Goal: Task Accomplishment & Management: Manage account settings

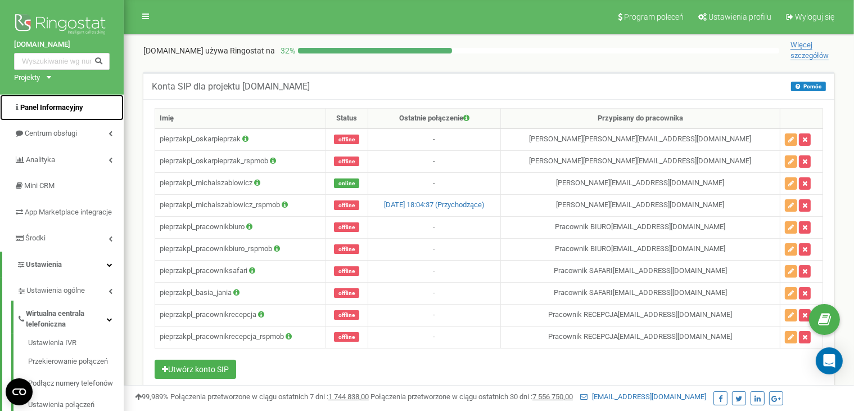
click at [51, 104] on span "Panel Informacyjny" at bounding box center [51, 107] width 63 height 8
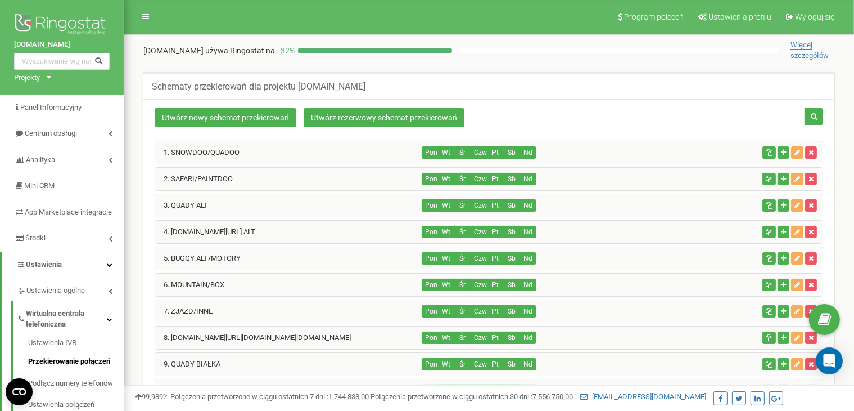
click at [376, 159] on div "1. SNOWDOO/QUADOO" at bounding box center [288, 152] width 267 height 22
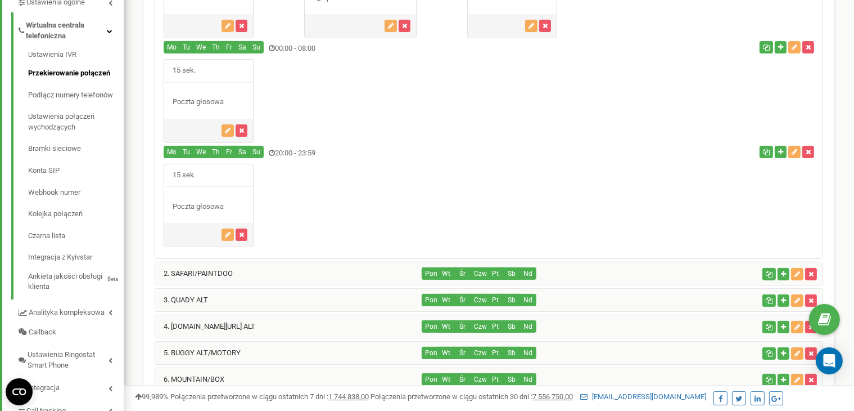
scroll to position [296, 0]
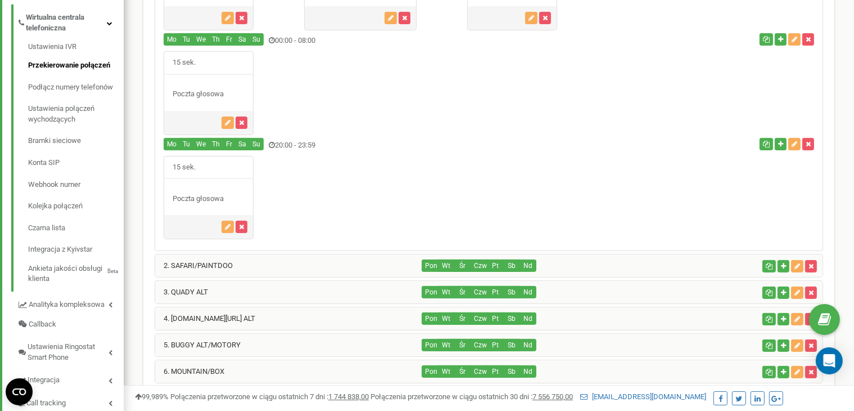
click at [241, 261] on div "2. SAFARI/PAINTDOO" at bounding box center [288, 265] width 267 height 22
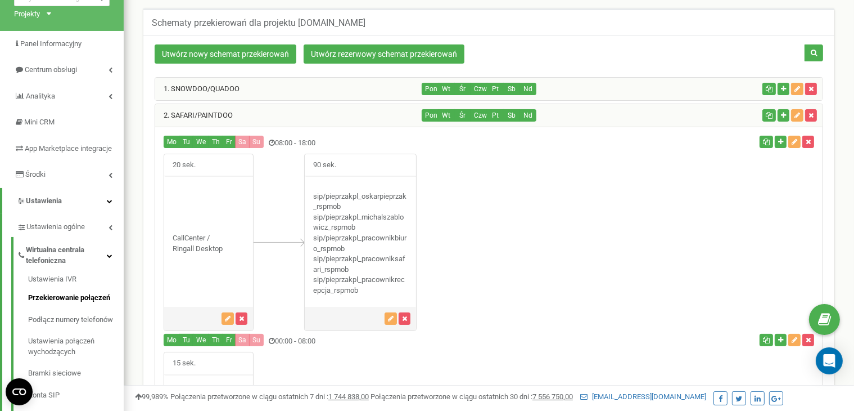
scroll to position [60, 0]
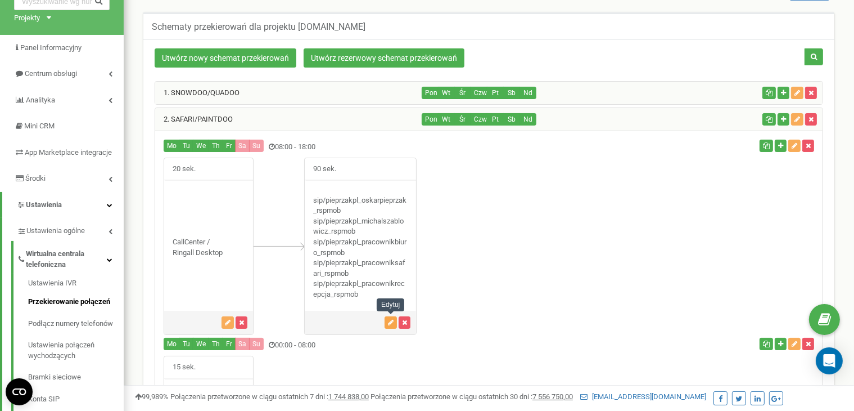
click at [389, 319] on icon "button" at bounding box center [391, 322] width 6 height 7
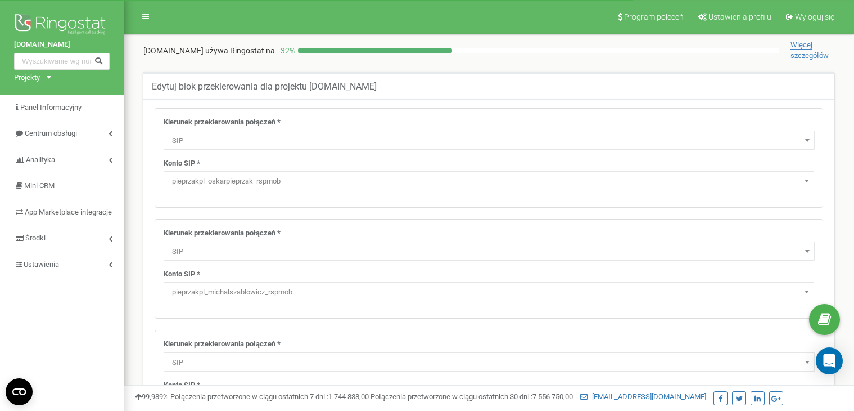
select select "SIP"
select select "pieprzakpl_oskarpieprzak_rspmob"
select select "SIP"
select select "pieprzakpl_michalszablowicz_rspmob"
select select "SIP"
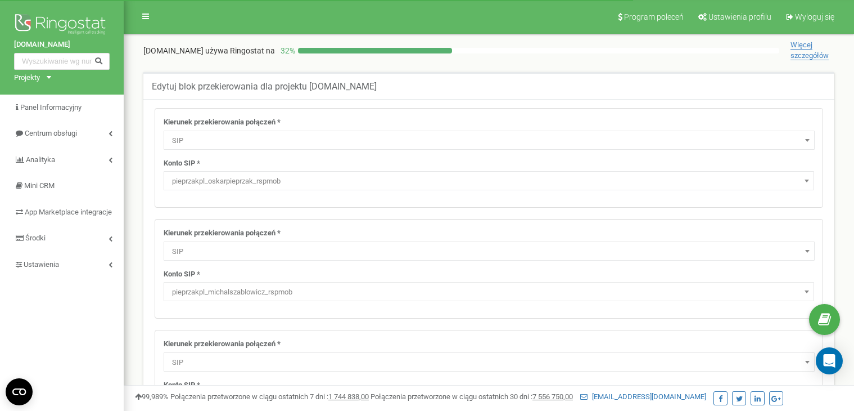
select select "pieprzakpl_pracownikbiuro_rspmob"
select select "ExtSIP"
select select "SIP"
select select "pieprzakpl_pracownikrecepcja_rspmob"
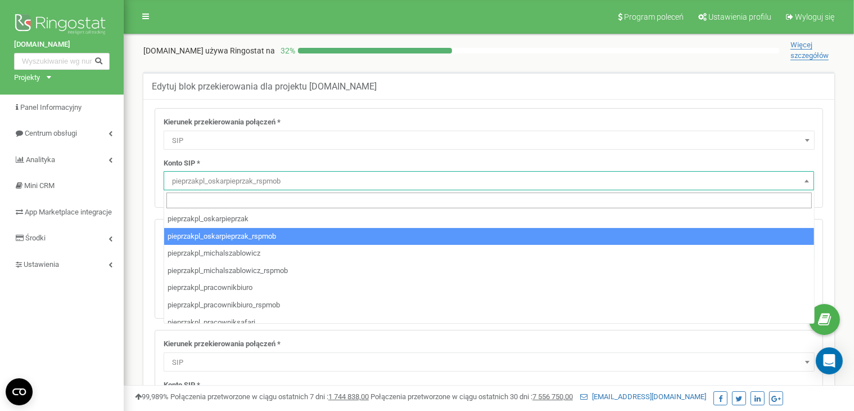
click at [797, 183] on span "pieprzakpl_oskarpieprzak_rspmob" at bounding box center [489, 181] width 643 height 16
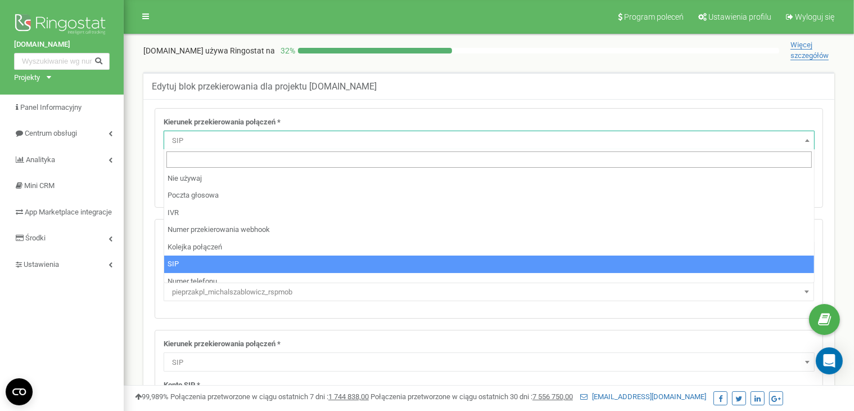
click at [279, 136] on span "SIP" at bounding box center [489, 141] width 643 height 16
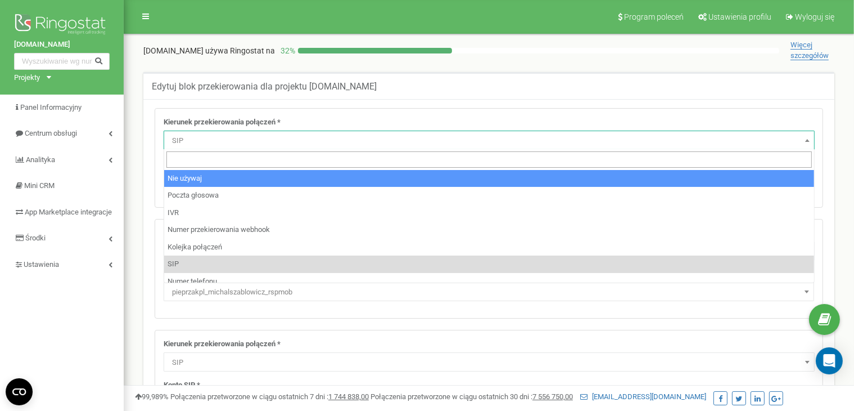
select select "pro"
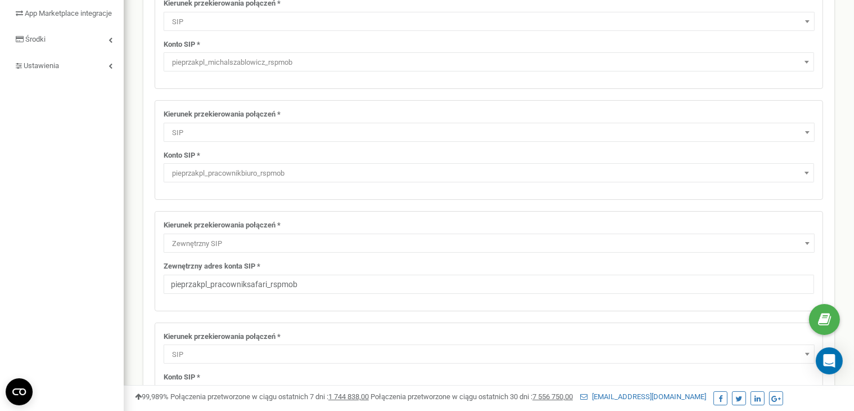
scroll to position [247, 0]
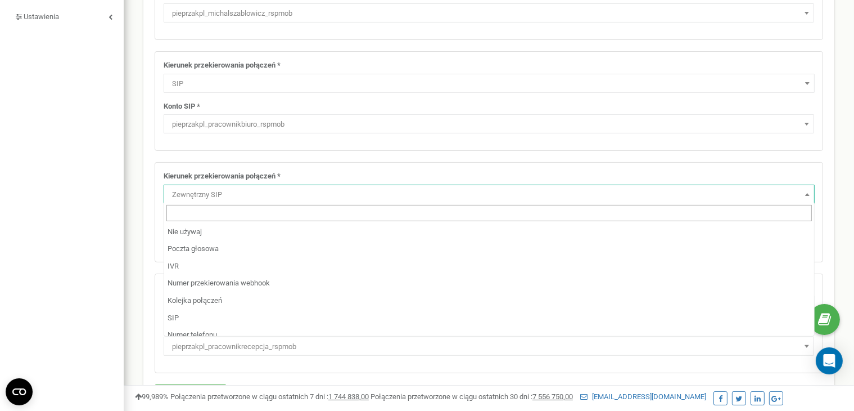
click at [232, 201] on span "Zewnętrzny SIP" at bounding box center [489, 195] width 643 height 16
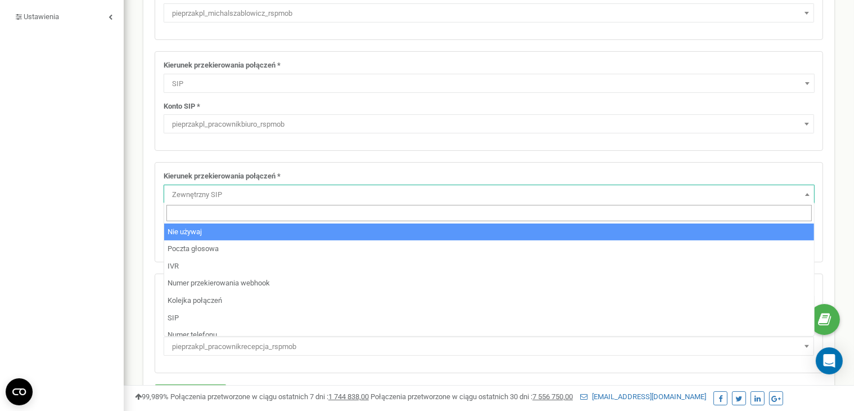
select select "pro"
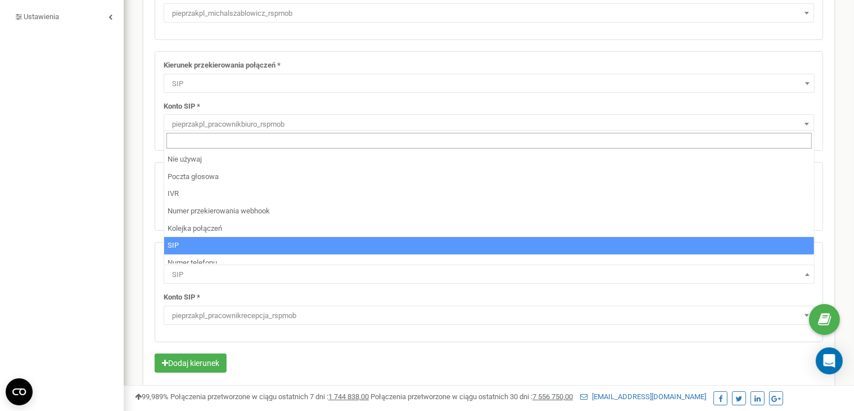
click at [209, 271] on span "SIP" at bounding box center [489, 275] width 643 height 16
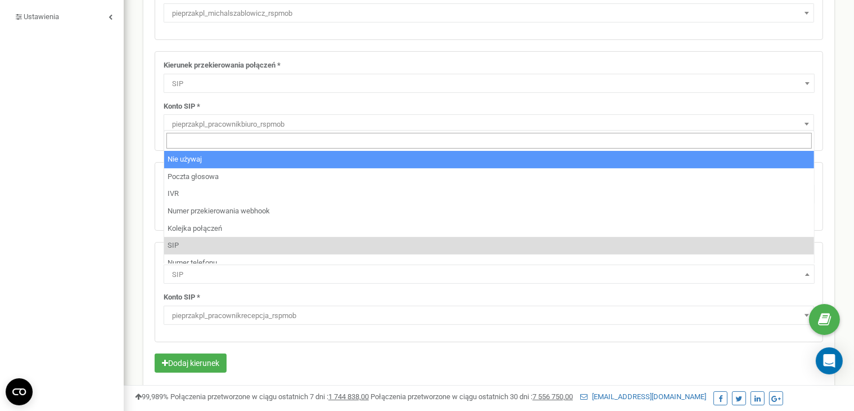
select select "pro"
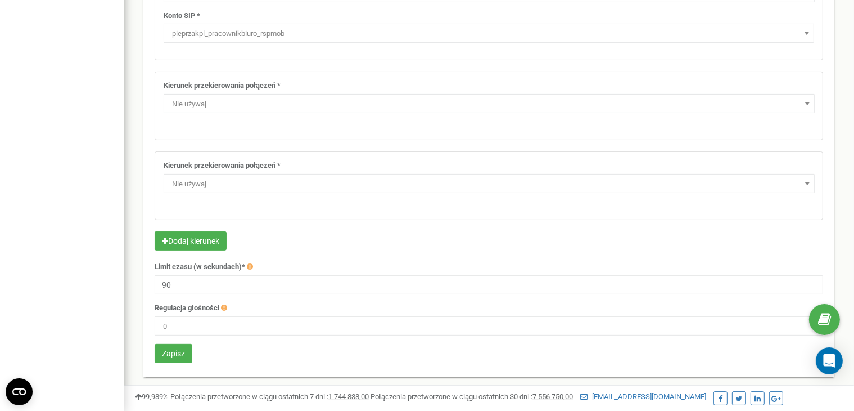
scroll to position [339, 0]
click at [186, 277] on input "90" at bounding box center [489, 283] width 669 height 19
type input "60"
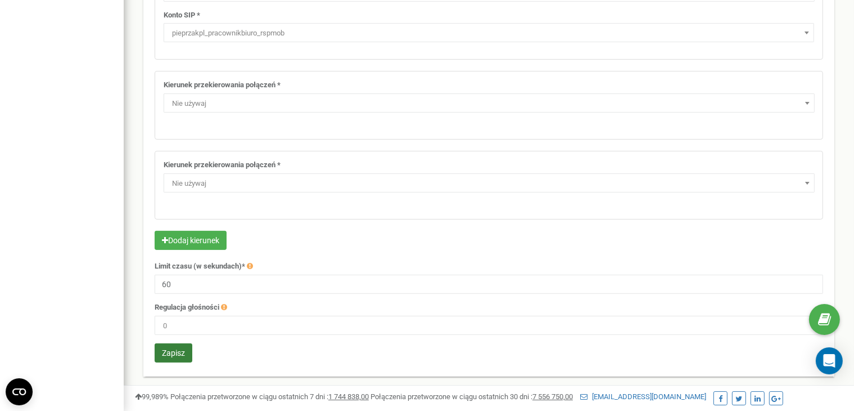
click at [172, 356] on button "Zapisz" at bounding box center [174, 352] width 38 height 19
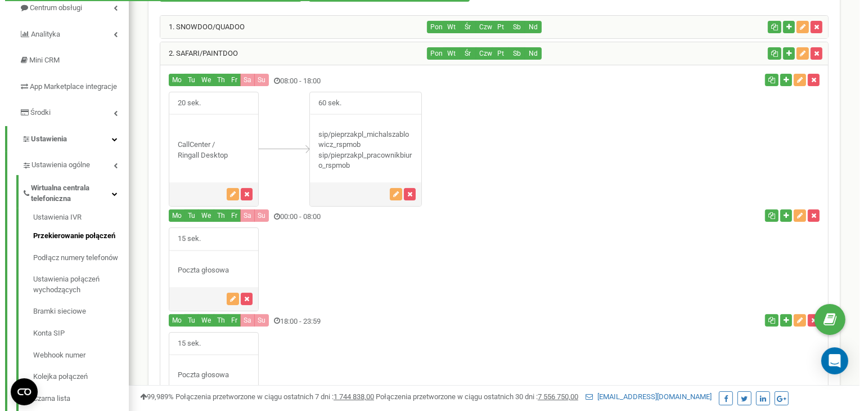
scroll to position [125, 0]
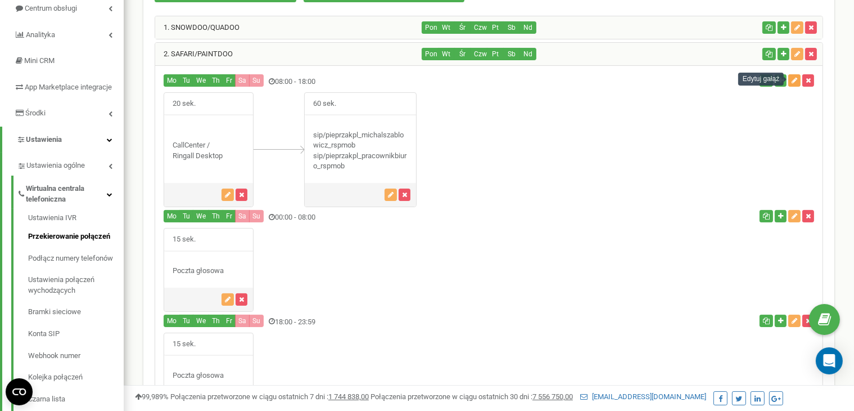
click at [794, 77] on icon "button" at bounding box center [795, 80] width 6 height 7
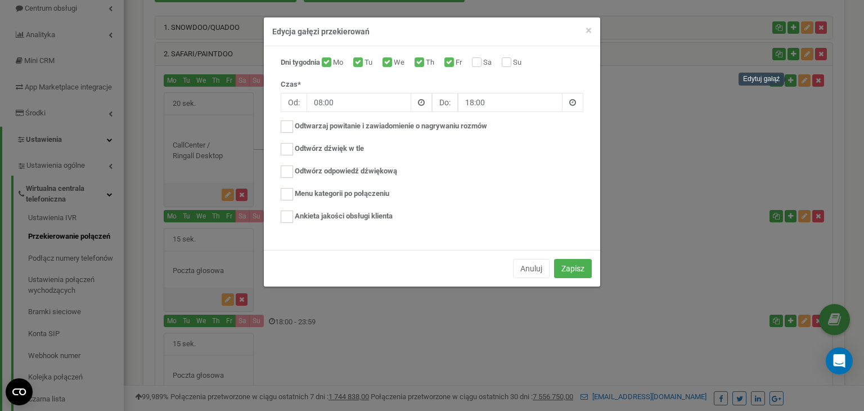
click at [483, 58] on label "Sa" at bounding box center [488, 62] width 11 height 11
click at [479, 60] on input "Sa" at bounding box center [475, 63] width 7 height 7
checkbox input "true"
click at [515, 64] on div "Su" at bounding box center [513, 62] width 22 height 11
click at [513, 58] on label "Su" at bounding box center [518, 62] width 11 height 11
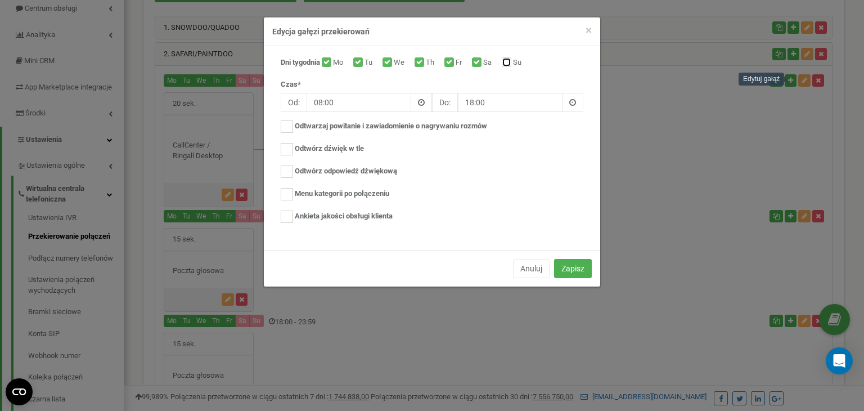
click at [508, 60] on input "Su" at bounding box center [505, 63] width 7 height 7
checkbox input "true"
click at [470, 106] on input "18:00" at bounding box center [510, 102] width 105 height 19
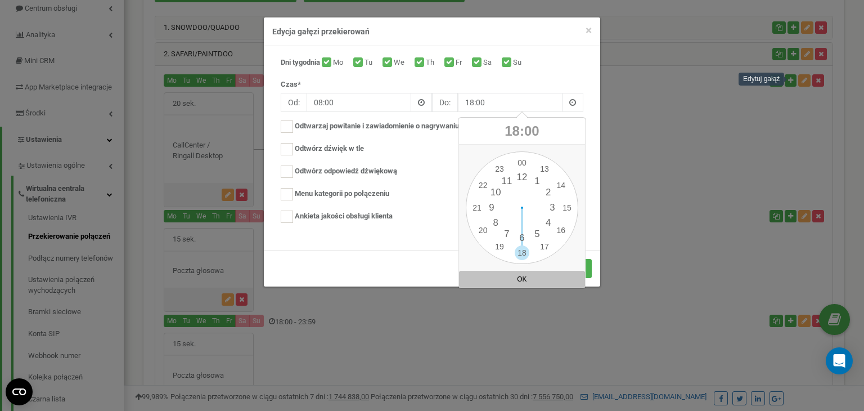
click at [478, 238] on div "00 1 2 3 4 5 6 7 8 9 10 11 12 13 14 15 16 17 18 19 20 21 22 23" at bounding box center [522, 207] width 112 height 112
click at [481, 232] on div "00 1 2 3 4 5 6 7 8 9 10 11 12 13 14 15 16 17 18 19 20 21 22 23 00 05 10 15 20 2…" at bounding box center [522, 207] width 112 height 112
click at [560, 283] on button "OK" at bounding box center [522, 279] width 126 height 17
type input "20:00"
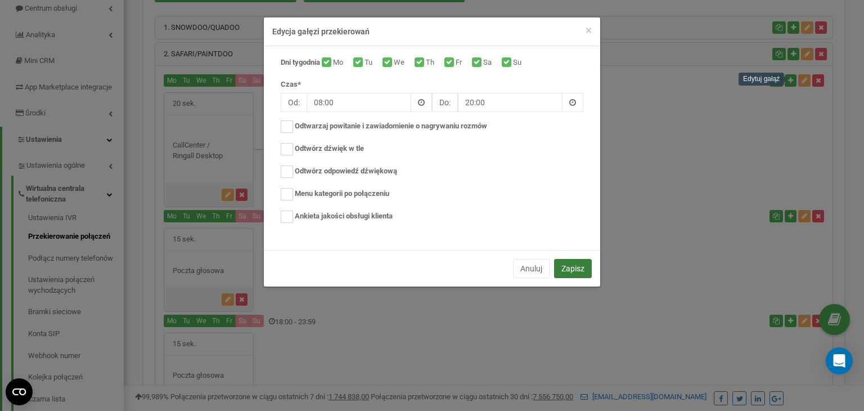
click at [580, 268] on button "Zapisz" at bounding box center [573, 268] width 38 height 19
click at [577, 268] on button "Zapisz" at bounding box center [573, 268] width 38 height 19
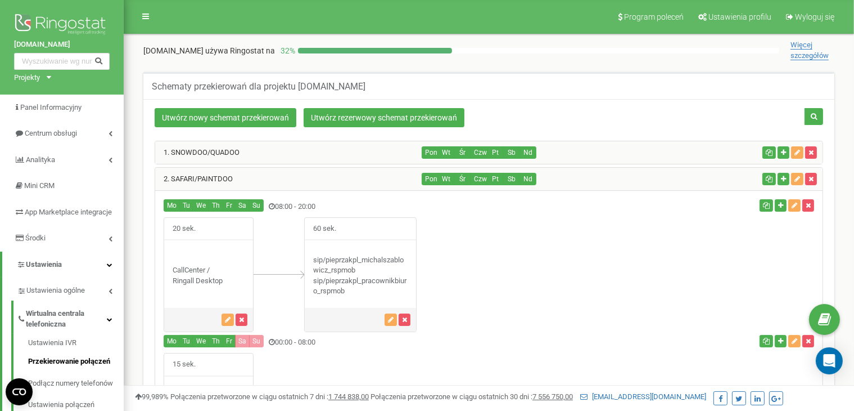
click at [304, 160] on div "1. SNOWDOO/QUADOO" at bounding box center [288, 152] width 267 height 22
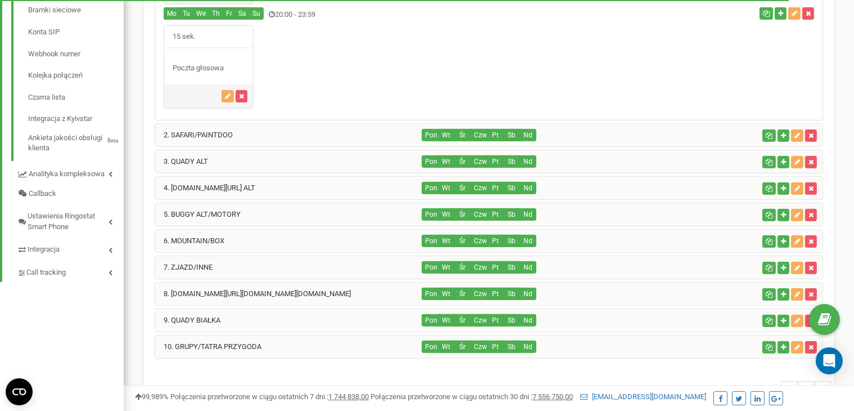
scroll to position [436, 0]
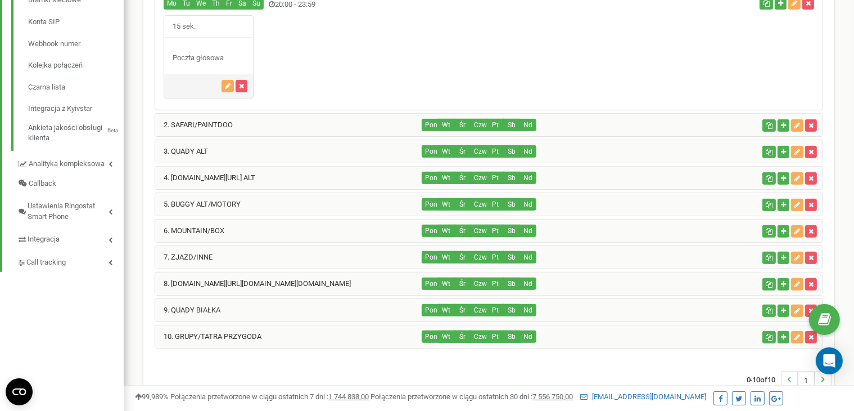
click at [309, 117] on div "2. SAFARI/PAINTDOO" at bounding box center [288, 125] width 267 height 22
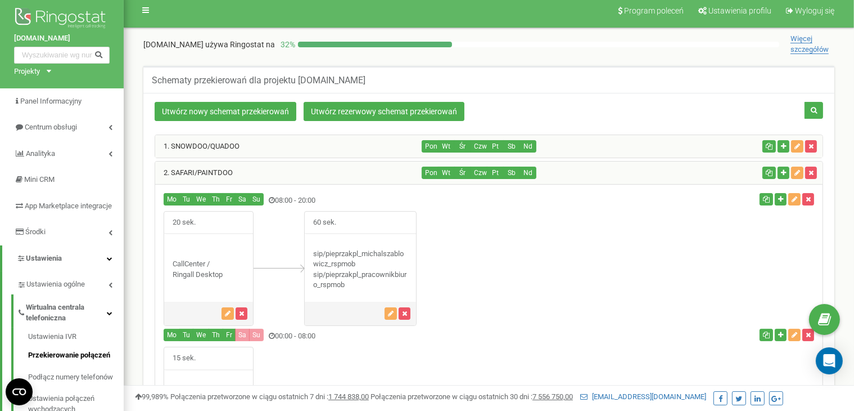
scroll to position [0, 0]
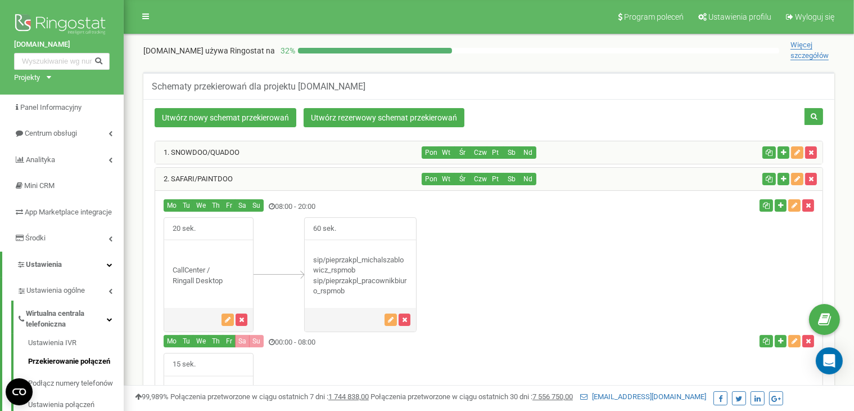
click at [300, 151] on div "1. SNOWDOO/QUADOO" at bounding box center [288, 152] width 267 height 22
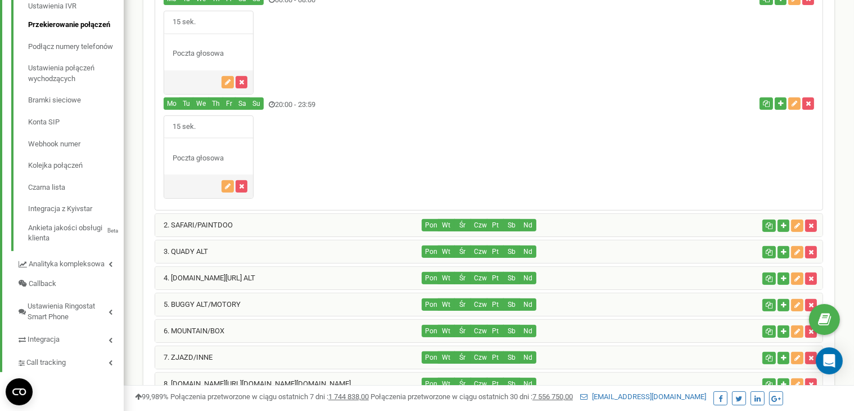
scroll to position [354, 0]
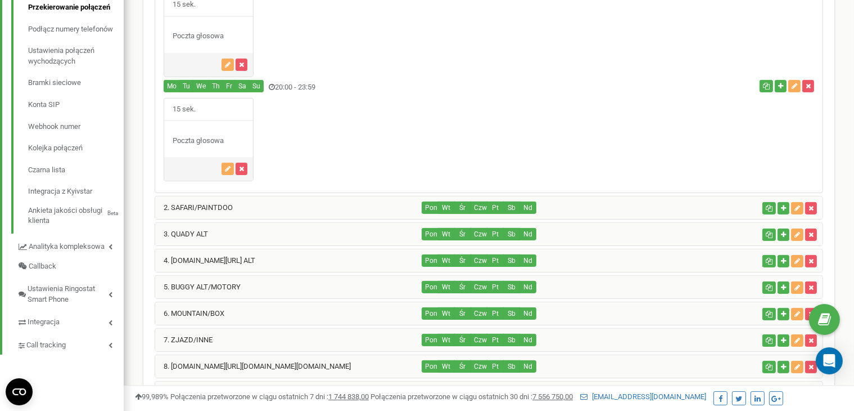
click at [248, 211] on div "2. SAFARI/PAINTDOO" at bounding box center [288, 207] width 267 height 22
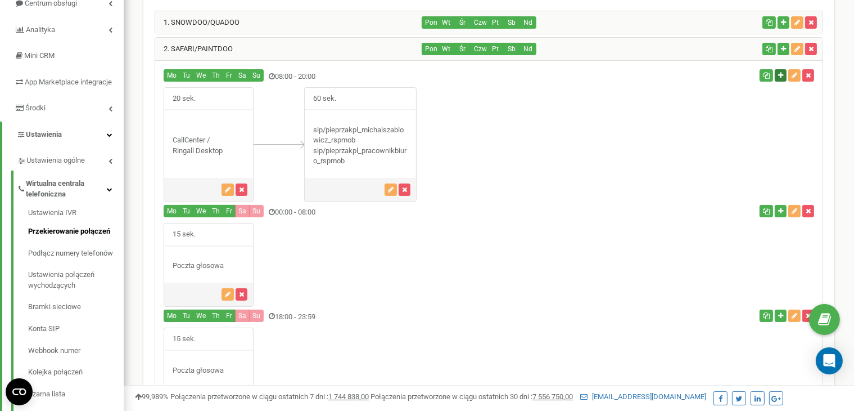
scroll to position [127, 0]
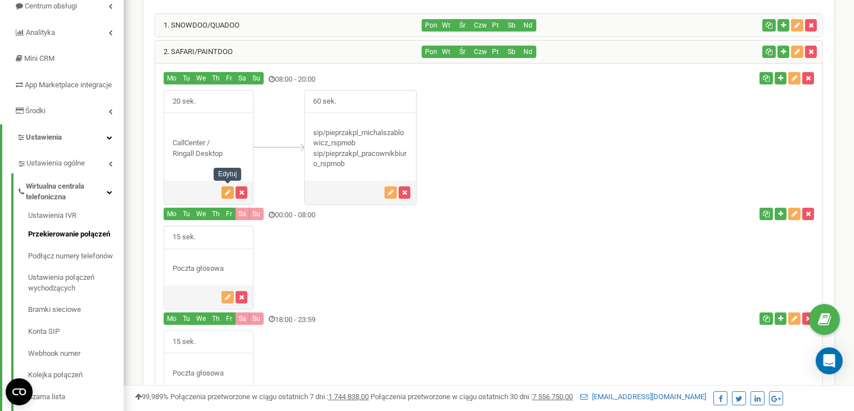
click at [227, 191] on icon "button" at bounding box center [228, 192] width 6 height 7
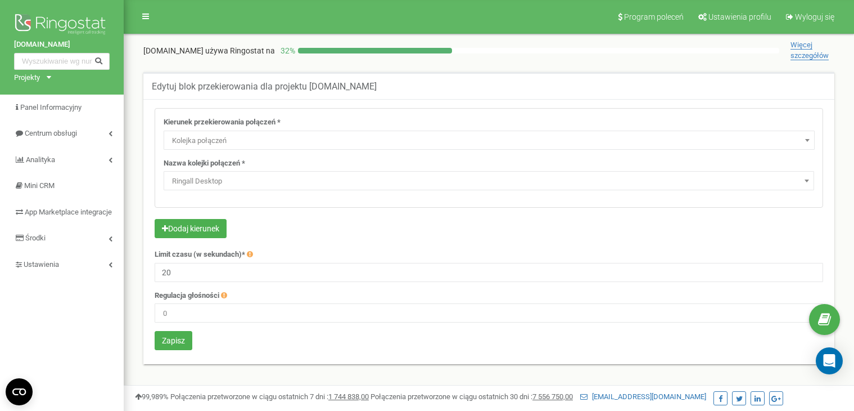
select select "CallCenter"
click at [204, 179] on span "Ringall Desktop" at bounding box center [489, 181] width 643 height 16
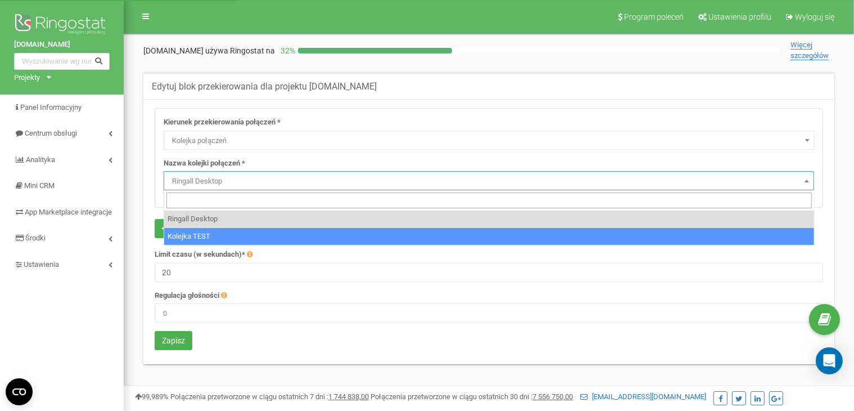
select select "18461"
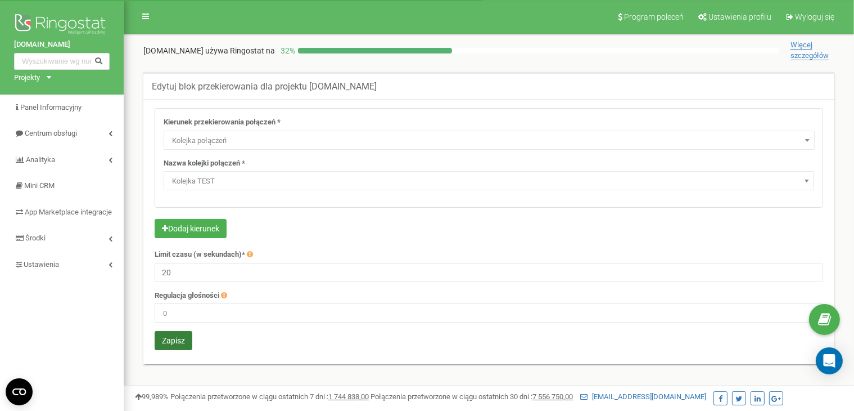
click at [178, 337] on button "Zapisz" at bounding box center [174, 340] width 38 height 19
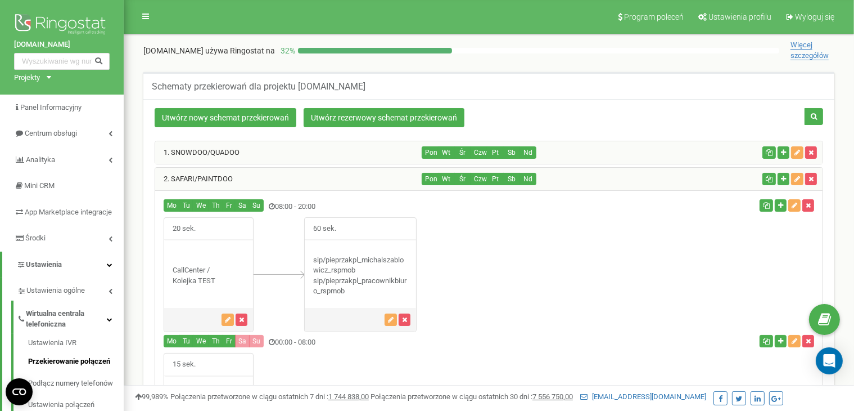
click at [268, 180] on div "2. SAFARI/PAINTDOO" at bounding box center [288, 179] width 267 height 22
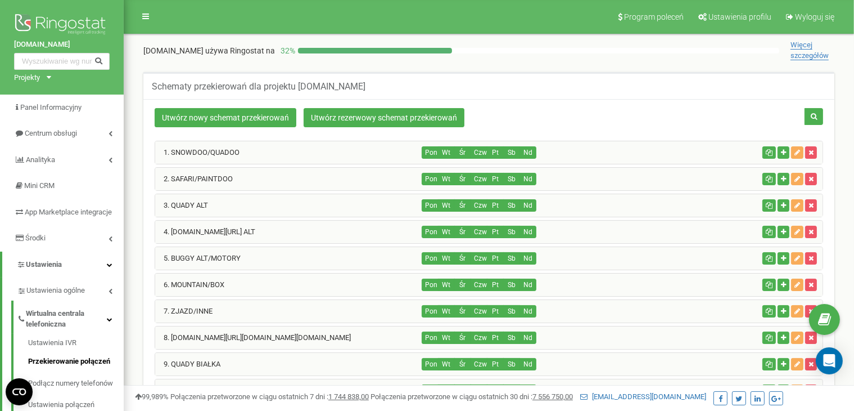
click at [258, 205] on div "3. QUADY ALT" at bounding box center [288, 205] width 267 height 22
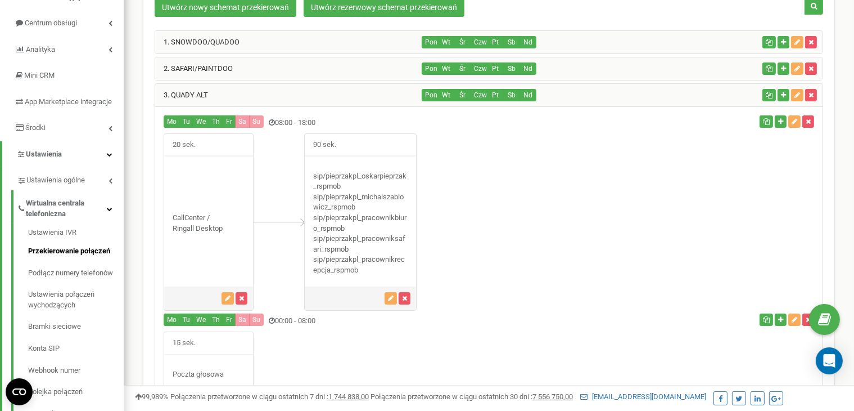
scroll to position [118, 0]
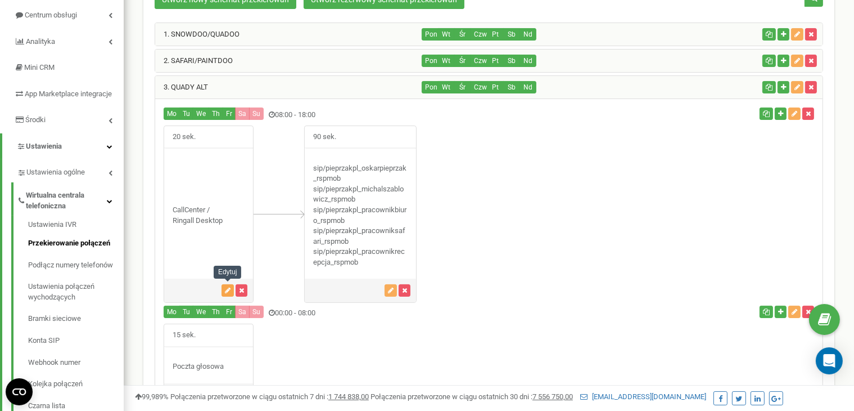
click at [222, 284] on button "button" at bounding box center [228, 290] width 12 height 12
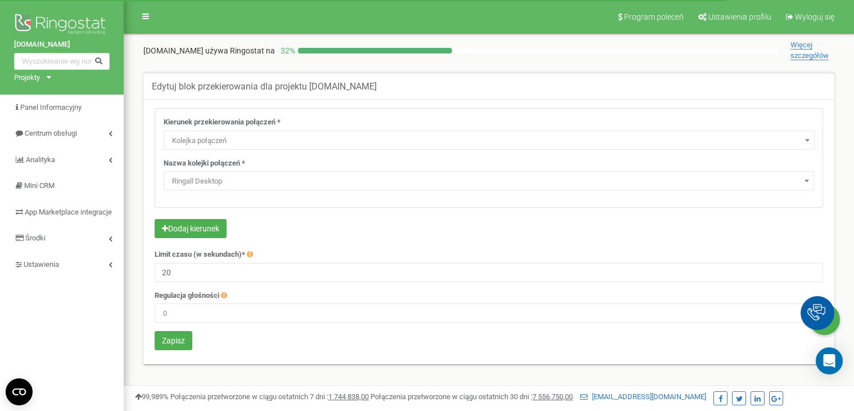
select select "CallCenter"
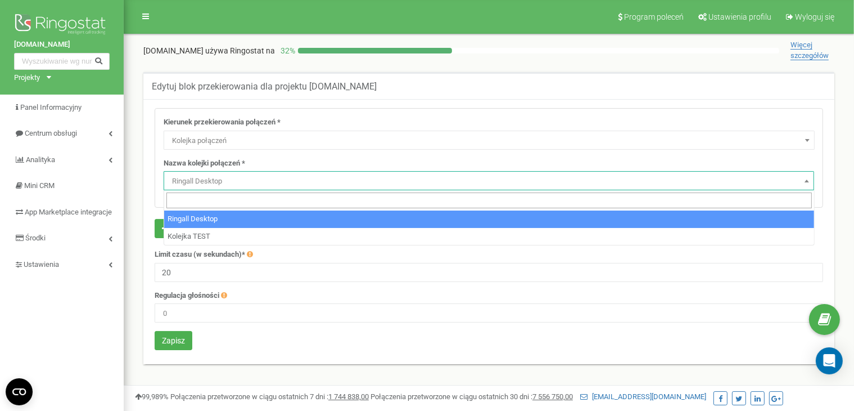
click at [206, 179] on span "Ringall Desktop" at bounding box center [489, 181] width 643 height 16
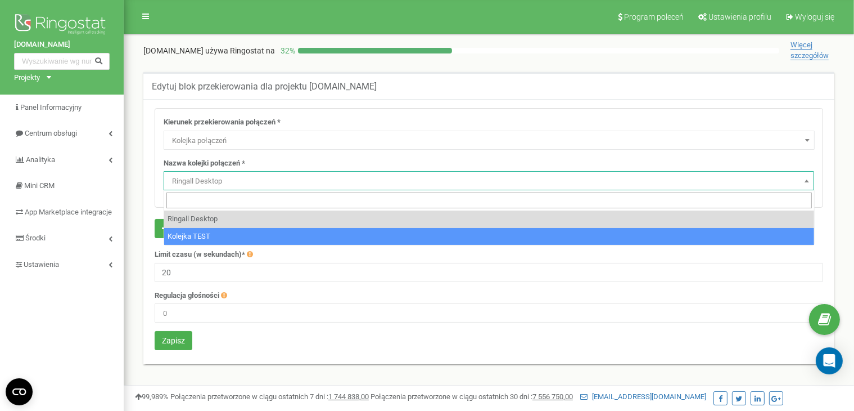
select select "18461"
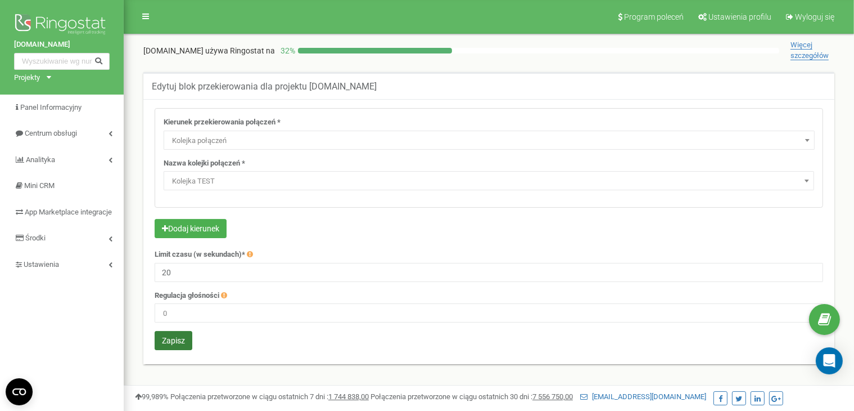
click at [185, 339] on button "Zapisz" at bounding box center [174, 340] width 38 height 19
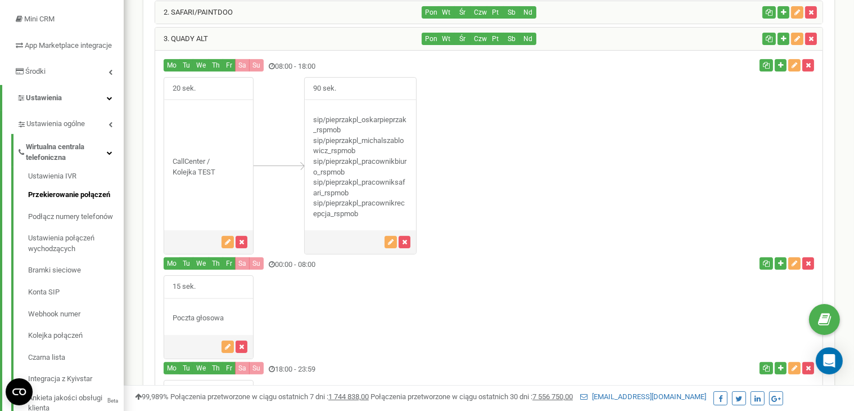
scroll to position [147, 0]
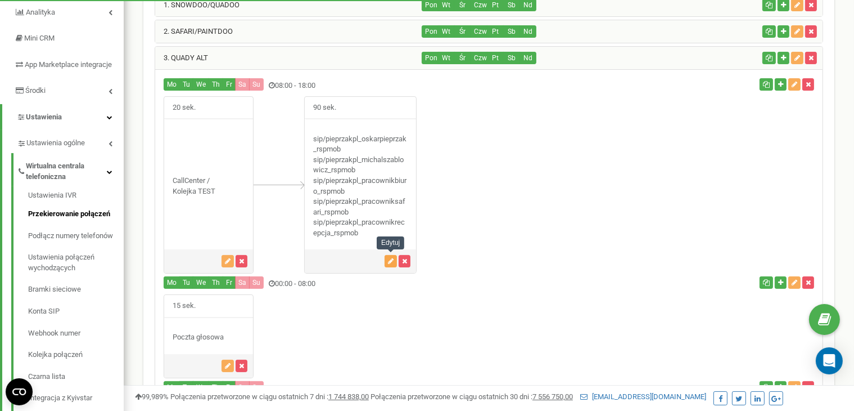
click at [391, 260] on icon "button" at bounding box center [391, 261] width 6 height 7
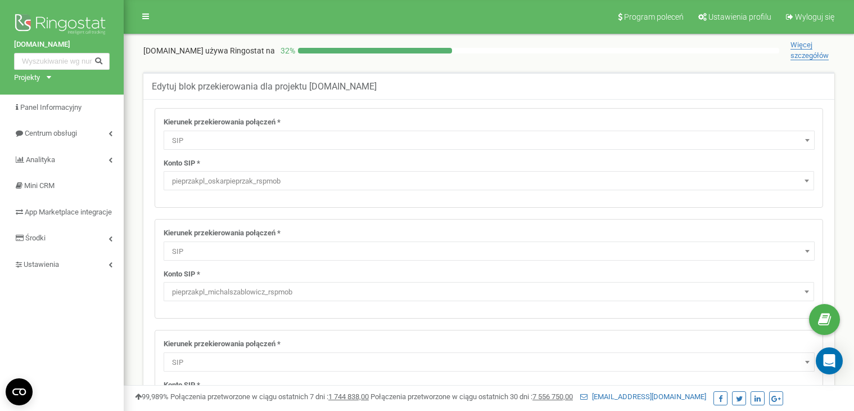
select select "SIP"
select select "pieprzakpl_oskarpieprzak_rspmob"
select select "SIP"
select select "pieprzakpl_michalszablowicz_rspmob"
select select "SIP"
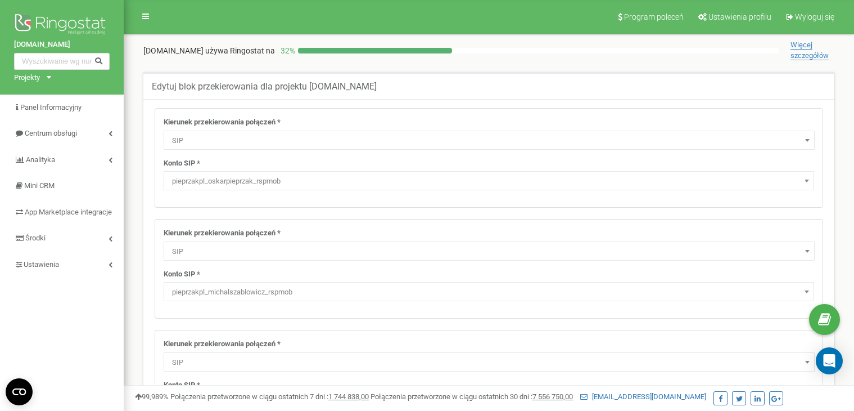
select select "pieprzakpl_pracownikbiuro_rspmob"
select select "ExtSIP"
select select "SIP"
select select "pieprzakpl_pracownikrecepcja_rspmob"
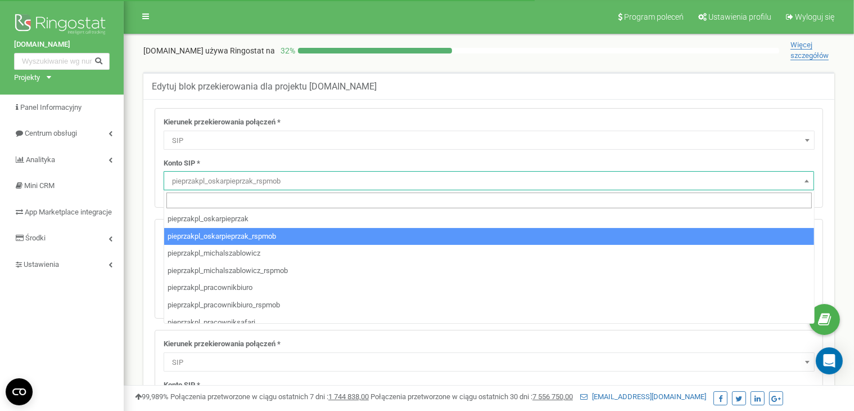
click at [277, 178] on span "pieprzakpl_oskarpieprzak_rspmob" at bounding box center [489, 181] width 643 height 16
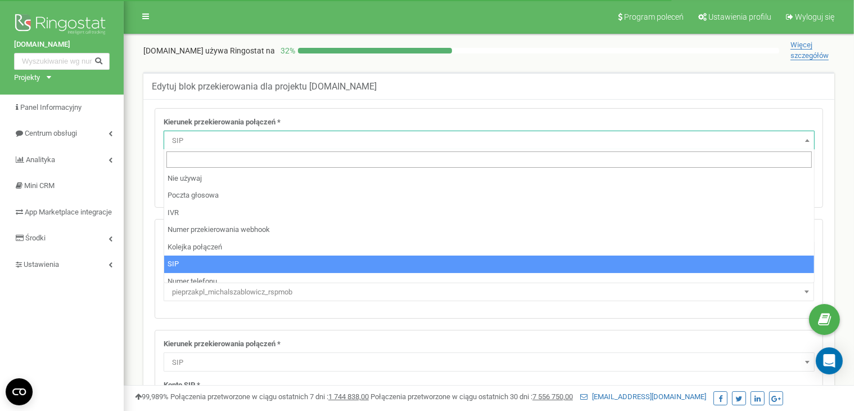
click at [273, 146] on span "SIP" at bounding box center [489, 141] width 643 height 16
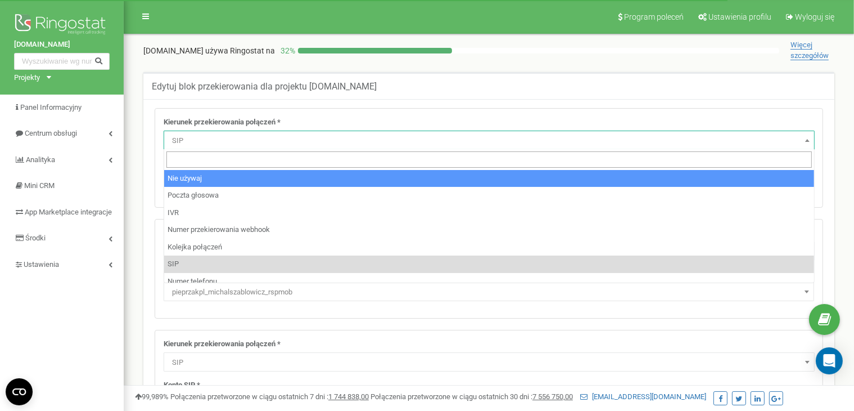
select select "pro"
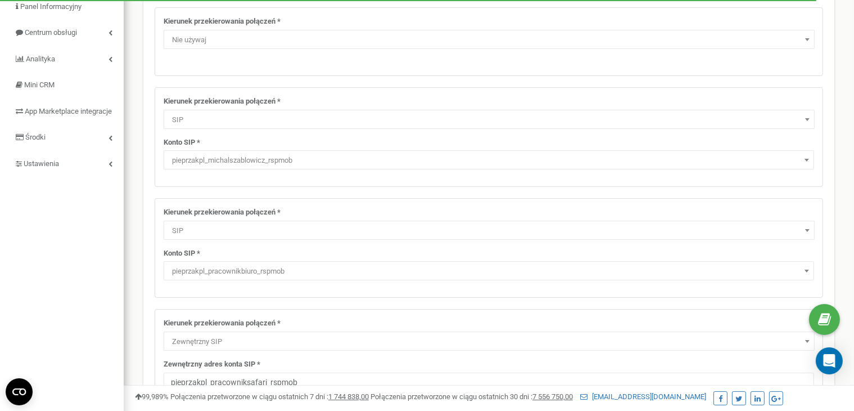
scroll to position [101, 0]
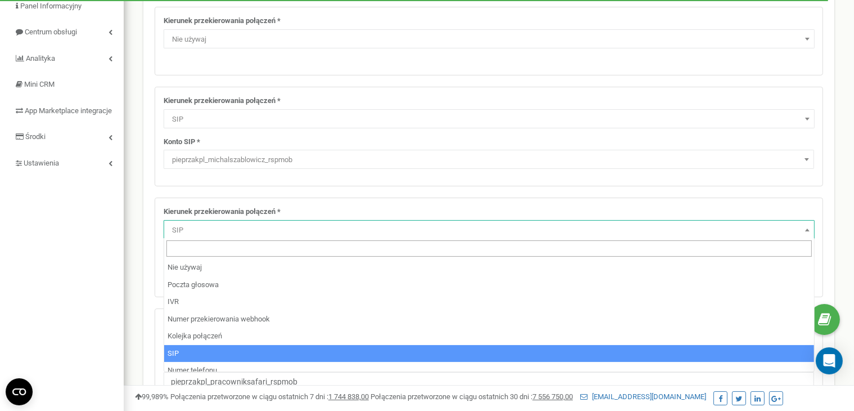
click at [219, 223] on span "SIP" at bounding box center [489, 230] width 643 height 16
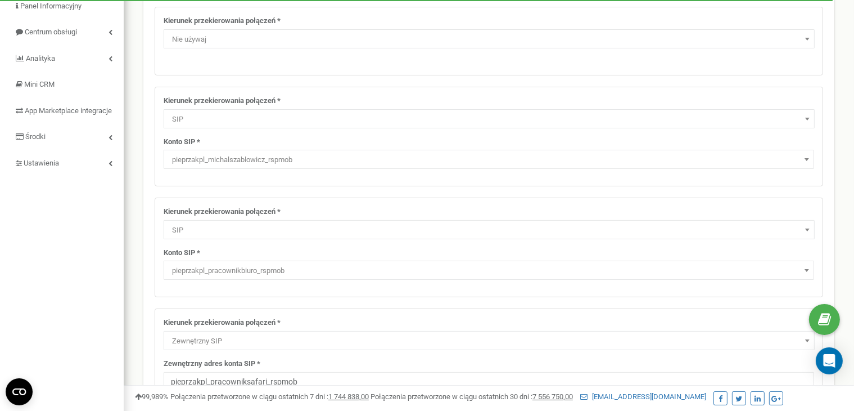
click at [219, 223] on span "SIP" at bounding box center [489, 230] width 643 height 16
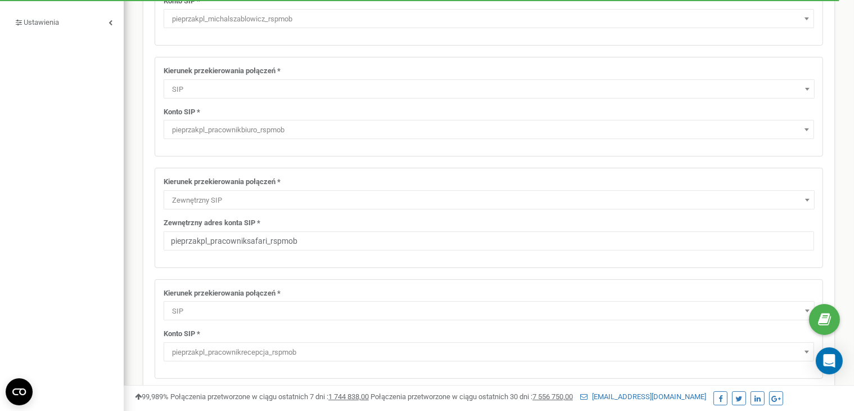
scroll to position [247, 0]
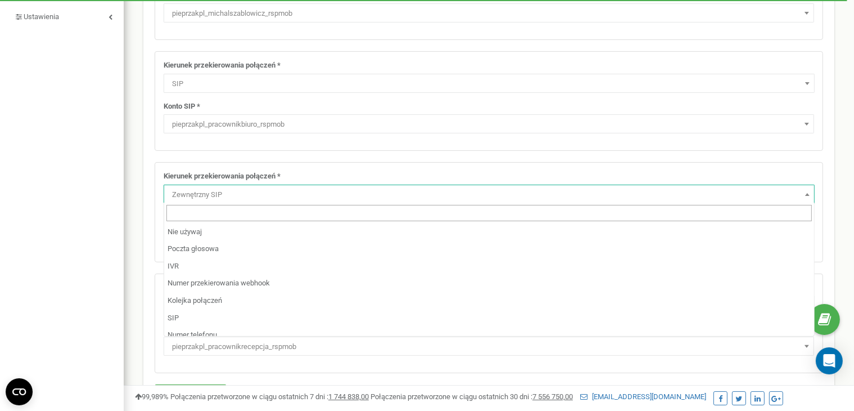
click at [234, 188] on span "Zewnętrzny SIP" at bounding box center [489, 195] width 643 height 16
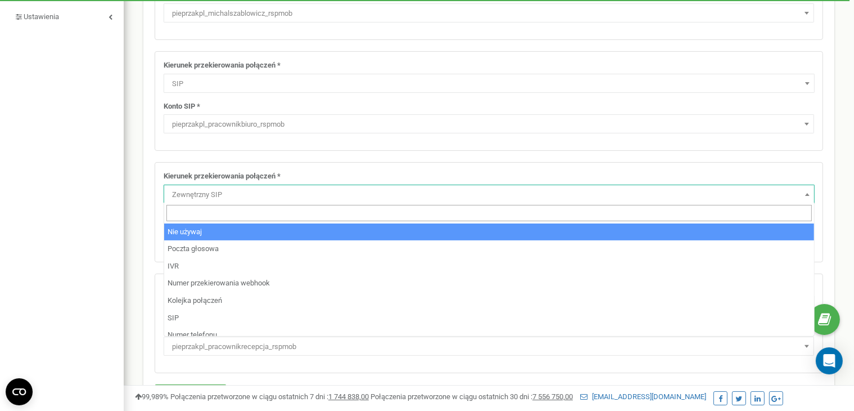
select select "pro"
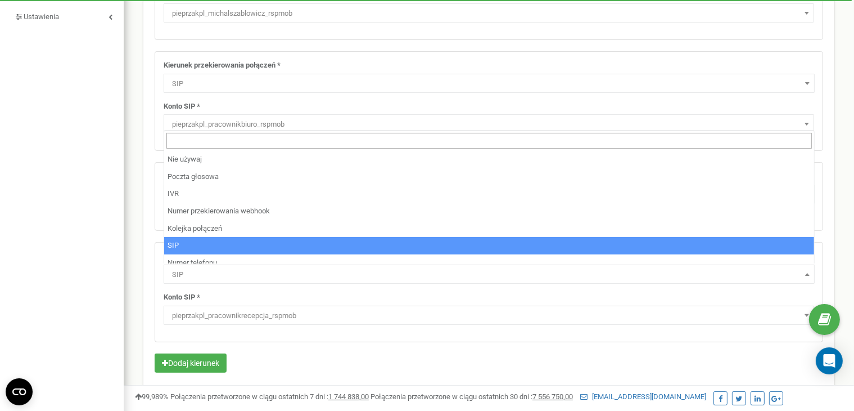
click at [196, 273] on span "SIP" at bounding box center [489, 275] width 643 height 16
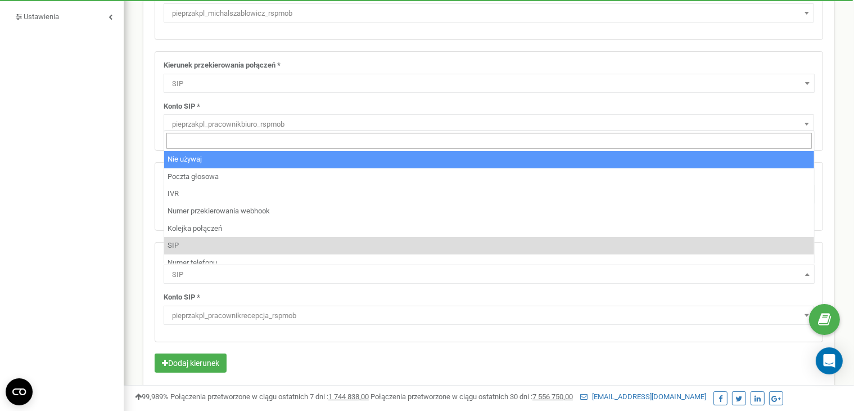
select select "pro"
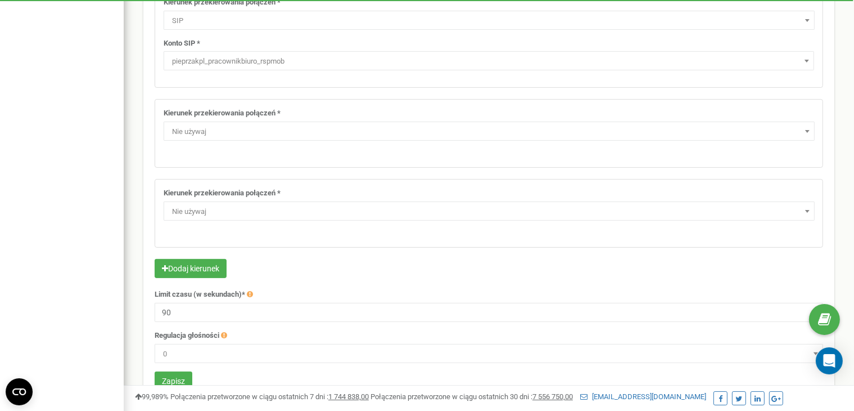
scroll to position [339, 0]
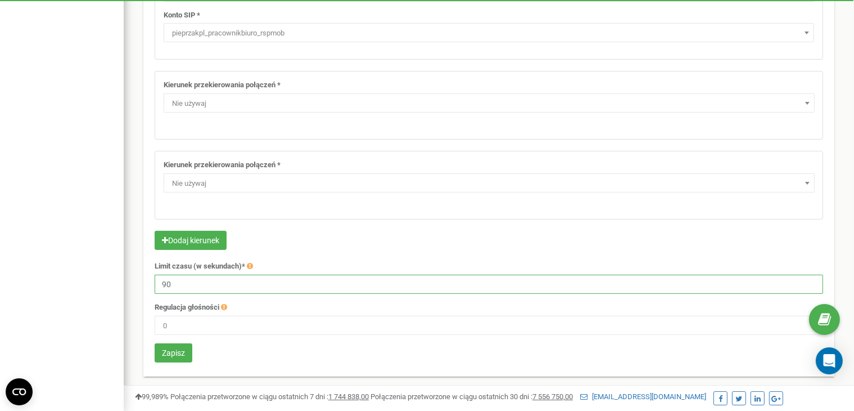
click at [263, 276] on input "90" at bounding box center [489, 283] width 669 height 19
click at [263, 276] on input "60" at bounding box center [489, 283] width 669 height 19
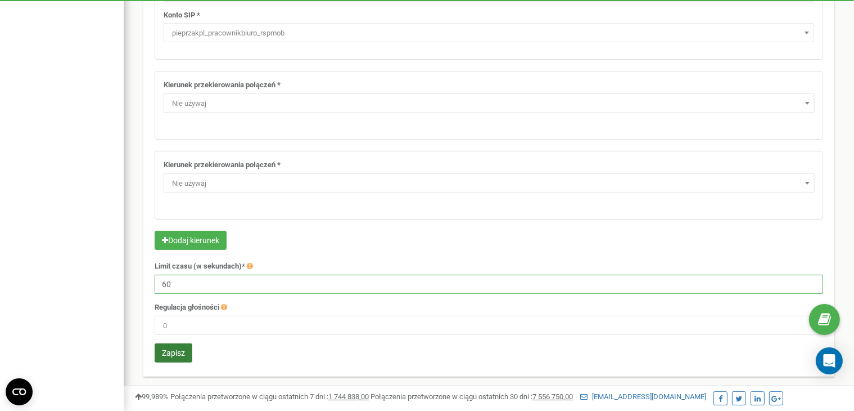
type input "60"
click at [178, 352] on button "Zapisz" at bounding box center [174, 352] width 38 height 19
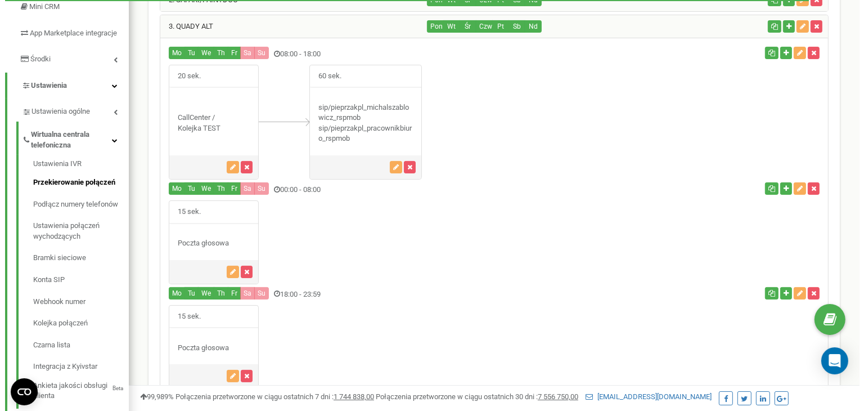
scroll to position [153, 0]
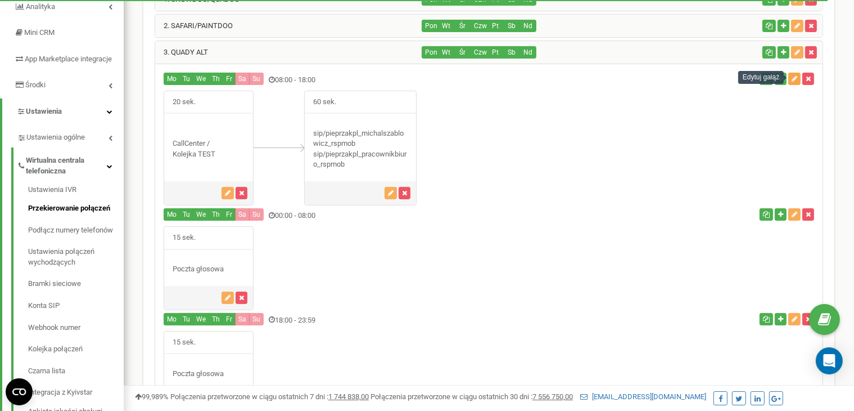
click at [795, 75] on icon "button" at bounding box center [795, 78] width 6 height 7
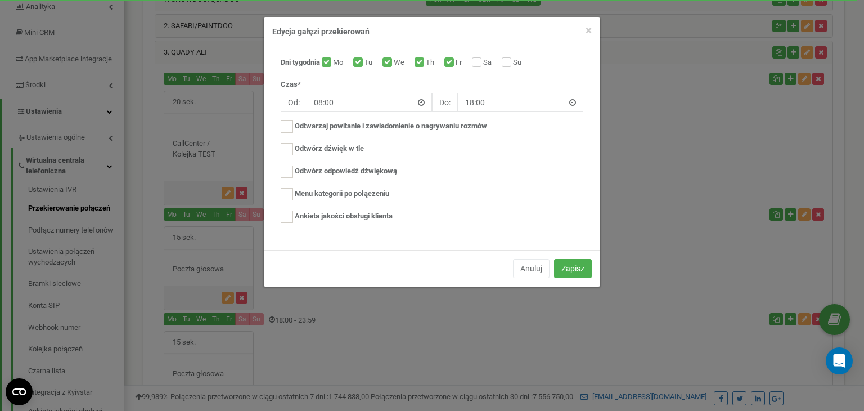
click at [515, 63] on div "Su" at bounding box center [513, 62] width 22 height 11
click at [479, 62] on input "Sa" at bounding box center [475, 63] width 7 height 7
checkbox input "true"
click at [513, 62] on label "Su" at bounding box center [518, 62] width 11 height 11
click at [509, 62] on input "Su" at bounding box center [505, 63] width 7 height 7
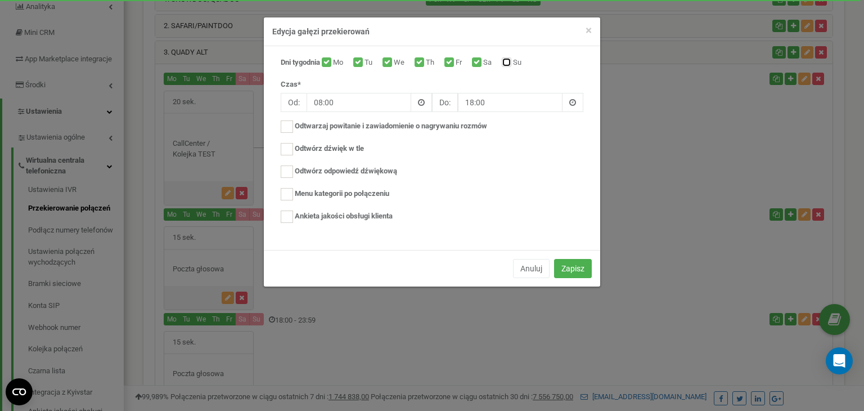
checkbox input "true"
click at [479, 104] on input "18:00" at bounding box center [510, 102] width 105 height 19
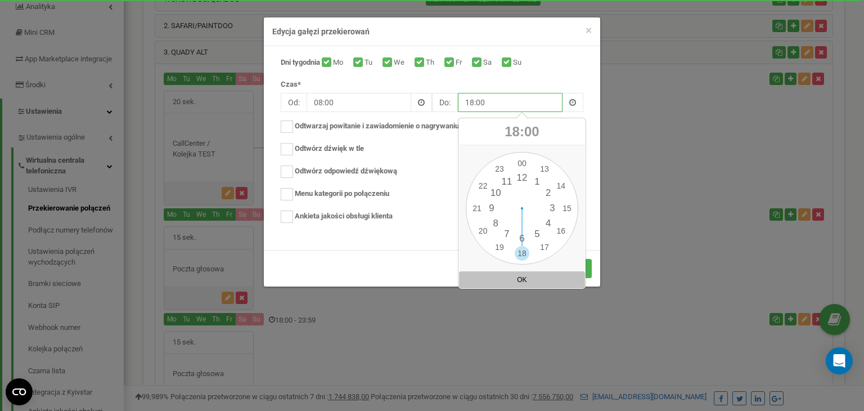
click at [479, 104] on input "18:00" at bounding box center [510, 102] width 105 height 19
click at [527, 275] on button "OK" at bounding box center [522, 279] width 126 height 17
click at [473, 105] on input "18:00" at bounding box center [510, 102] width 105 height 19
click at [479, 227] on div "00 1 2 3 4 5 6 7 8 9 10 11 12 13 14 15 16 17 18 19 20 21 22 23 00 05 10 15 20 2…" at bounding box center [522, 208] width 112 height 112
click at [493, 272] on button "OK" at bounding box center [522, 279] width 126 height 17
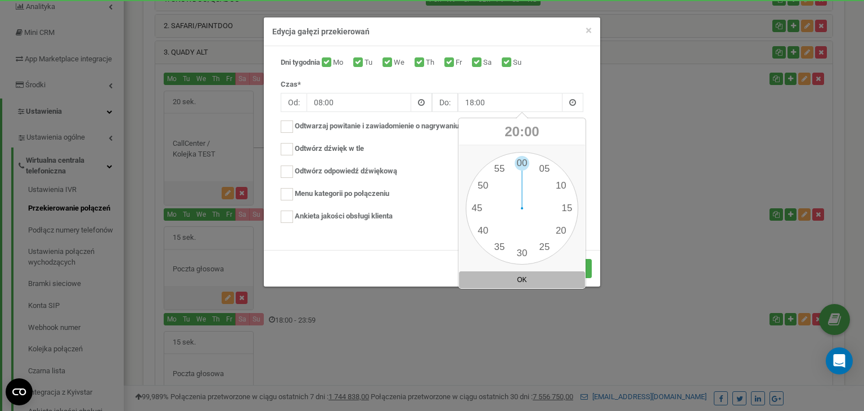
type input "20:00"
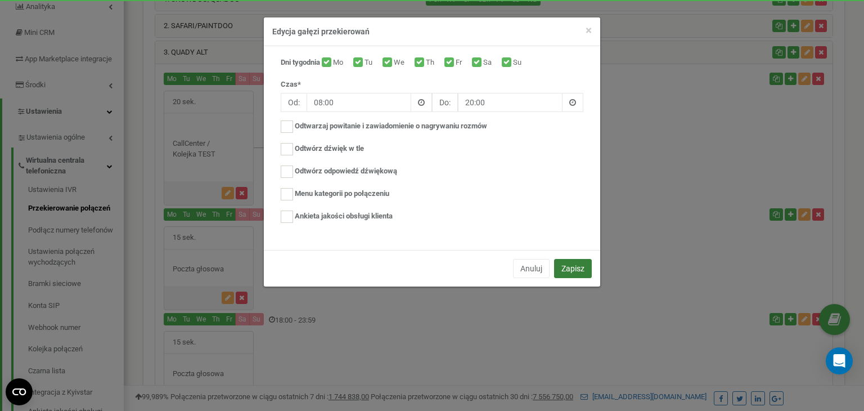
click at [562, 259] on button "Zapisz" at bounding box center [573, 268] width 38 height 19
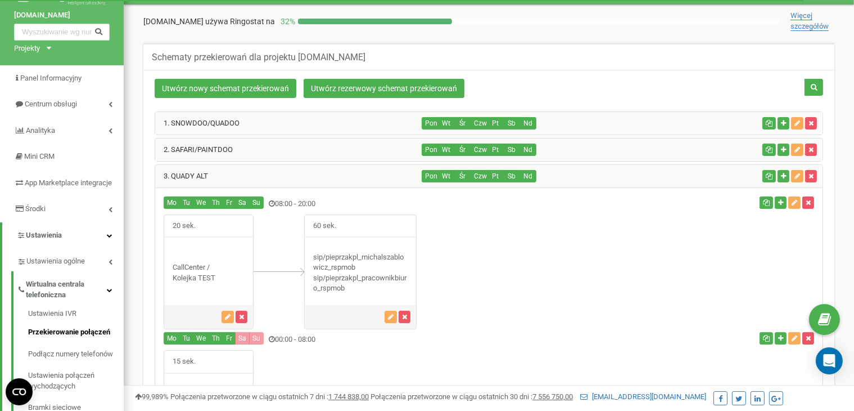
scroll to position [24, 0]
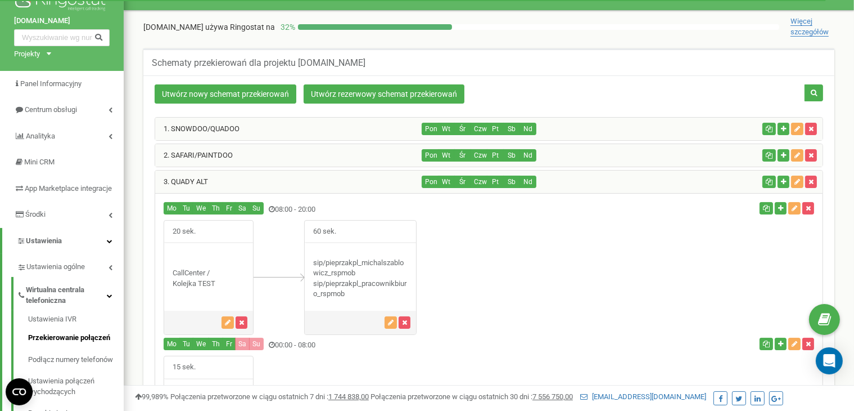
click at [227, 163] on div "2. SAFARI/PAINTDOO" at bounding box center [288, 155] width 267 height 22
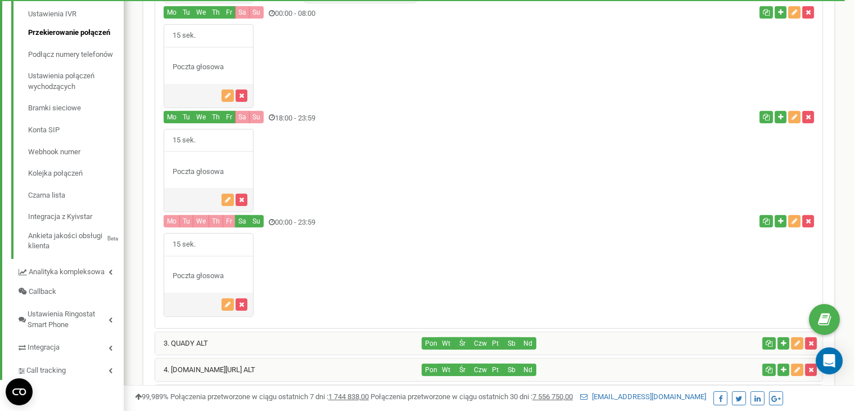
scroll to position [331, 0]
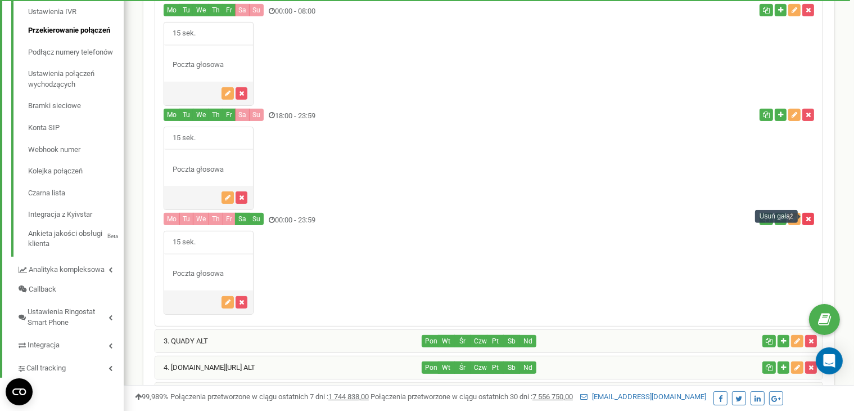
click at [812, 215] on button "button" at bounding box center [809, 219] width 12 height 12
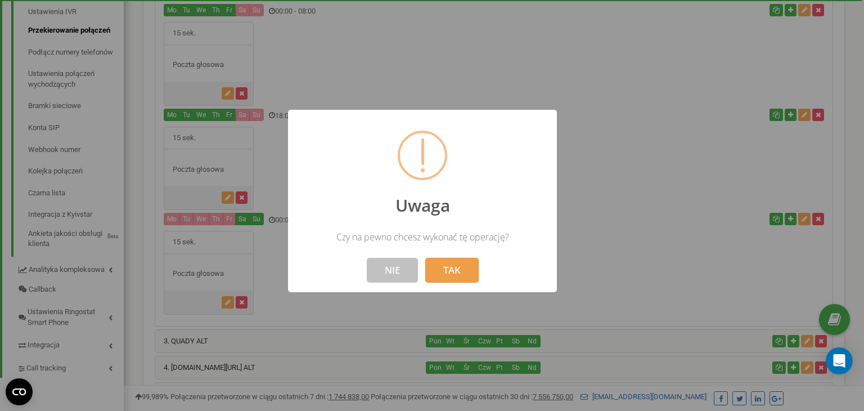
click at [461, 266] on button "TAK" at bounding box center [451, 270] width 53 height 25
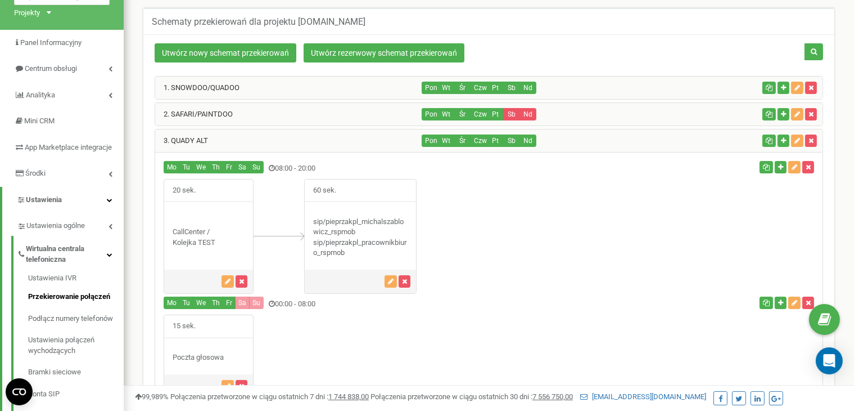
scroll to position [9, 0]
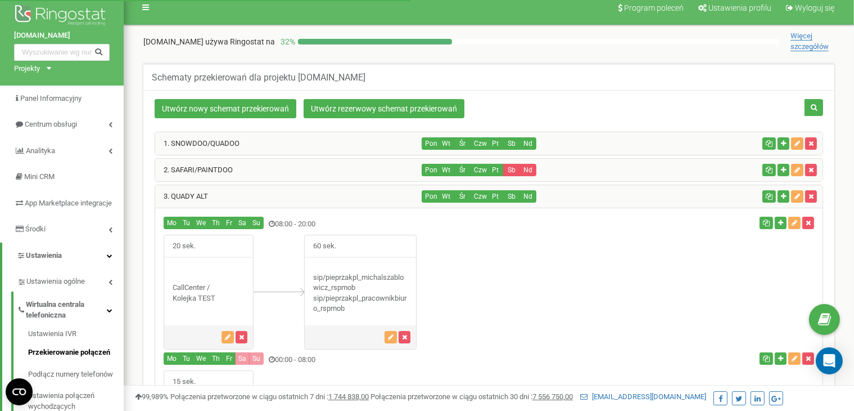
click at [283, 145] on div "1. SNOWDOO/QUADOO" at bounding box center [288, 143] width 267 height 22
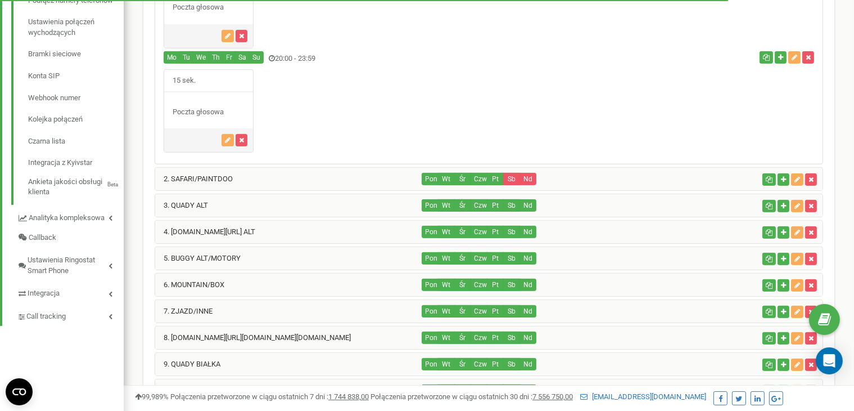
scroll to position [384, 0]
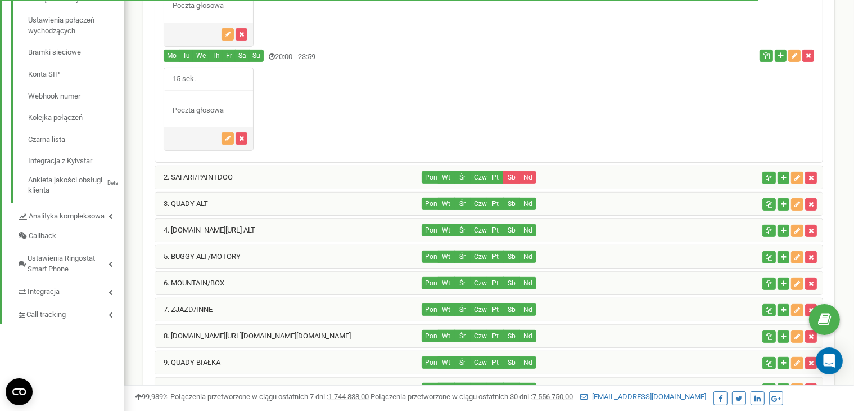
click at [272, 176] on div "2. SAFARI/PAINTDOO" at bounding box center [288, 177] width 267 height 22
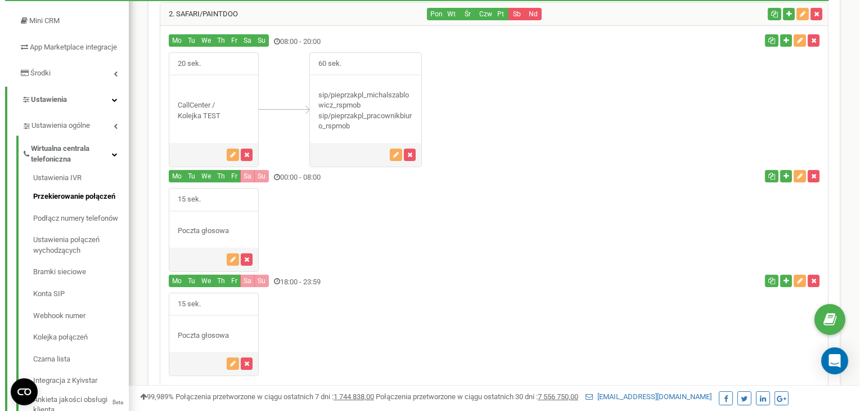
scroll to position [202, 0]
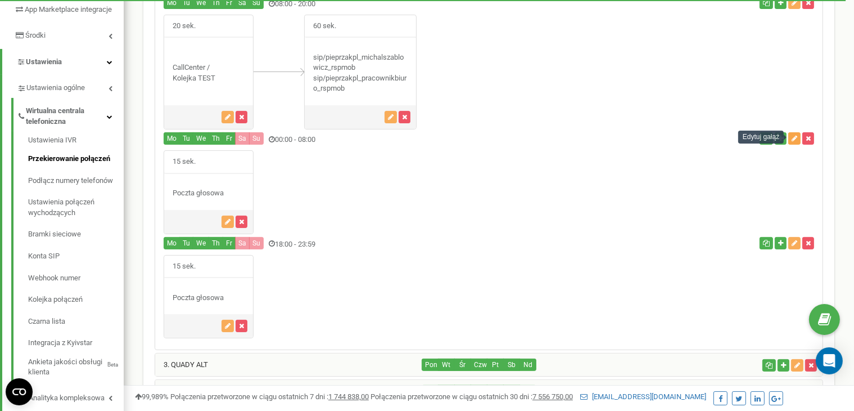
click at [791, 139] on button "button" at bounding box center [795, 138] width 12 height 12
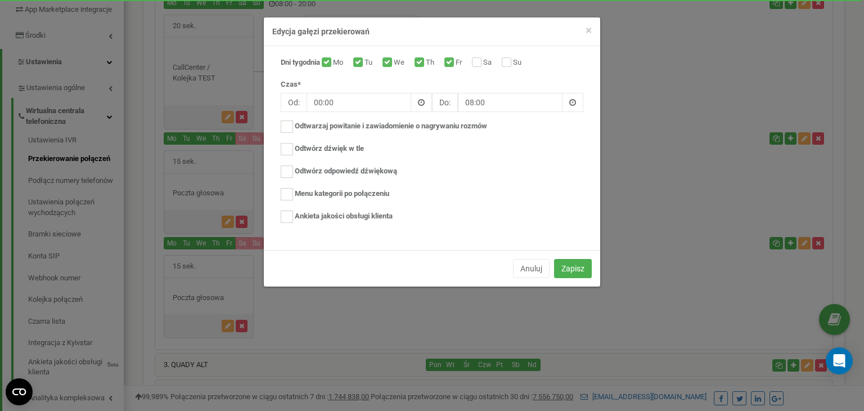
click at [483, 65] on label "Sa" at bounding box center [488, 62] width 11 height 11
click at [479, 65] on input "Sa" at bounding box center [475, 63] width 7 height 7
checkbox input "true"
click at [506, 64] on input "Su" at bounding box center [505, 63] width 7 height 7
checkbox input "true"
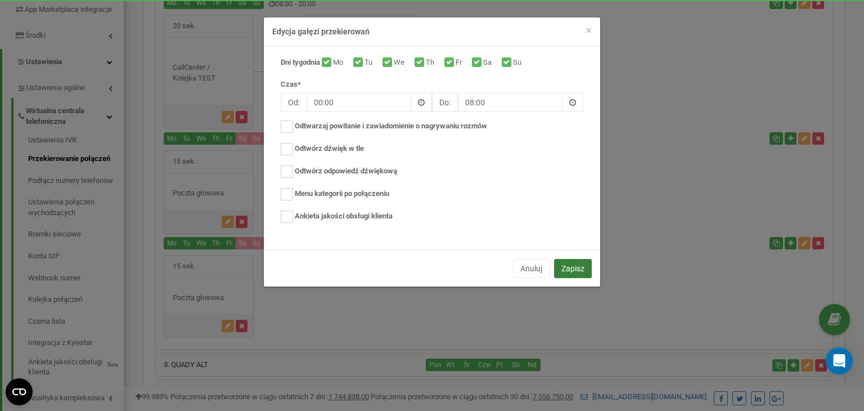
click at [579, 271] on button "Zapisz" at bounding box center [573, 268] width 38 height 19
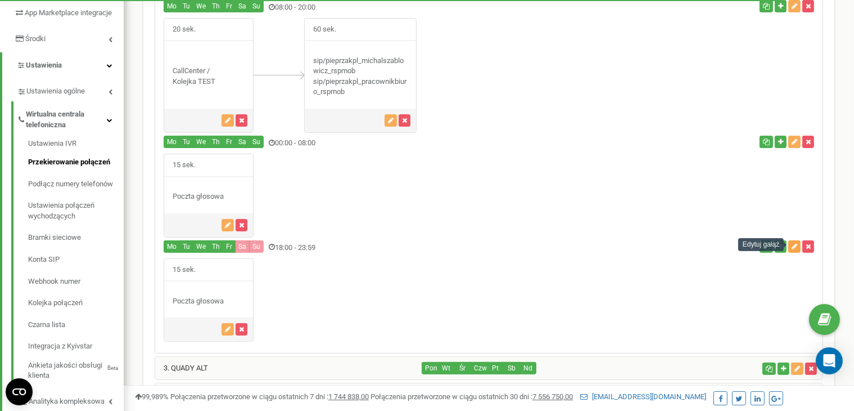
click at [798, 246] on button "button" at bounding box center [795, 246] width 12 height 12
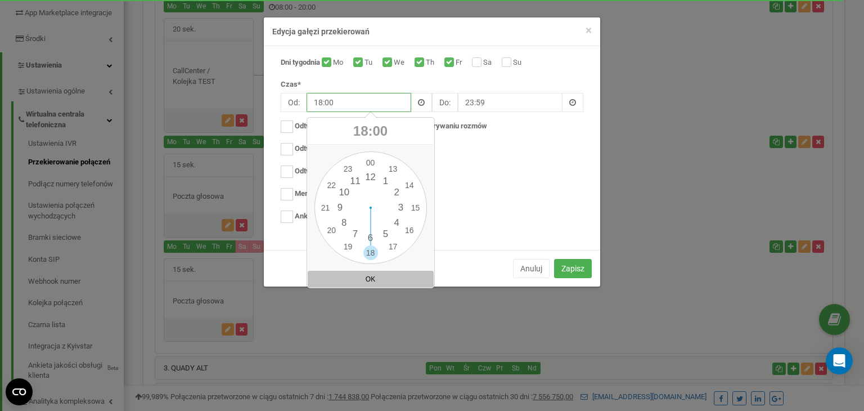
click at [314, 109] on input "18:00" at bounding box center [359, 102] width 105 height 19
click at [331, 231] on div "00 1 2 3 4 5 6 7 8 9 10 11 12 13 14 15 16 17 18 19 20 21 22 23 00 05 10 15 20 2…" at bounding box center [370, 207] width 112 height 112
click at [361, 280] on button "OK" at bounding box center [371, 279] width 126 height 17
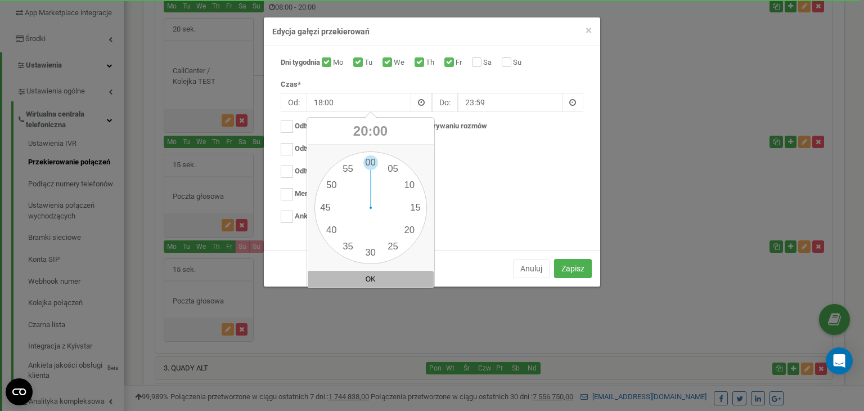
type input "20:00"
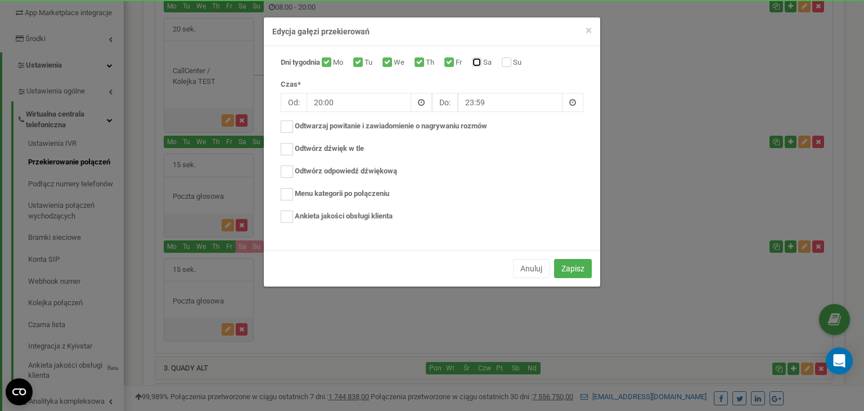
click at [479, 65] on input "Sa" at bounding box center [475, 63] width 7 height 7
checkbox input "true"
click at [513, 63] on label "Su" at bounding box center [518, 62] width 11 height 11
click at [509, 63] on input "Su" at bounding box center [505, 63] width 7 height 7
checkbox input "true"
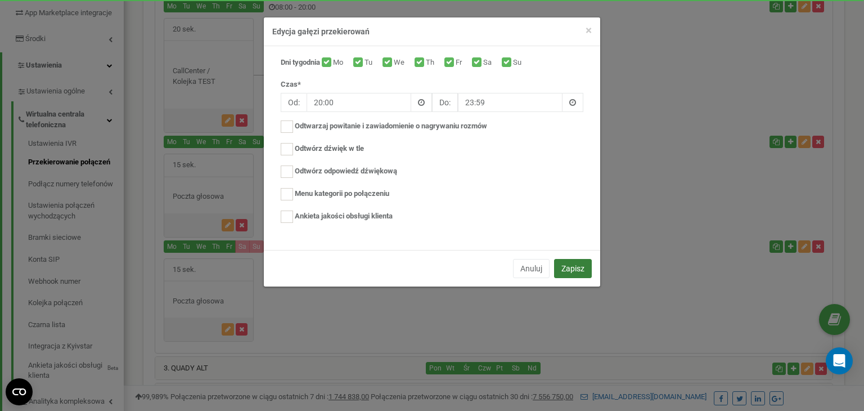
click at [576, 268] on button "Zapisz" at bounding box center [573, 268] width 38 height 19
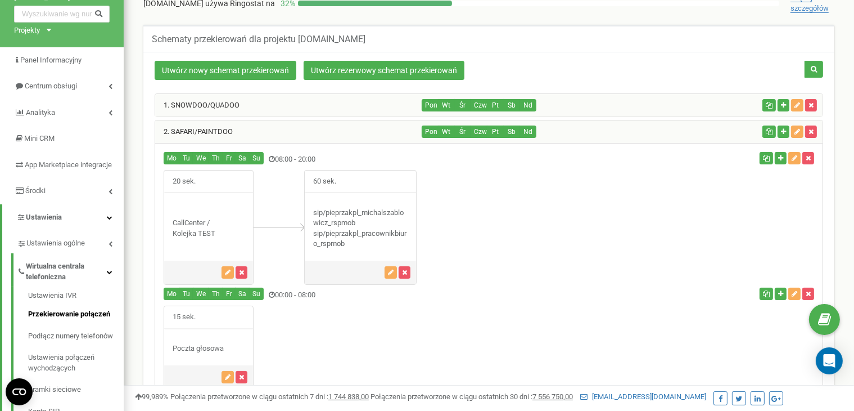
scroll to position [40, 0]
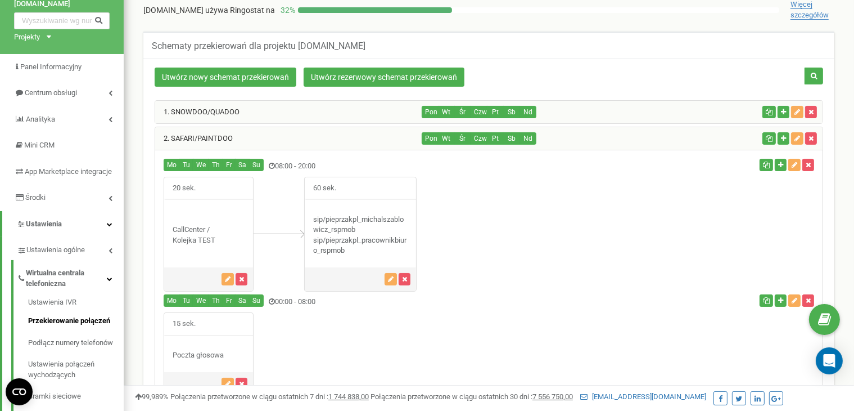
click at [272, 139] on div "2. SAFARI/PAINTDOO" at bounding box center [288, 138] width 267 height 22
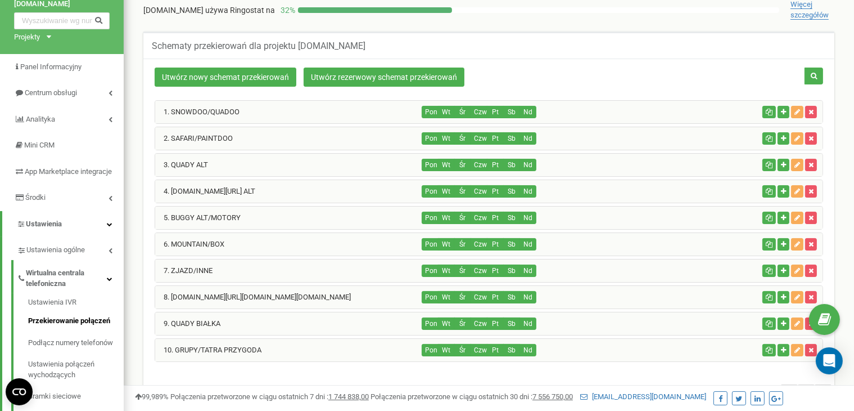
click at [240, 160] on div "3. QUADY ALT" at bounding box center [288, 165] width 267 height 22
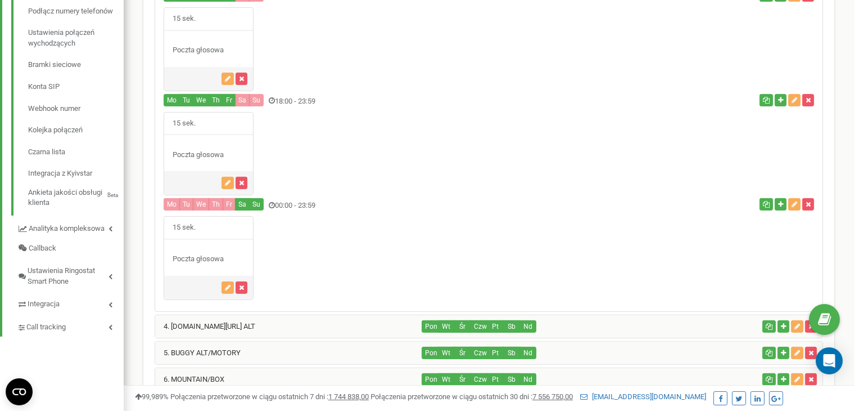
scroll to position [375, 0]
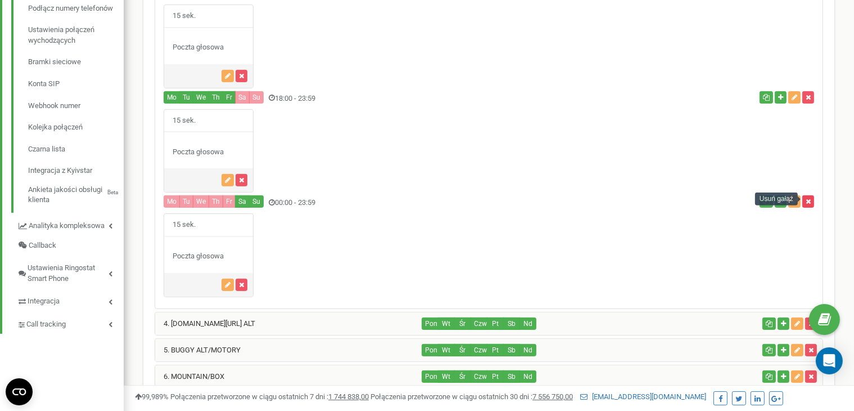
click at [812, 199] on button "button" at bounding box center [809, 201] width 12 height 12
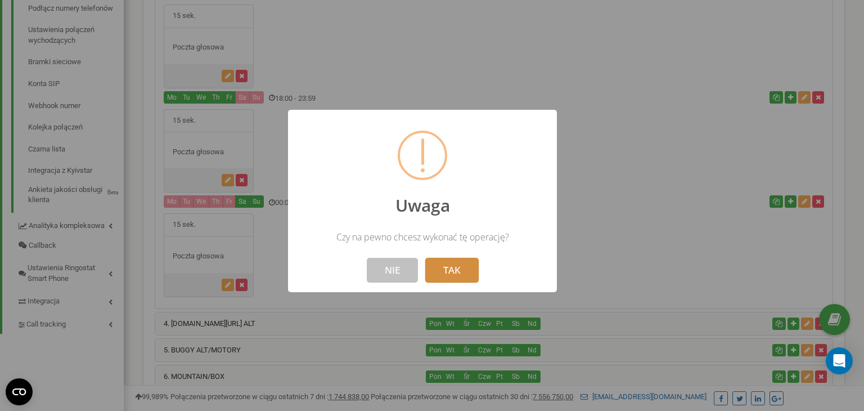
click at [472, 274] on button "TAK" at bounding box center [451, 270] width 53 height 25
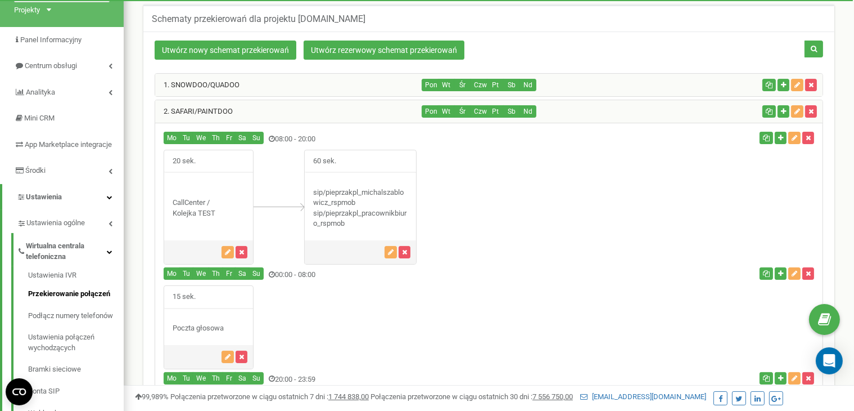
scroll to position [67, 0]
click at [341, 112] on div "2. SAFARI/PAINTDOO" at bounding box center [288, 112] width 267 height 22
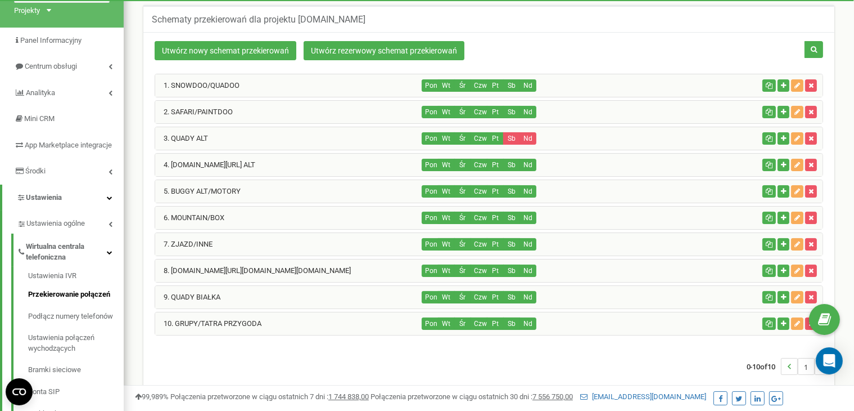
click at [303, 130] on div "3. QUADY ALT" at bounding box center [288, 138] width 267 height 22
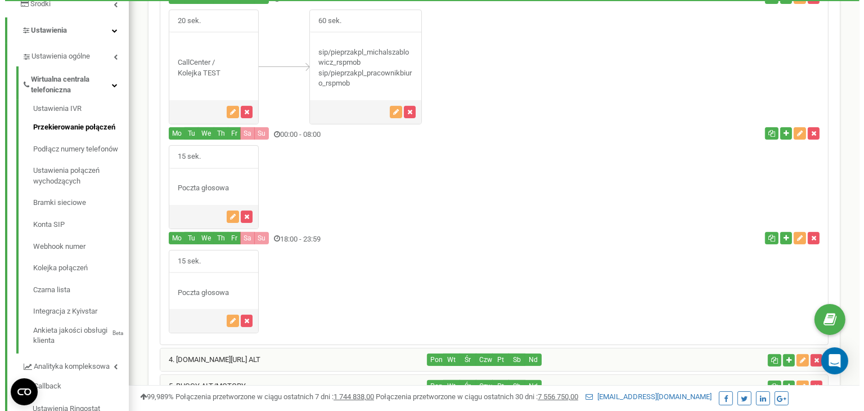
scroll to position [245, 0]
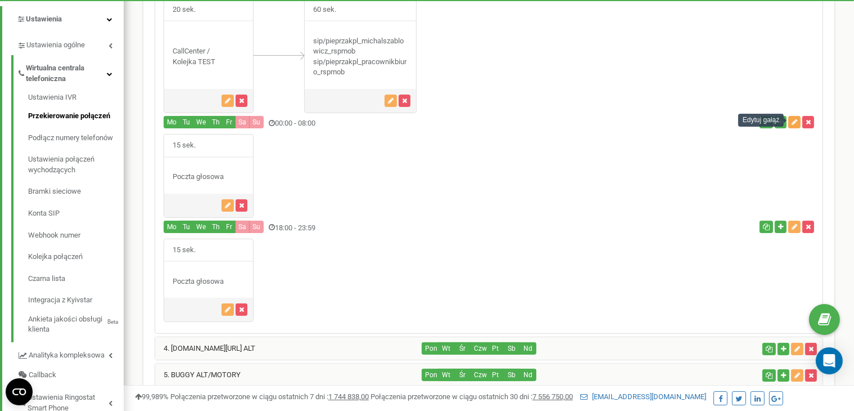
click at [795, 125] on button "button" at bounding box center [795, 122] width 12 height 12
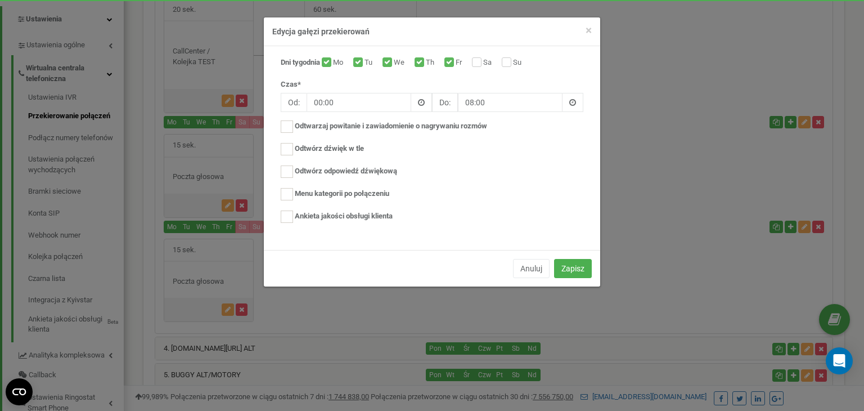
click at [483, 62] on label "Sa" at bounding box center [488, 62] width 11 height 11
click at [479, 62] on input "Sa" at bounding box center [475, 63] width 7 height 7
checkbox input "true"
click at [508, 63] on input "Su" at bounding box center [505, 63] width 7 height 7
checkbox input "true"
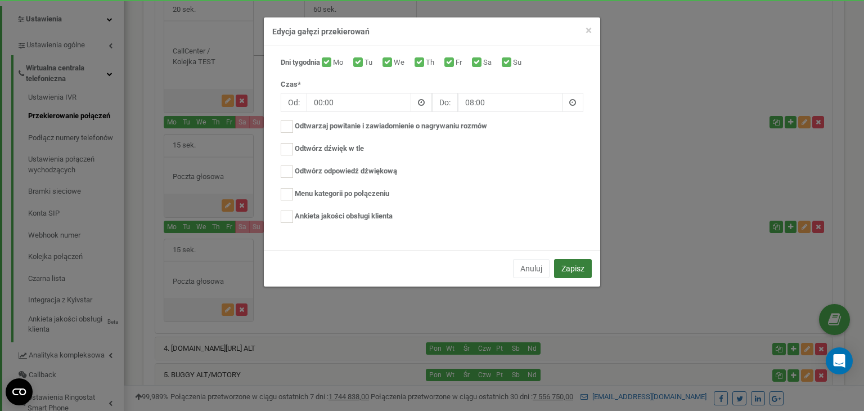
click at [568, 262] on button "Zapisz" at bounding box center [573, 268] width 38 height 19
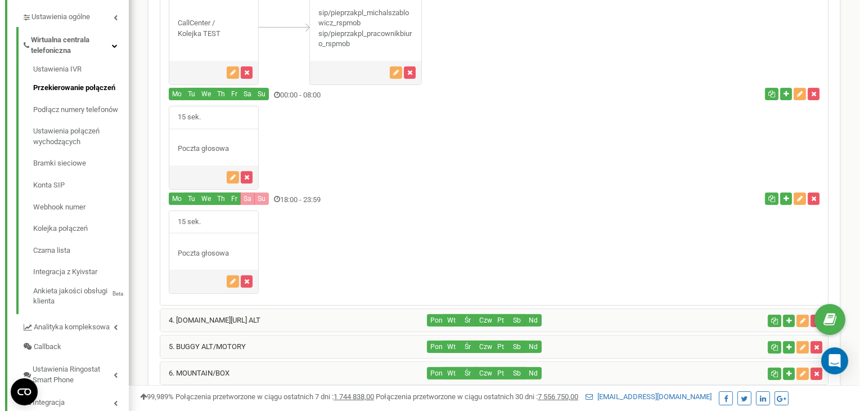
scroll to position [298, 0]
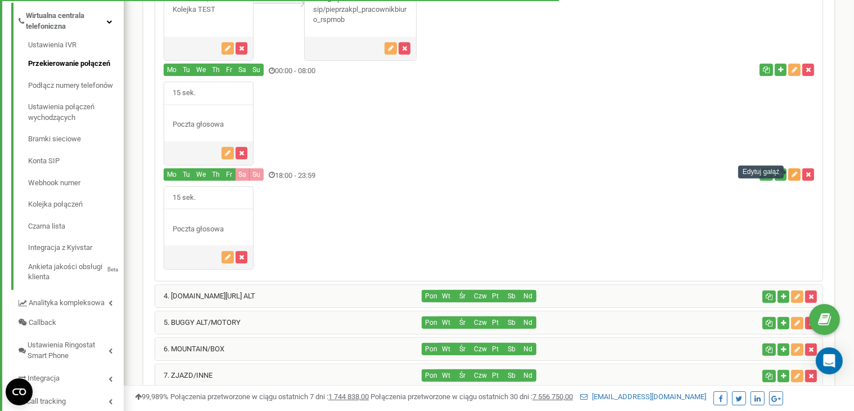
click at [793, 172] on icon "button" at bounding box center [795, 174] width 6 height 7
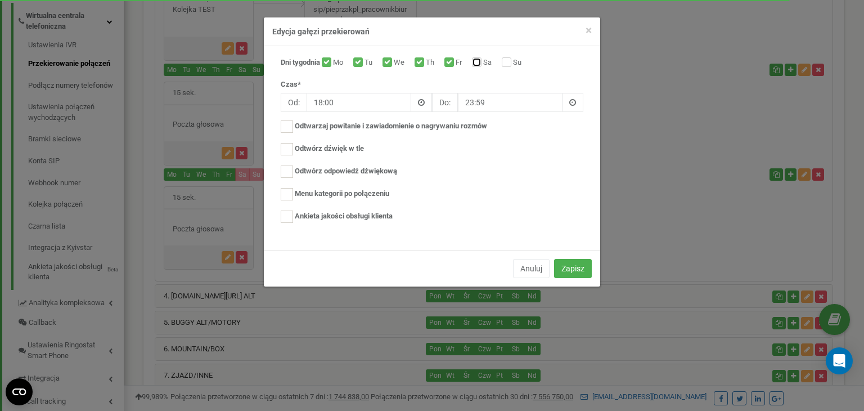
click at [479, 60] on input "Sa" at bounding box center [475, 63] width 7 height 7
checkbox input "true"
click at [513, 60] on label "Su" at bounding box center [518, 62] width 11 height 11
click at [509, 60] on input "Su" at bounding box center [505, 63] width 7 height 7
checkbox input "true"
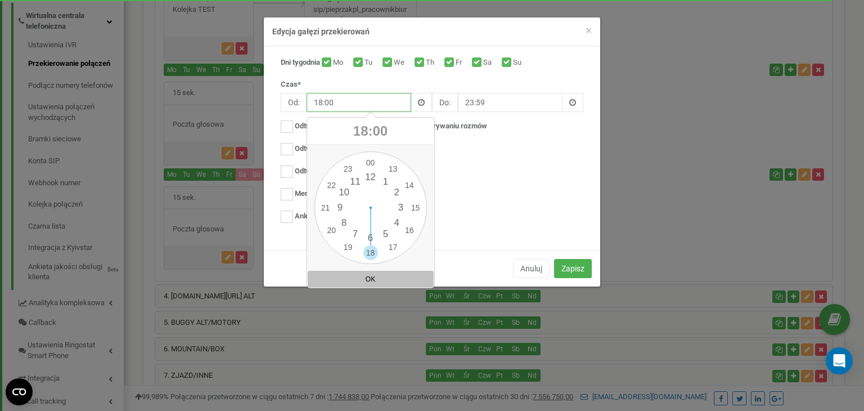
click at [309, 107] on input "18:00" at bounding box center [359, 102] width 105 height 19
click at [335, 229] on div "00 1 2 3 4 5 6 7 8 9 10 11 12 13 14 15 16 17 18 19 20 21 22 23 00 05 10 15 20 2…" at bounding box center [370, 207] width 112 height 112
click at [368, 281] on button "OK" at bounding box center [371, 279] width 126 height 17
type input "20:00"
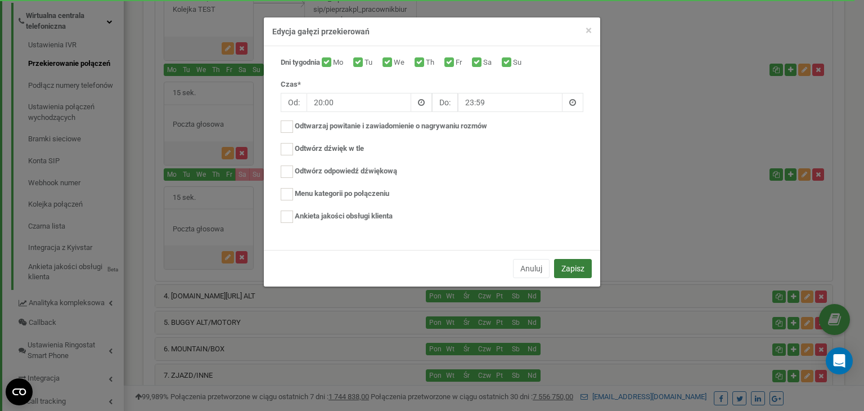
click at [589, 265] on button "Zapisz" at bounding box center [573, 268] width 38 height 19
click at [577, 273] on button "Zapisz" at bounding box center [573, 268] width 38 height 19
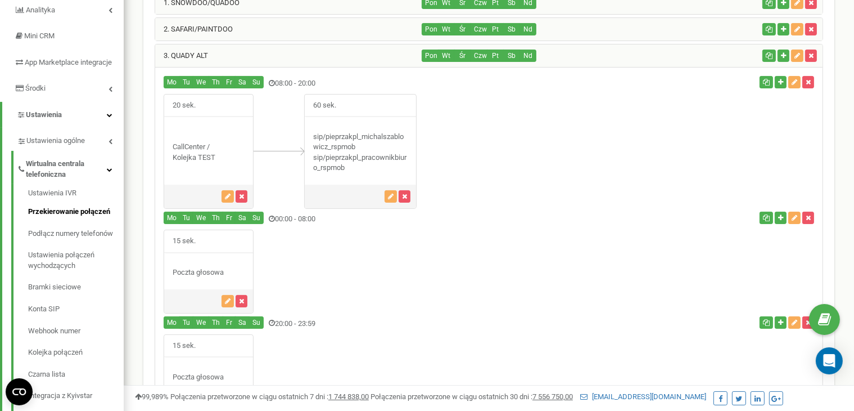
scroll to position [144, 0]
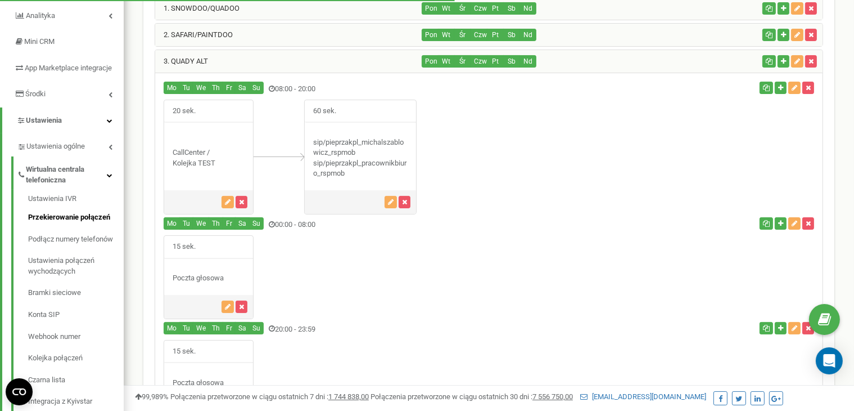
click at [226, 60] on div "3. QUADY ALT" at bounding box center [288, 61] width 267 height 22
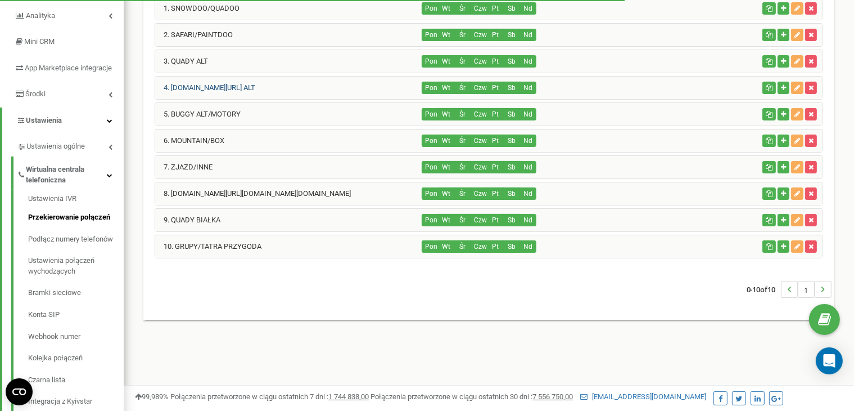
click at [245, 83] on link "4. KULIGI.pl/PAINTBALL ALT" at bounding box center [205, 87] width 100 height 8
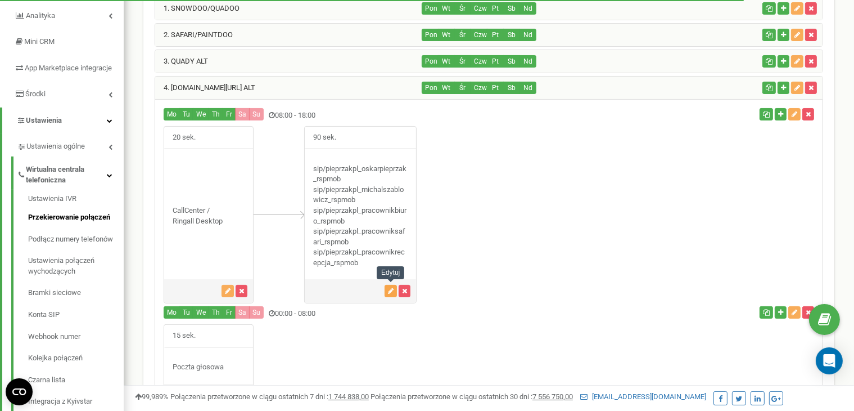
click at [389, 294] on button "button" at bounding box center [391, 291] width 12 height 12
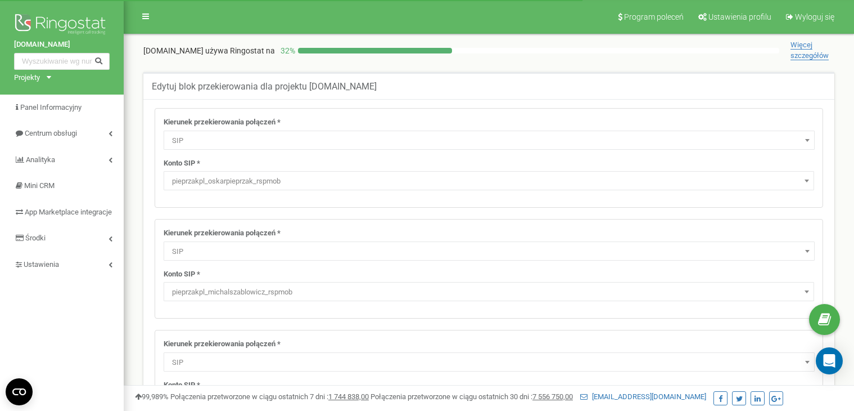
select select "SIP"
select select "pieprzakpl_oskarpieprzak_rspmob"
select select "SIP"
select select "pieprzakpl_michalszablowicz_rspmob"
select select "SIP"
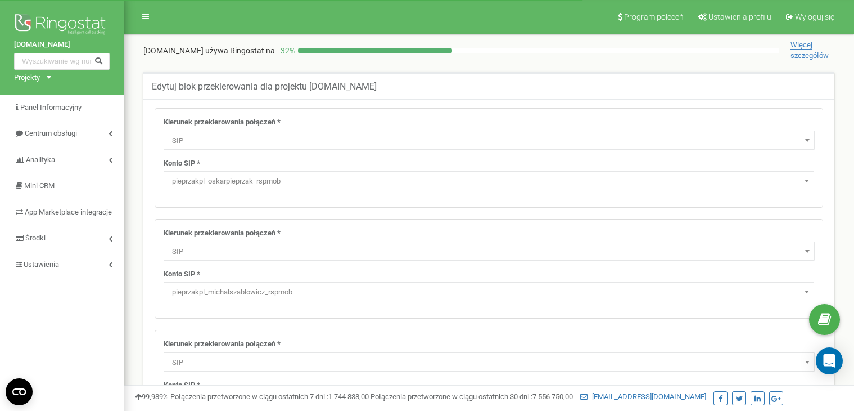
select select "pieprzakpl_pracownikbiuro_rspmob"
select select "ExtSIP"
select select "SIP"
select select "pieprzakpl_pracownikrecepcja_rspmob"
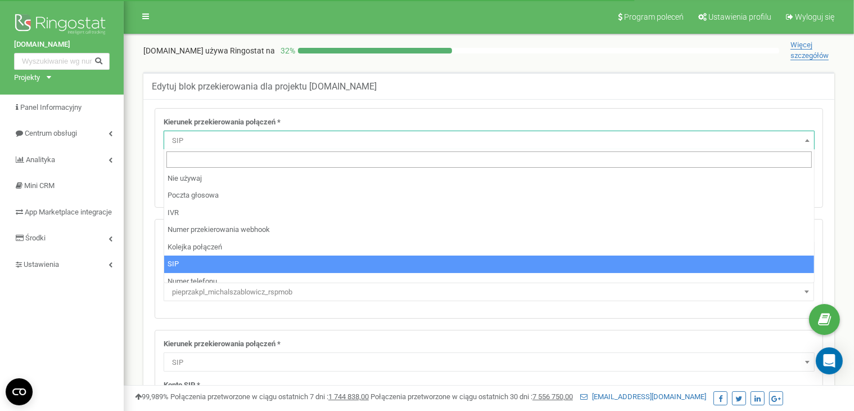
click at [302, 137] on span "SIP" at bounding box center [489, 141] width 643 height 16
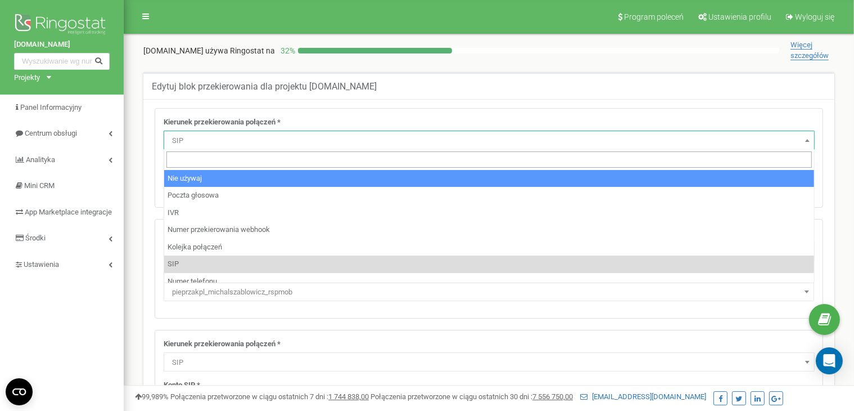
select select "pro"
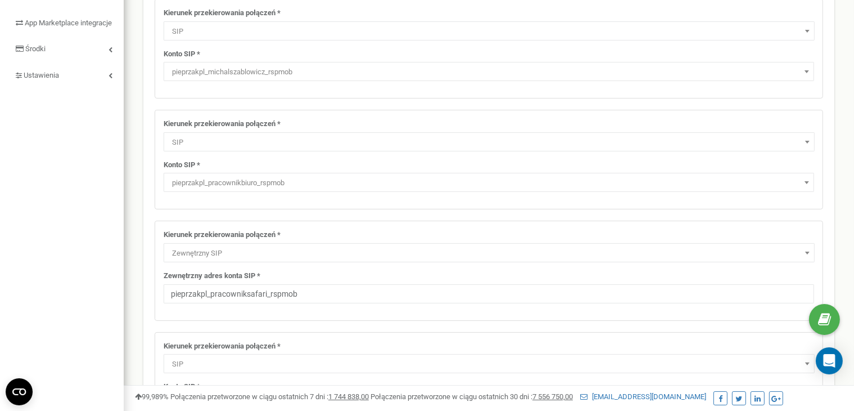
scroll to position [193, 0]
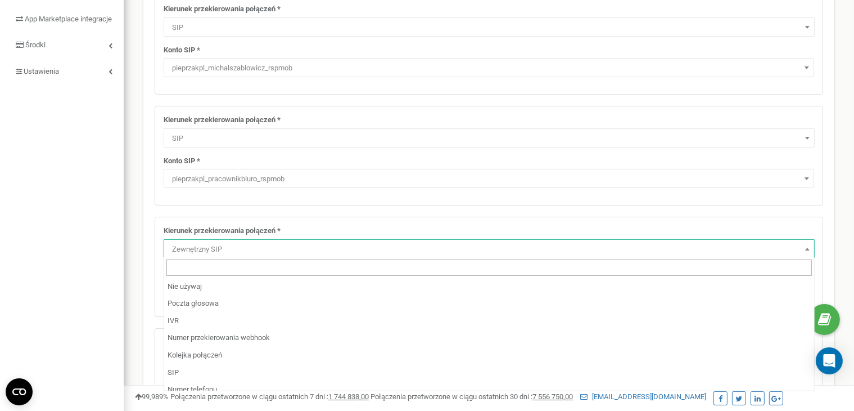
click at [224, 252] on span "Zewnętrzny SIP" at bounding box center [489, 249] width 643 height 16
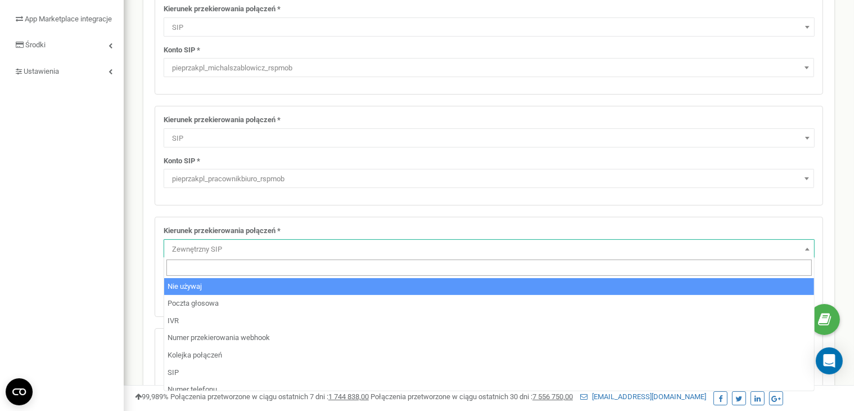
select select "pro"
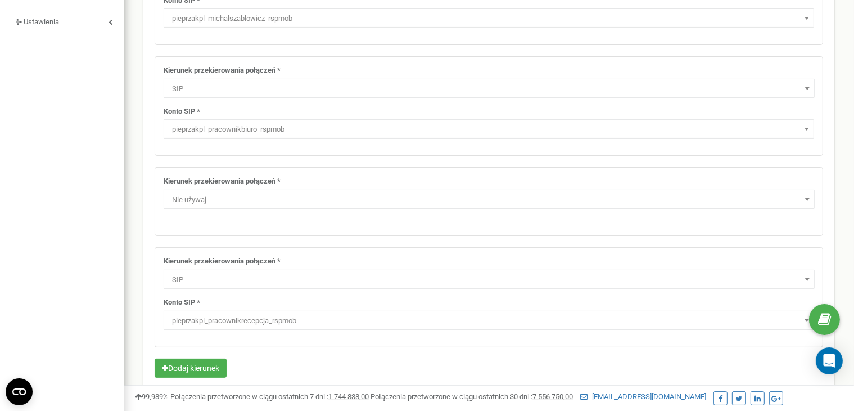
scroll to position [294, 0]
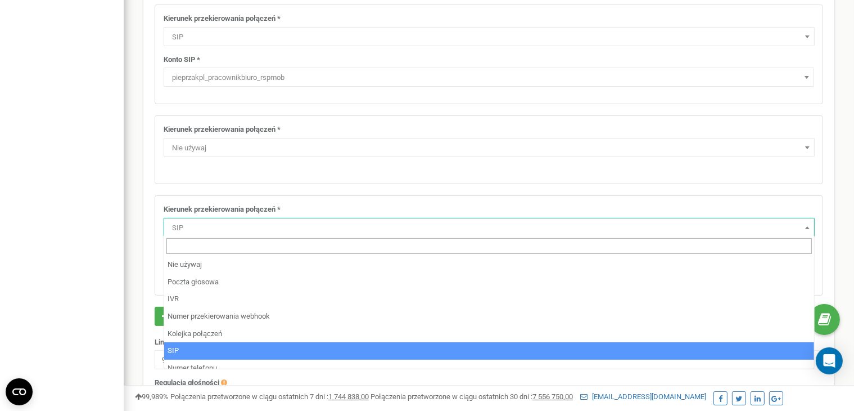
click at [214, 229] on span "SIP" at bounding box center [489, 228] width 643 height 16
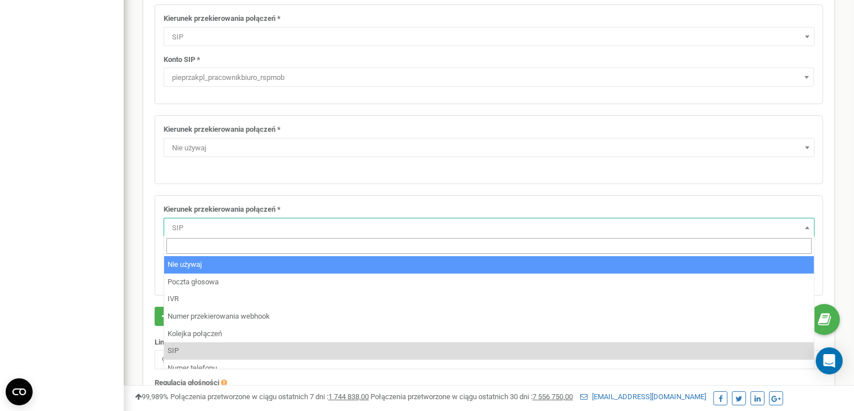
select select "pro"
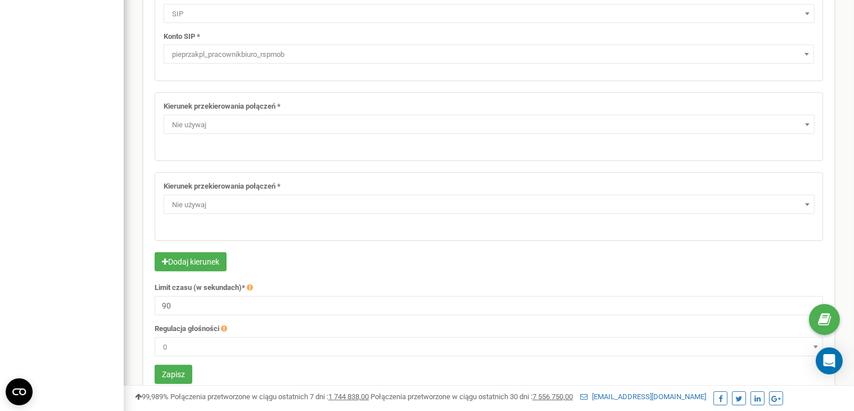
scroll to position [339, 0]
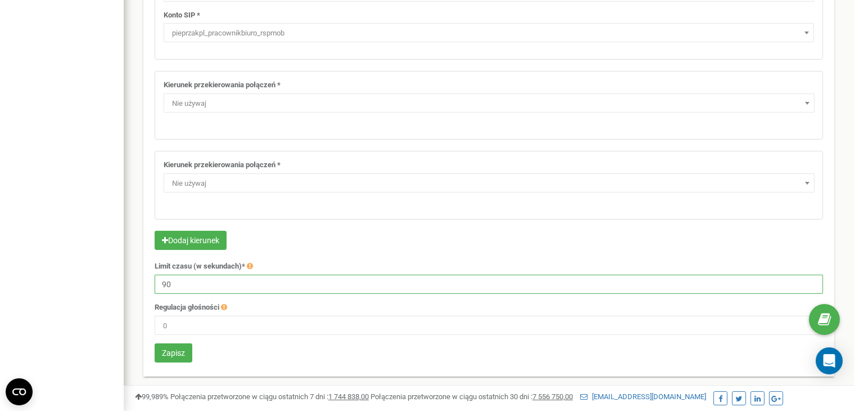
click at [189, 283] on input "90" at bounding box center [489, 283] width 669 height 19
type input "60"
click at [168, 358] on button "Zapisz" at bounding box center [174, 352] width 38 height 19
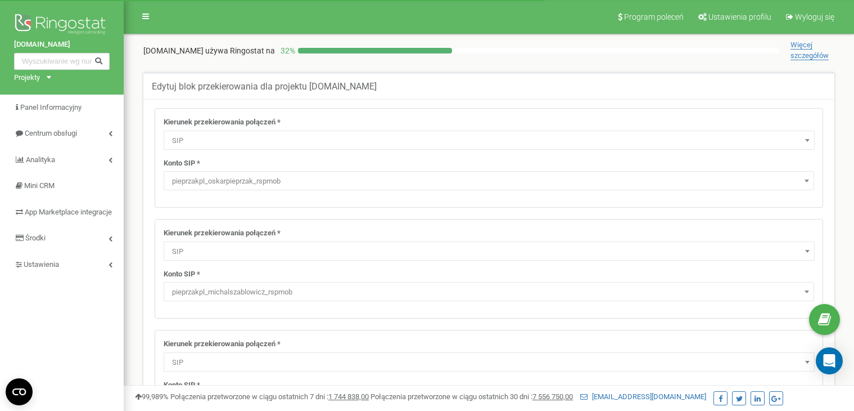
select select "SIP"
select select "pieprzakpl_oskarpieprzak_rspmob"
select select "SIP"
select select "pieprzakpl_michalszablowicz_rspmob"
select select "SIP"
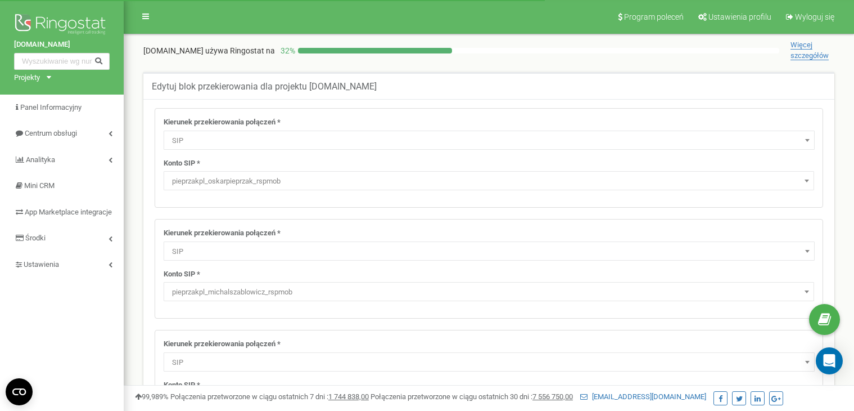
select select "pieprzakpl_pracownikbiuro_rspmob"
select select "ExtSIP"
select select "SIP"
select select "pieprzakpl_pracownikrecepcja_rspmob"
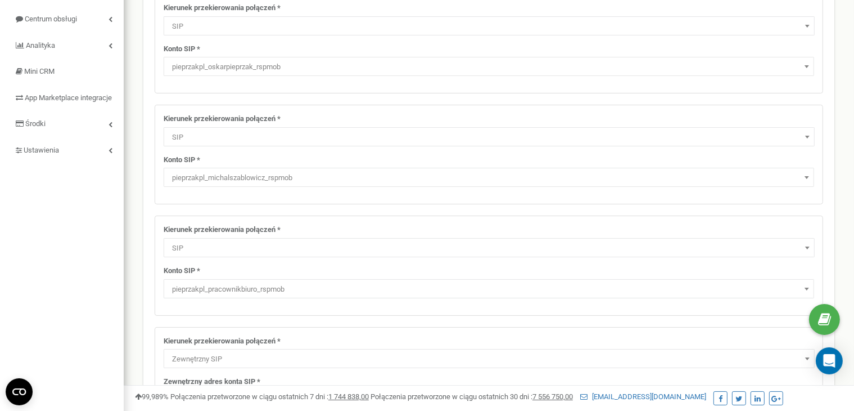
scroll to position [103, 0]
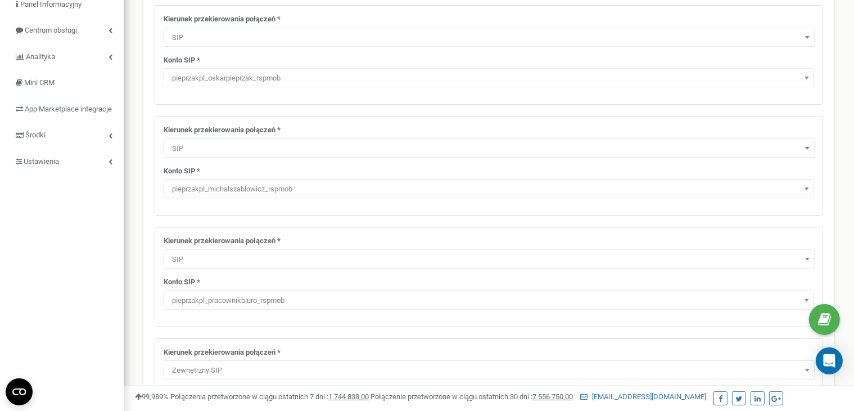
click at [229, 34] on span "SIP" at bounding box center [489, 38] width 643 height 16
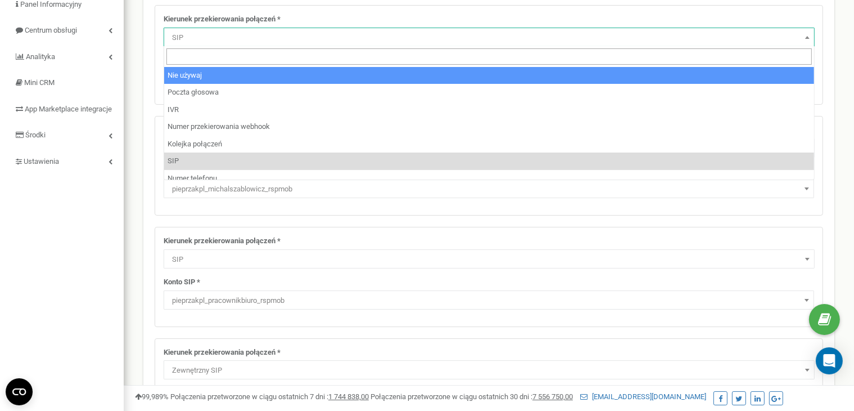
select select "pro"
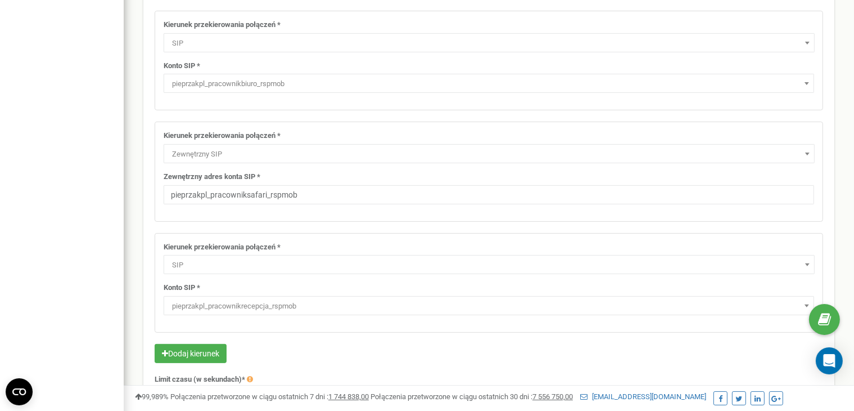
scroll to position [301, 0]
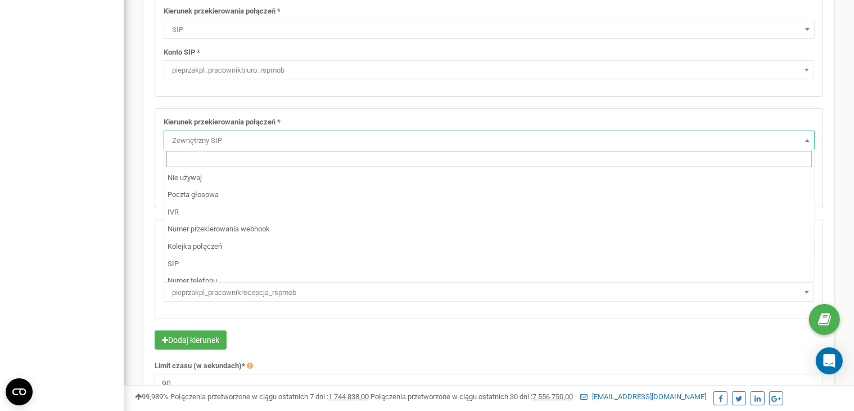
click at [231, 142] on span "Zewnętrzny SIP" at bounding box center [489, 141] width 643 height 16
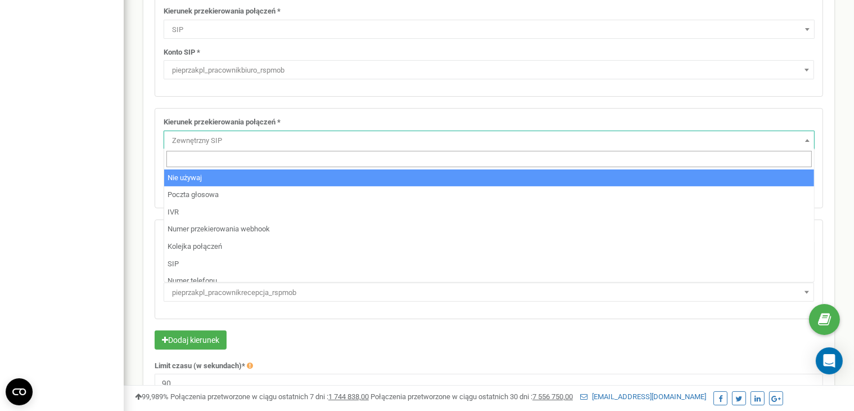
select select "pro"
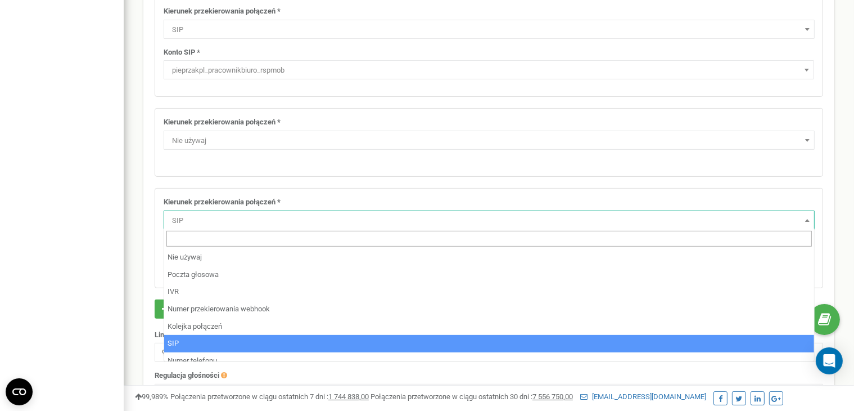
click at [212, 220] on span "SIP" at bounding box center [489, 221] width 643 height 16
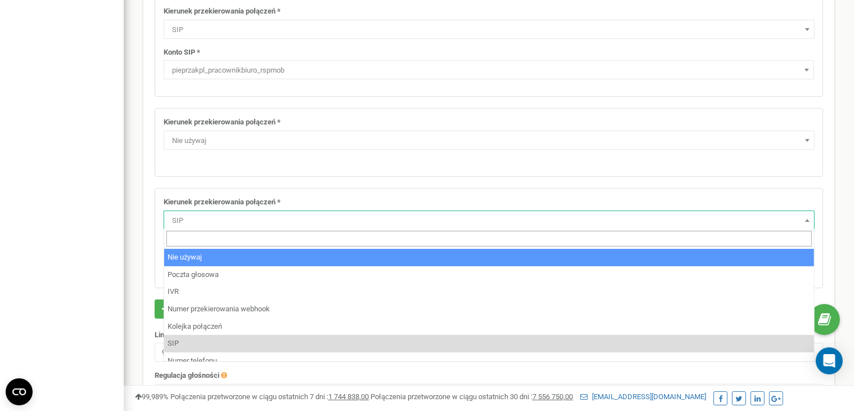
select select "pro"
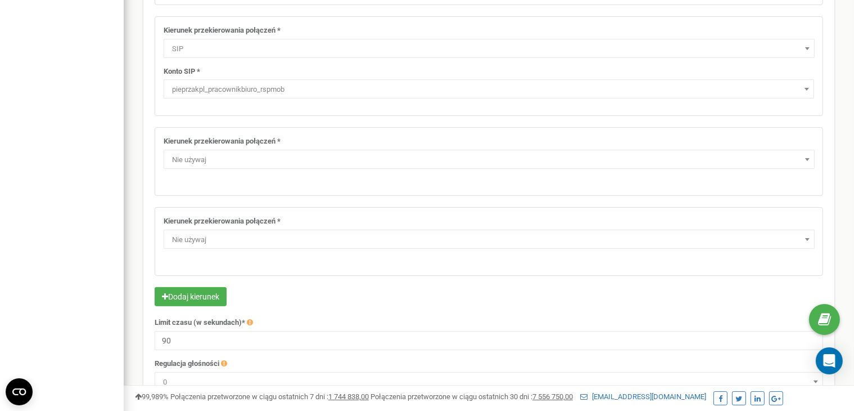
scroll to position [339, 0]
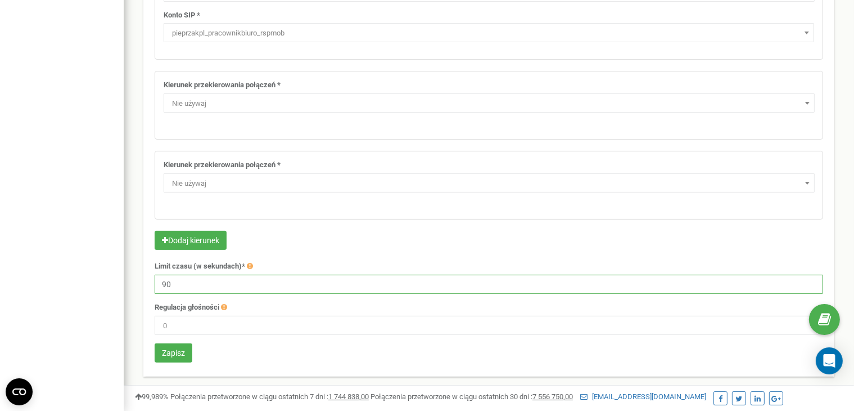
click at [211, 291] on input "90" at bounding box center [489, 283] width 669 height 19
type input "0"
type input "60"
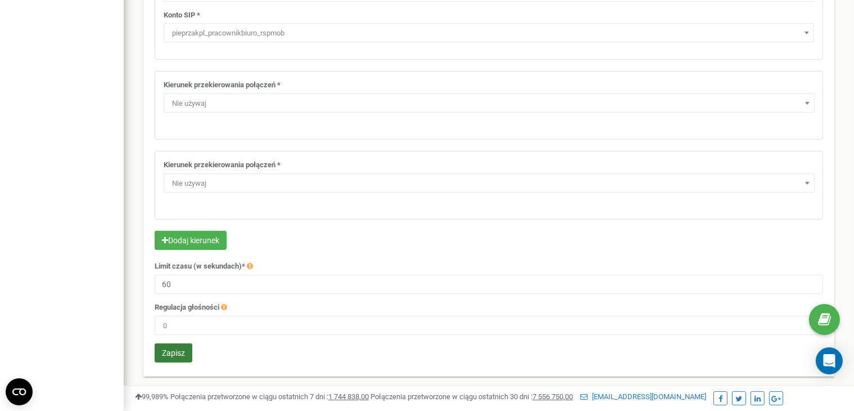
click at [181, 343] on button "Zapisz" at bounding box center [174, 352] width 38 height 19
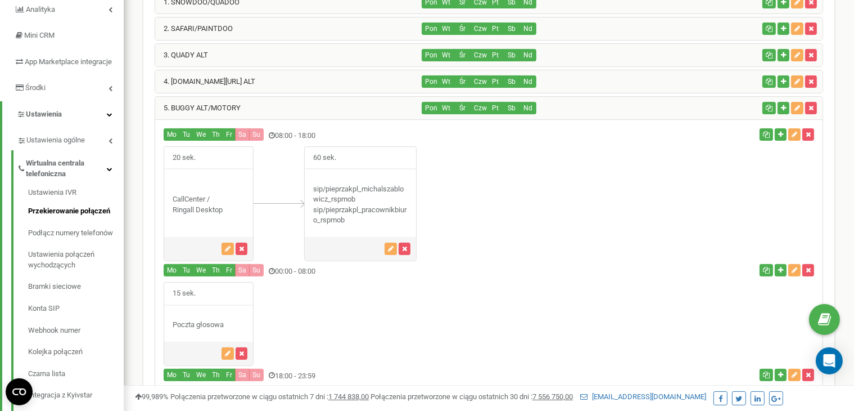
scroll to position [150, 0]
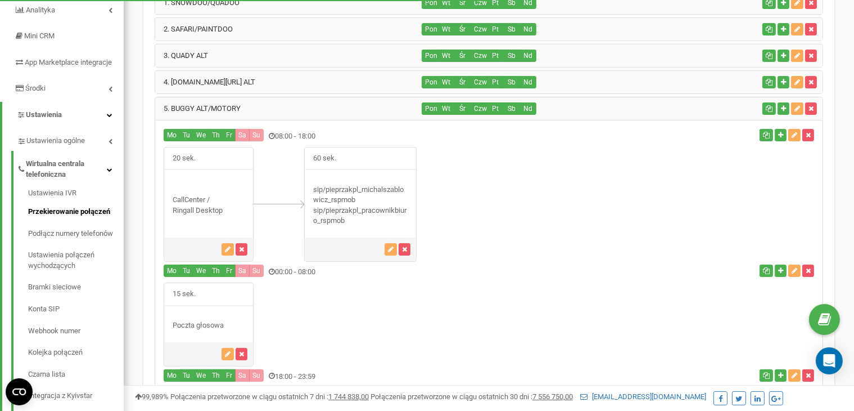
click at [306, 99] on div "5. BUGGY ALT/MOTORY" at bounding box center [288, 108] width 267 height 22
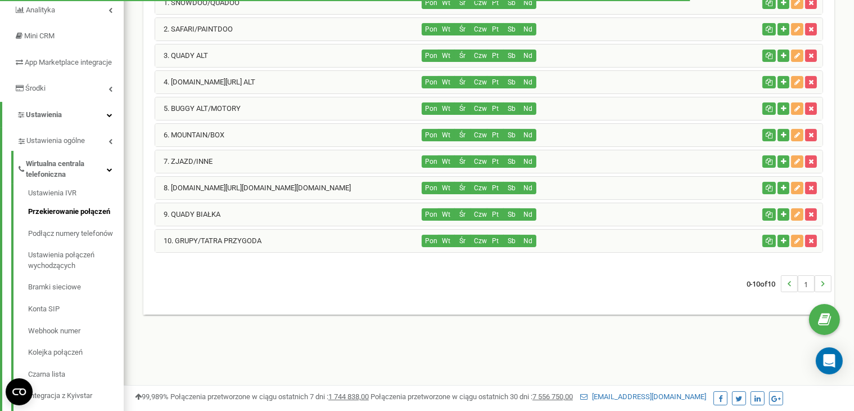
click at [277, 133] on div "6. MOUNTAIN/BOX" at bounding box center [288, 135] width 267 height 22
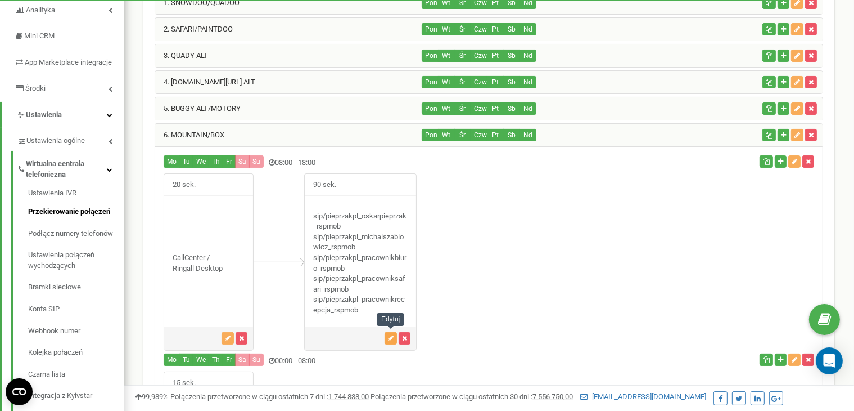
click at [389, 336] on icon "button" at bounding box center [391, 338] width 6 height 7
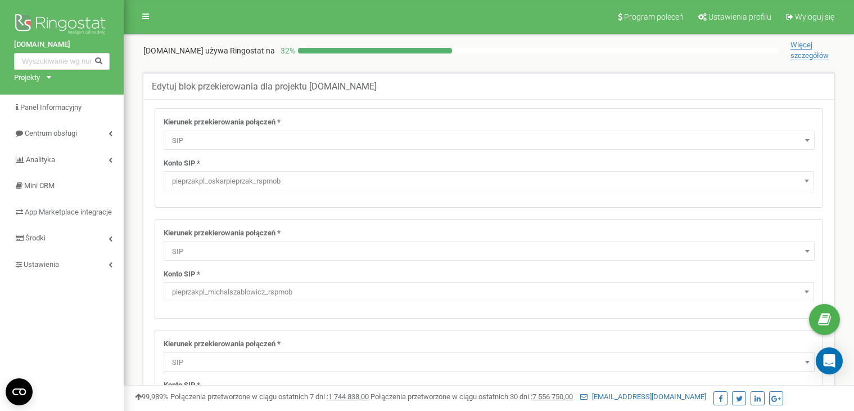
select select "SIP"
select select "pieprzakpl_oskarpieprzak_rspmob"
select select "SIP"
select select "pieprzakpl_michalszablowicz_rspmob"
select select "SIP"
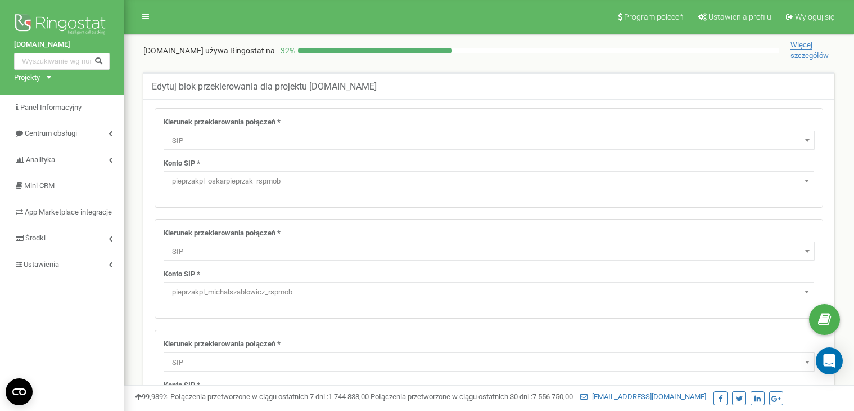
select select "pieprzakpl_pracownikbiuro_rspmob"
select select "ExtSIP"
select select "SIP"
select select "pieprzakpl_pracownikrecepcja_rspmob"
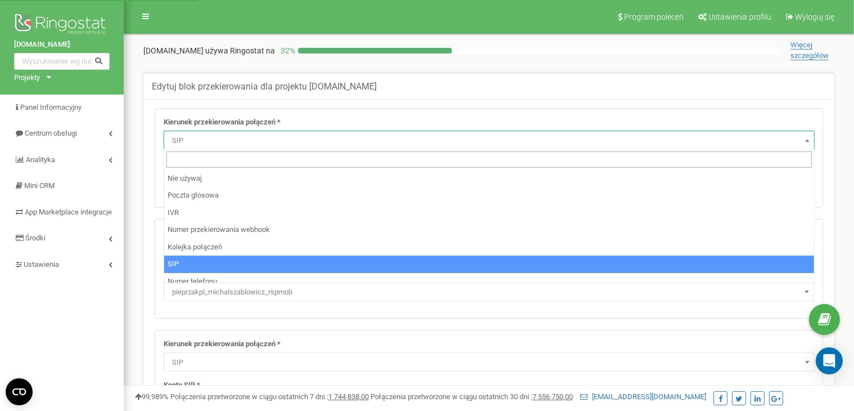
click at [267, 145] on span "SIP" at bounding box center [489, 141] width 643 height 16
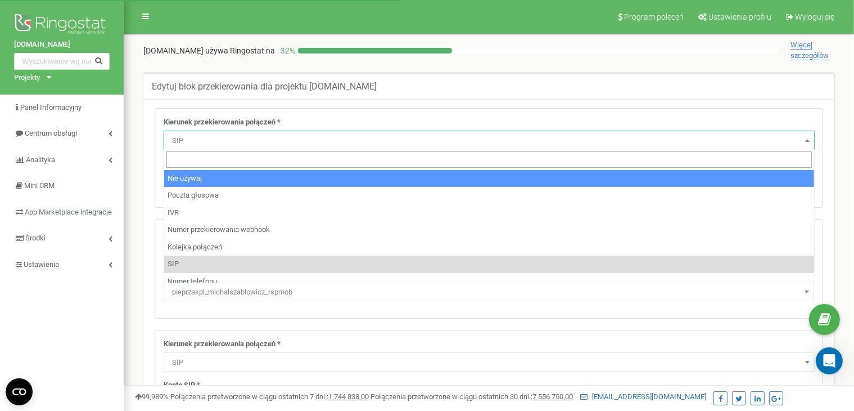
select select "pro"
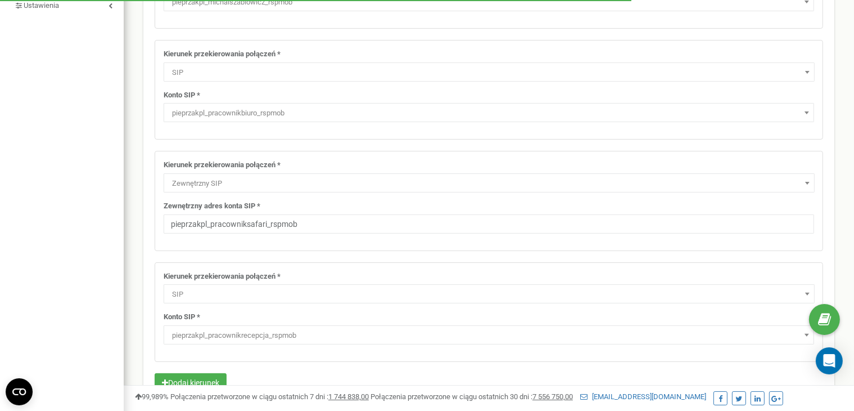
scroll to position [264, 0]
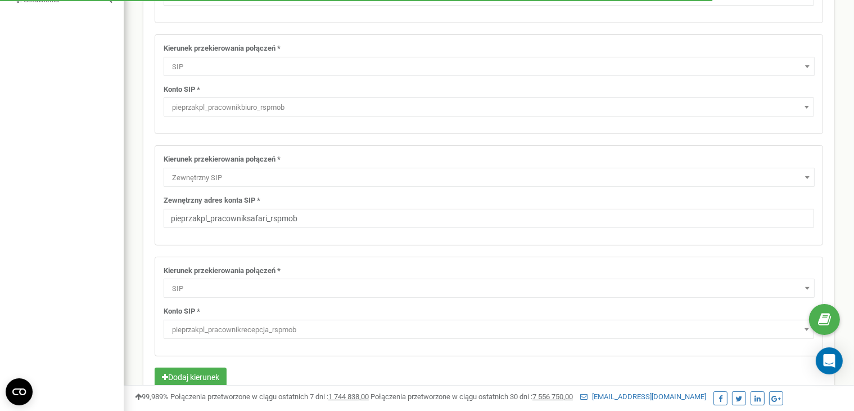
click at [237, 180] on span "Zewnętrzny SIP" at bounding box center [489, 178] width 643 height 16
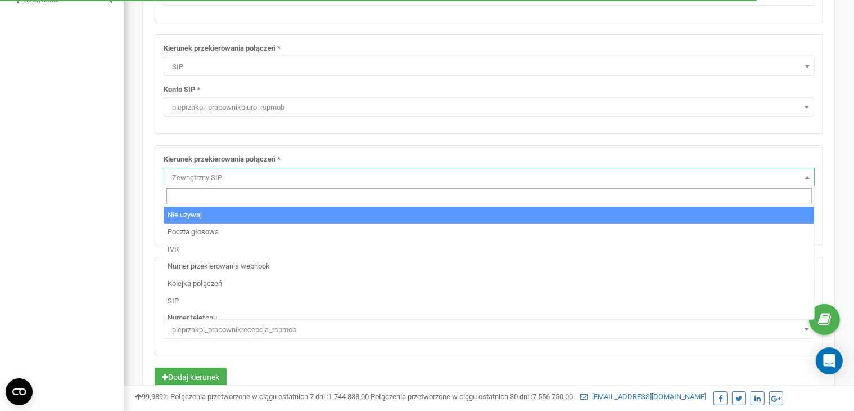
select select "pro"
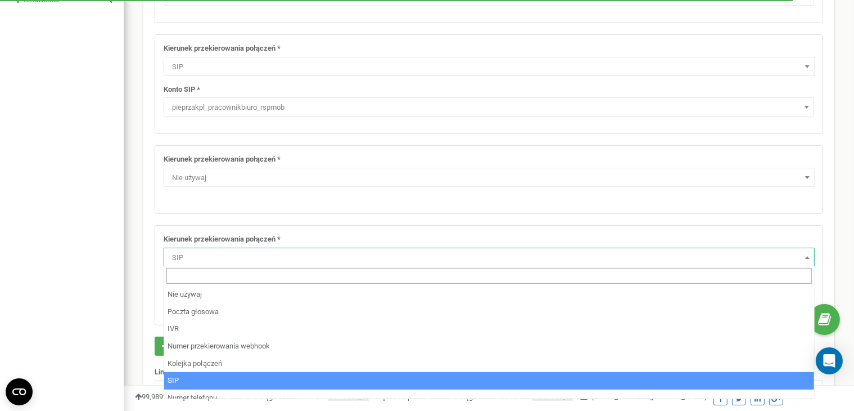
click at [216, 255] on span "SIP" at bounding box center [489, 258] width 643 height 16
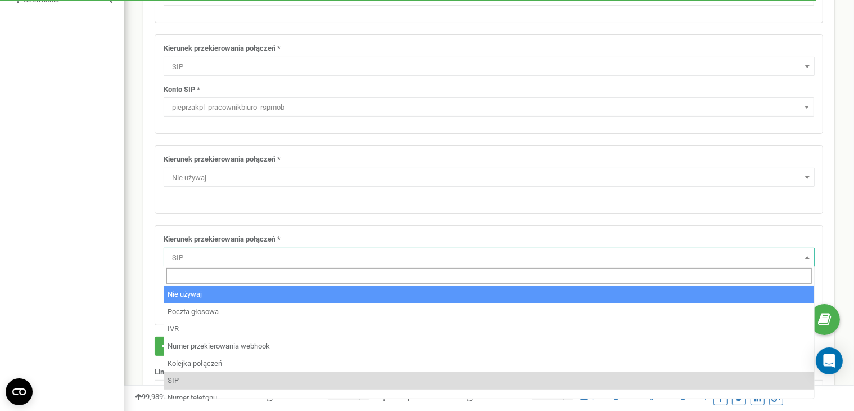
select select "pro"
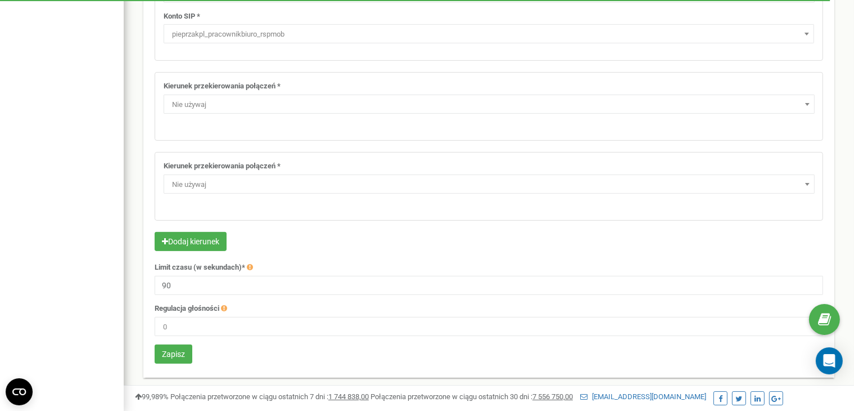
scroll to position [339, 0]
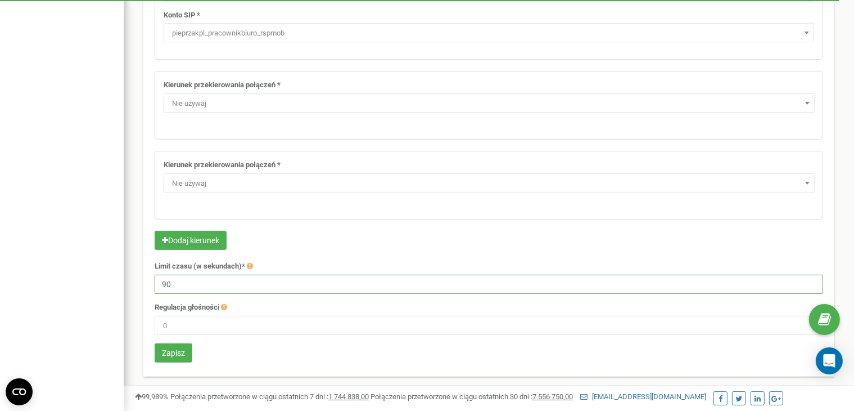
click at [199, 281] on input "90" at bounding box center [489, 283] width 669 height 19
type input "60"
click at [180, 356] on button "Zapisz" at bounding box center [174, 352] width 38 height 19
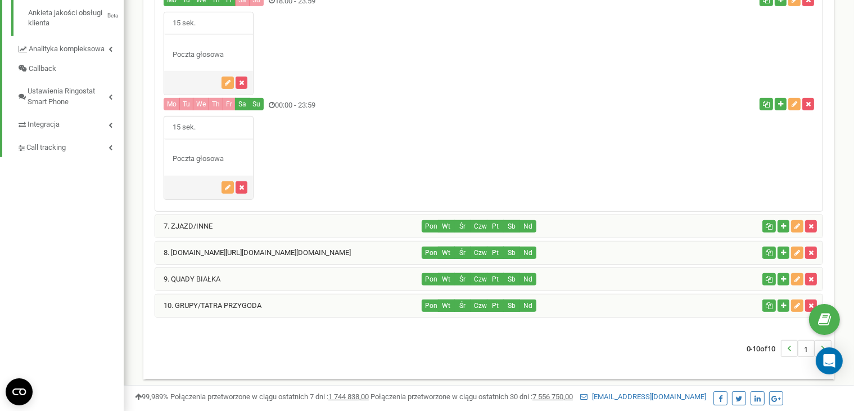
click at [231, 221] on div "7. ZJAZD/INNE" at bounding box center [288, 226] width 267 height 22
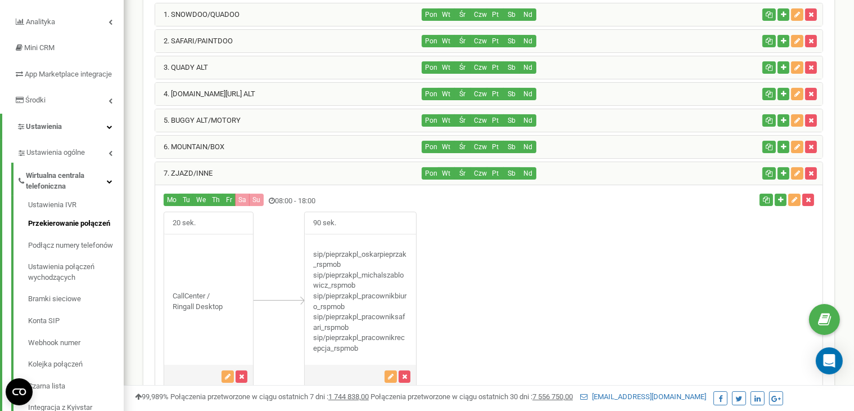
scroll to position [124, 0]
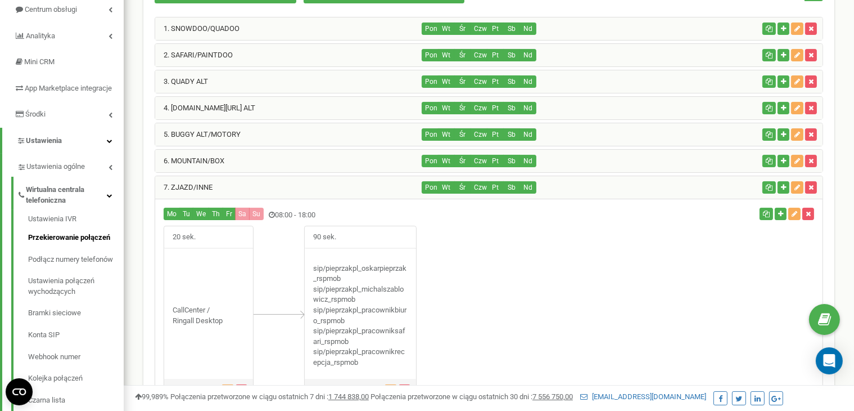
click at [249, 162] on div "6. MOUNTAIN/BOX" at bounding box center [288, 161] width 267 height 22
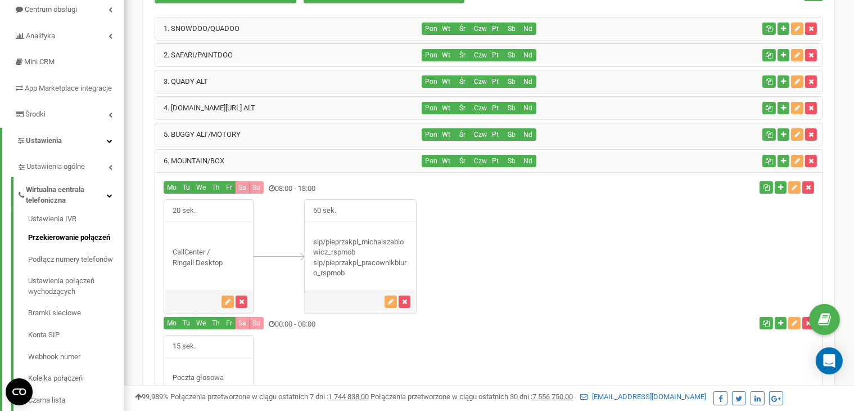
click at [241, 133] on div "5. BUGGY ALT/MOTORY" at bounding box center [288, 134] width 267 height 22
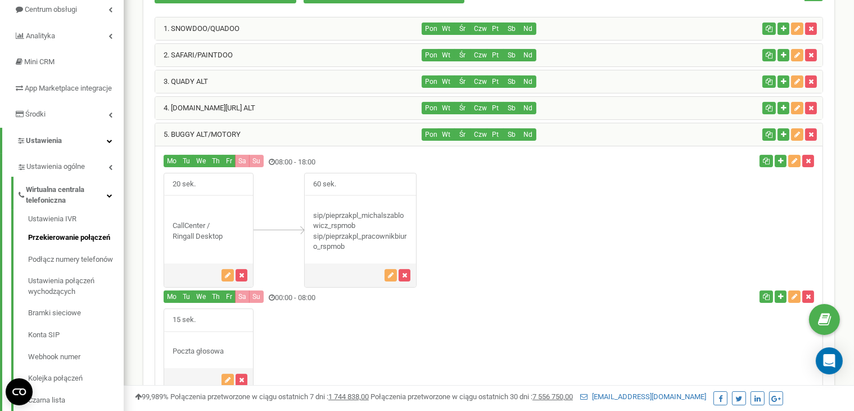
click at [237, 139] on div "5. BUGGY ALT/MOTORY" at bounding box center [288, 134] width 267 height 22
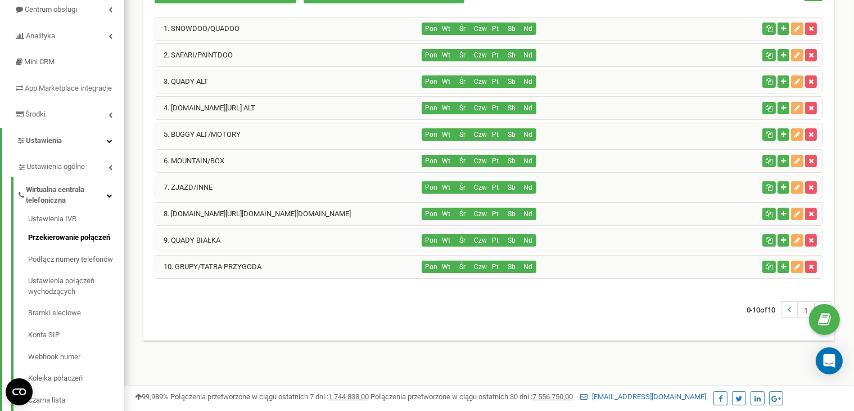
click at [236, 205] on div "8. SKUTERY.pl/QUADY.pl/RAFTING.pl" at bounding box center [288, 213] width 267 height 22
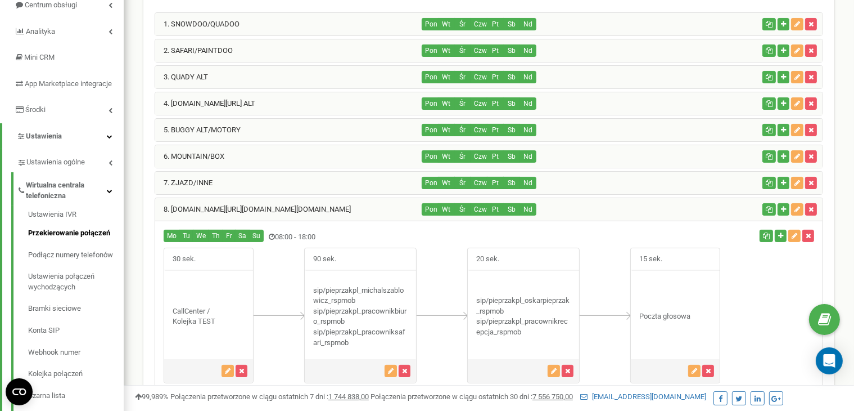
scroll to position [128, 0]
click at [207, 100] on link "4. KULIGI.pl/PAINTBALL ALT" at bounding box center [205, 104] width 100 height 8
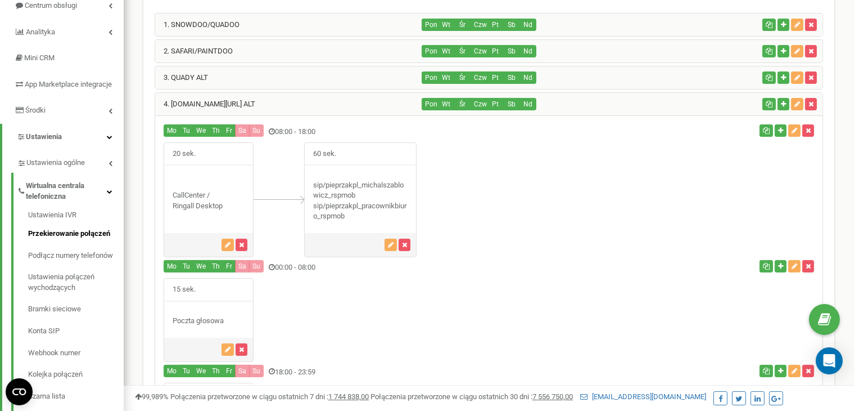
click at [202, 85] on div "3. QUADY ALT" at bounding box center [288, 77] width 267 height 22
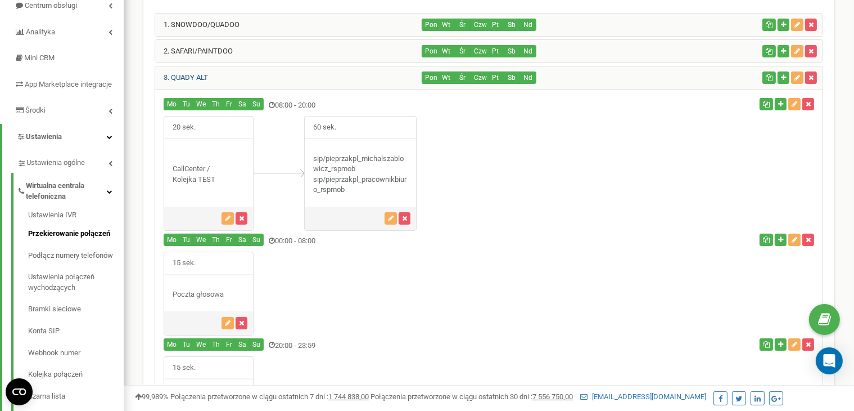
click at [205, 73] on link "3. QUADY ALT" at bounding box center [181, 77] width 53 height 8
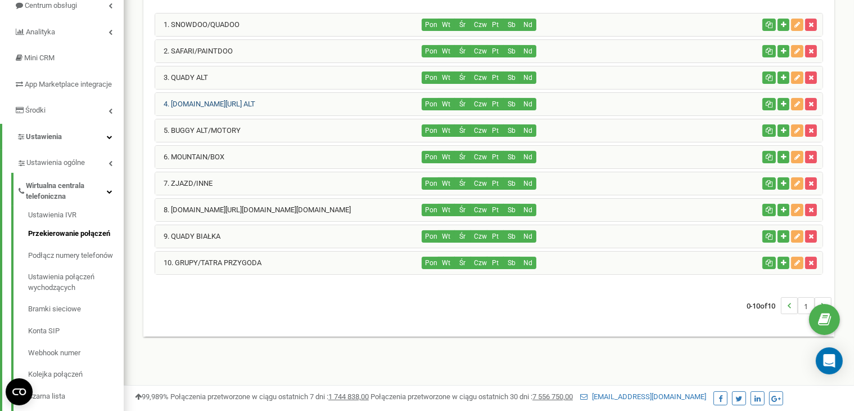
click at [191, 101] on link "4. KULIGI.pl/PAINTBALL ALT" at bounding box center [205, 104] width 100 height 8
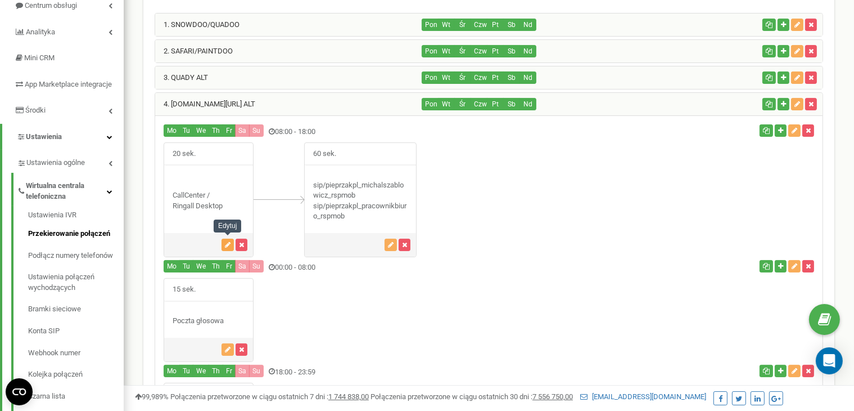
click at [225, 242] on icon "button" at bounding box center [228, 244] width 6 height 7
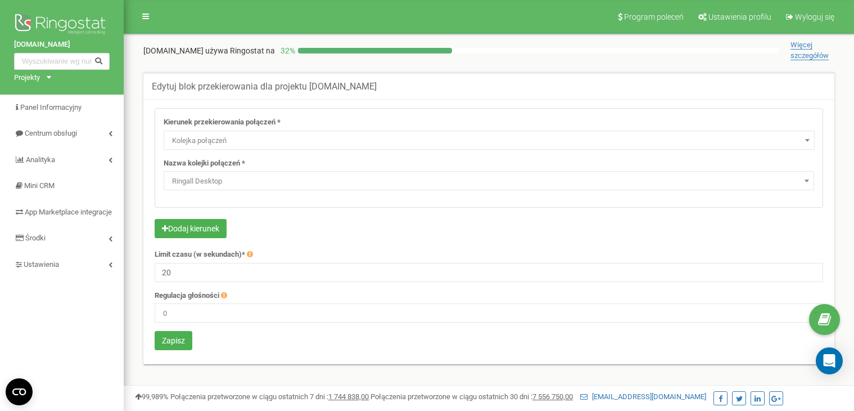
select select "CallCenter"
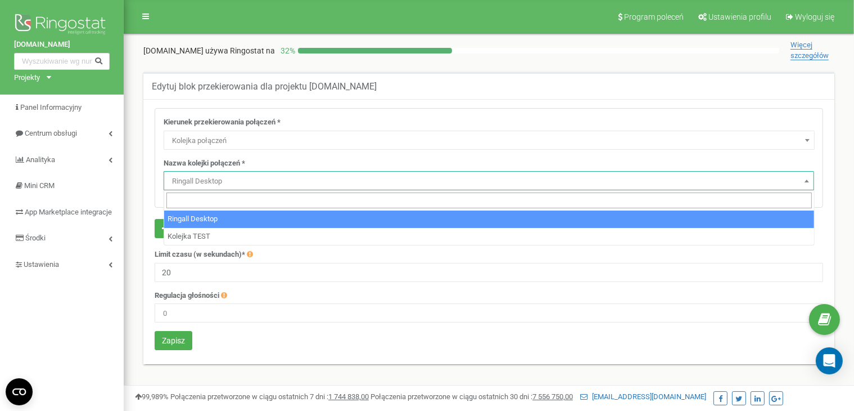
click at [193, 174] on span "Ringall Desktop" at bounding box center [489, 181] width 643 height 16
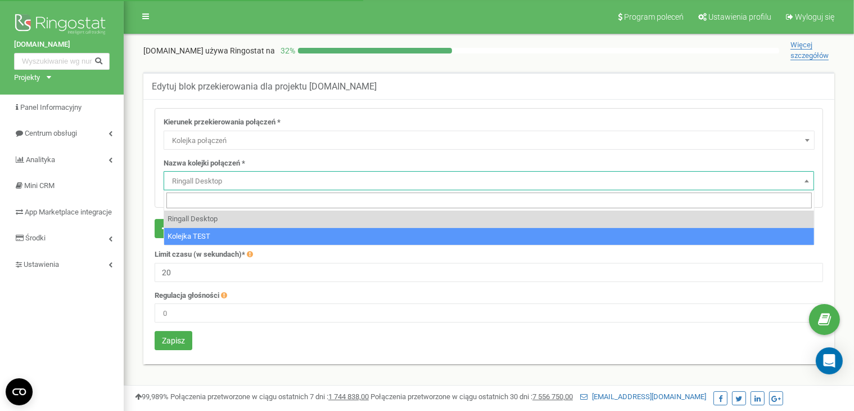
select select "18461"
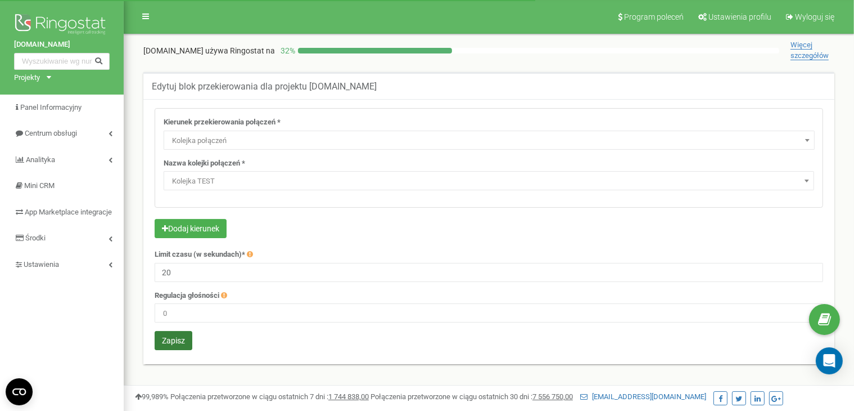
click at [181, 343] on button "Zapisz" at bounding box center [174, 340] width 38 height 19
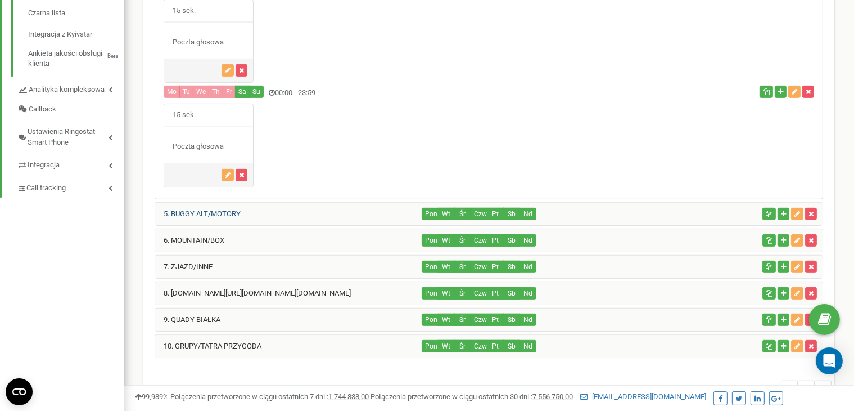
scroll to position [511, 0]
click at [202, 209] on link "5. BUGGY ALT/MOTORY" at bounding box center [197, 213] width 85 height 8
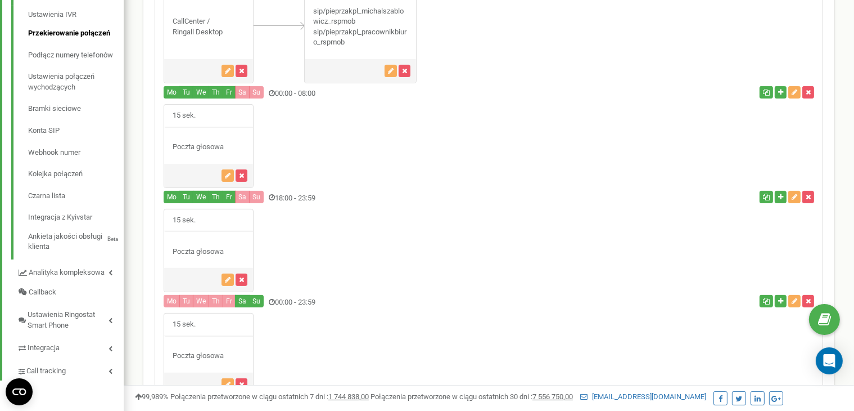
scroll to position [316, 0]
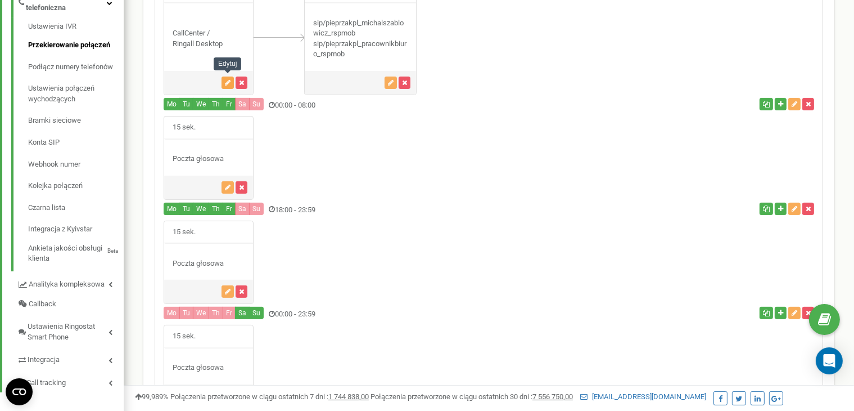
click at [227, 82] on icon "button" at bounding box center [228, 82] width 6 height 7
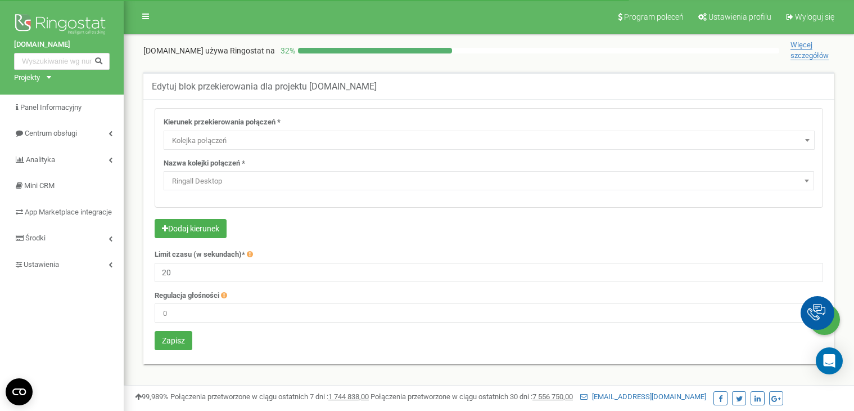
select select "CallCenter"
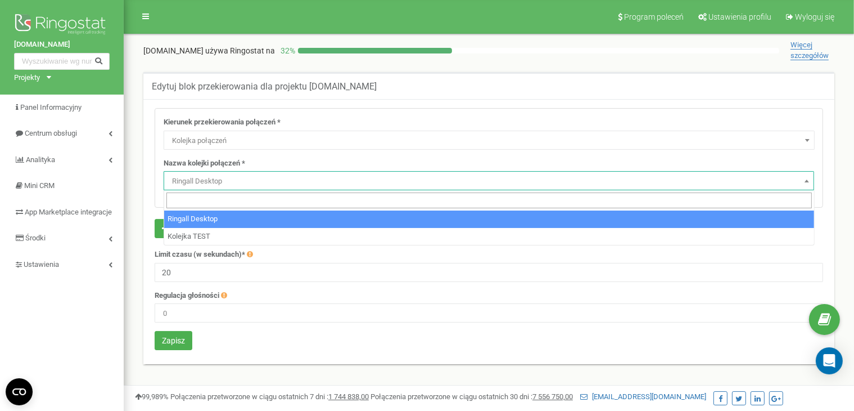
click at [195, 173] on span "Ringall Desktop" at bounding box center [489, 181] width 643 height 16
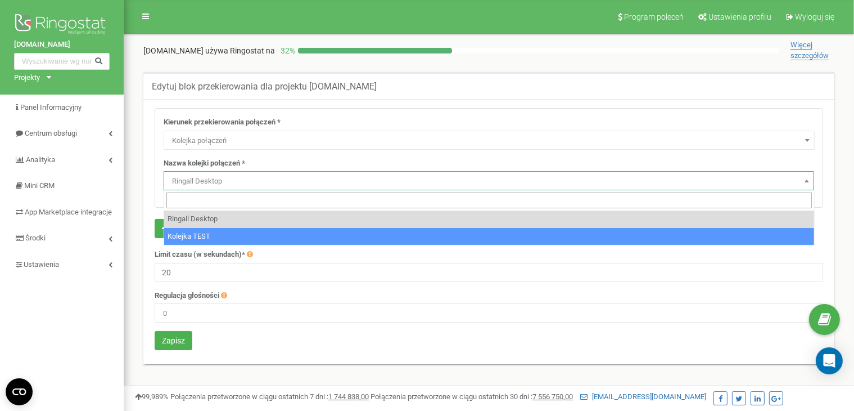
select select "18461"
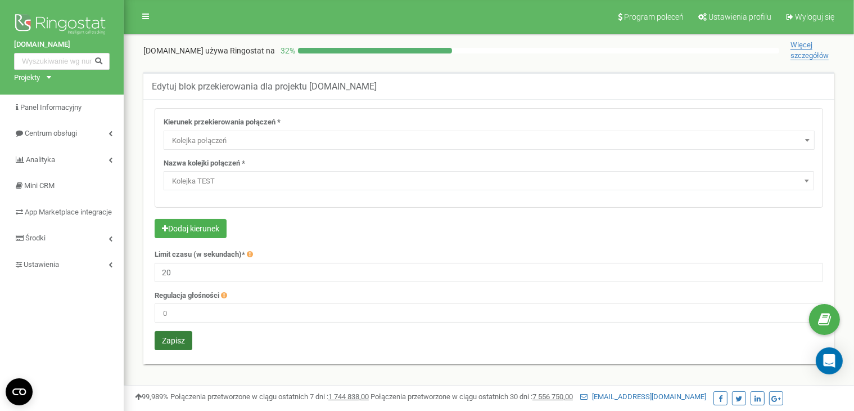
click at [182, 338] on button "Zapisz" at bounding box center [174, 340] width 38 height 19
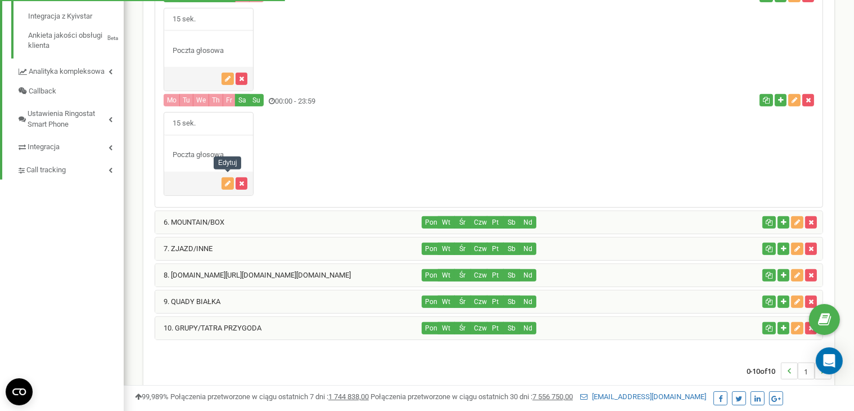
scroll to position [549, 0]
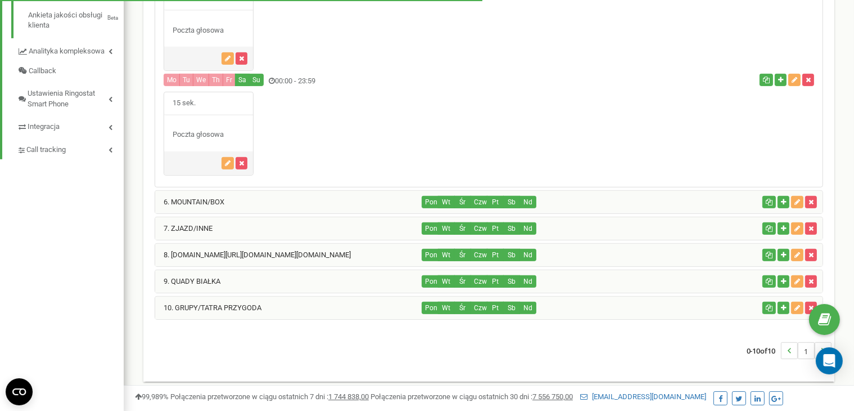
click at [228, 196] on div "6. MOUNTAIN/BOX" at bounding box center [288, 202] width 267 height 22
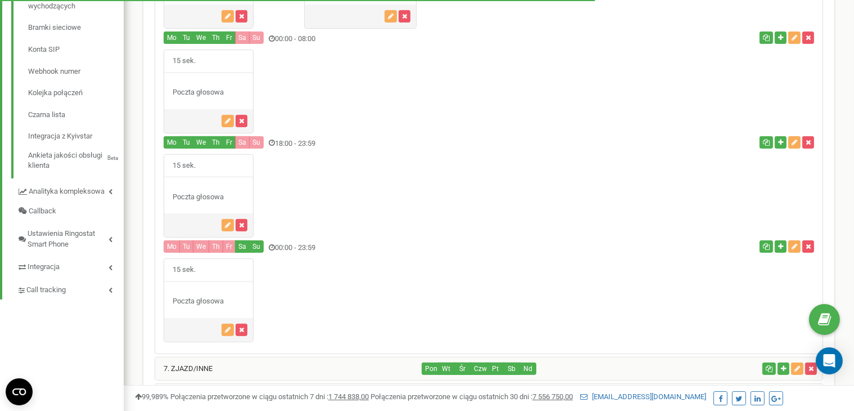
scroll to position [228, 0]
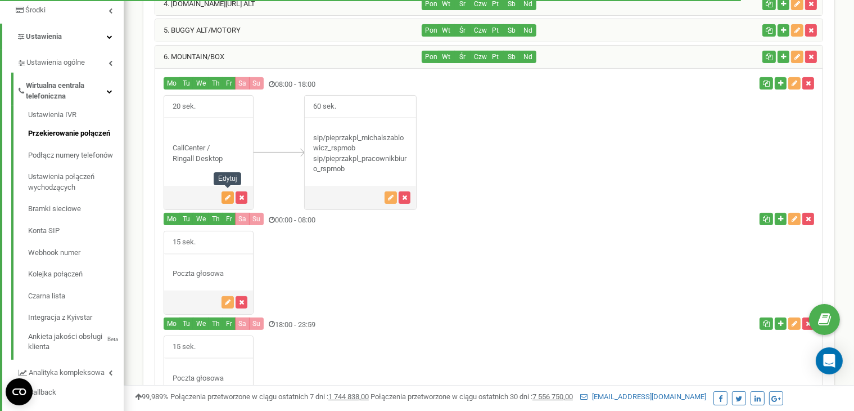
click at [227, 194] on icon "button" at bounding box center [228, 197] width 6 height 7
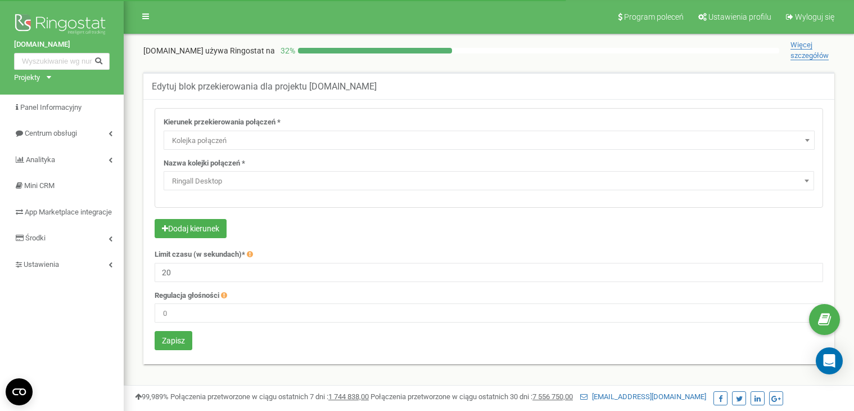
select select "CallCenter"
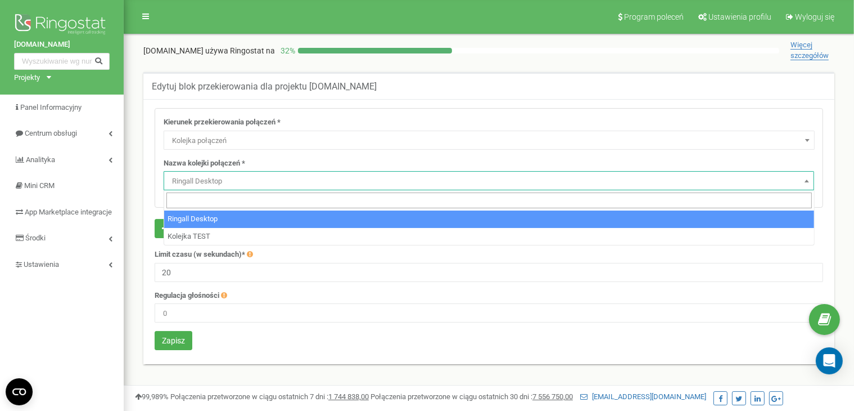
click at [214, 179] on span "Ringall Desktop" at bounding box center [489, 181] width 643 height 16
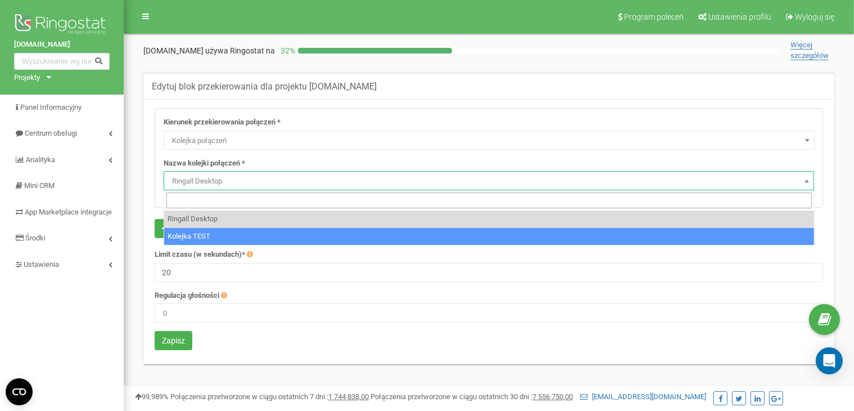
select select "18461"
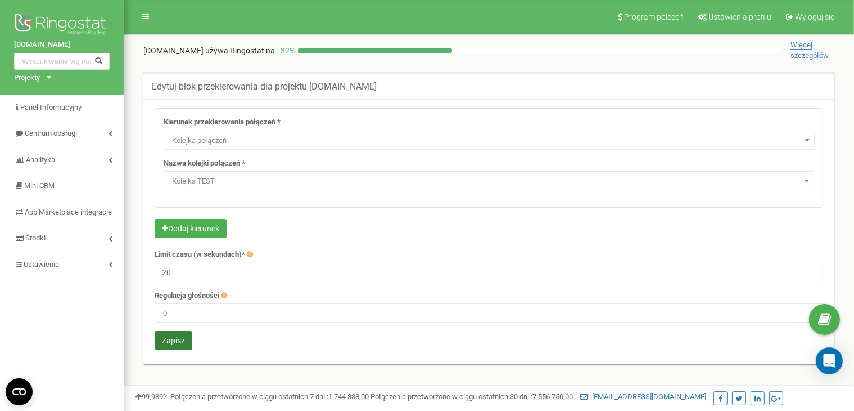
click at [184, 338] on button "Zapisz" at bounding box center [174, 340] width 38 height 19
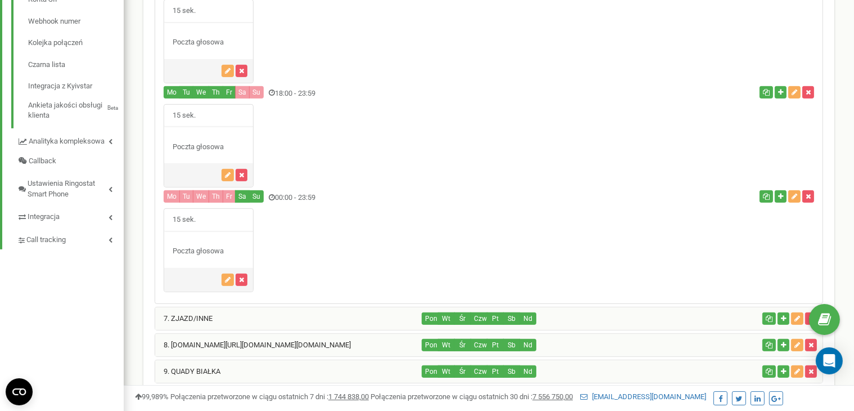
scroll to position [551, 0]
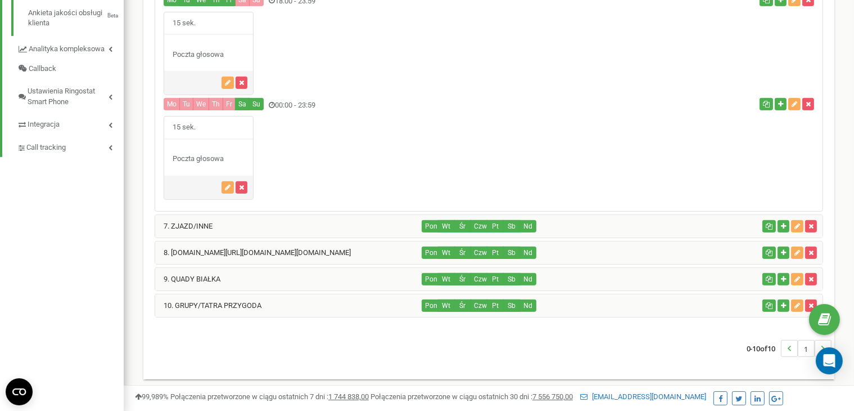
click at [207, 215] on div "7. ZJAZD/INNE" at bounding box center [288, 226] width 267 height 22
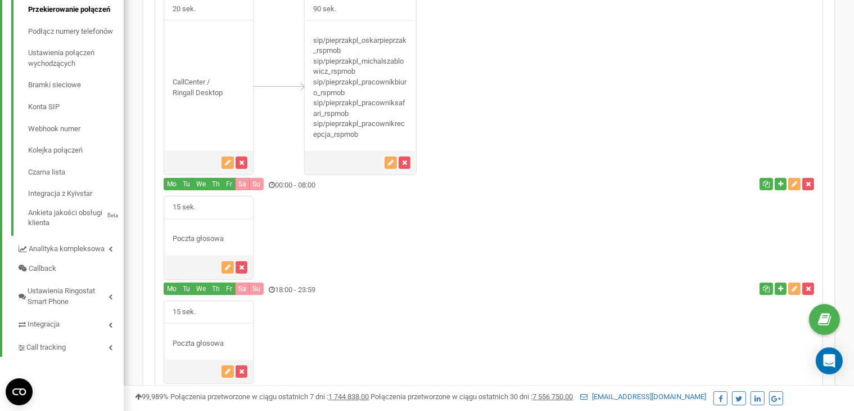
scroll to position [344, 0]
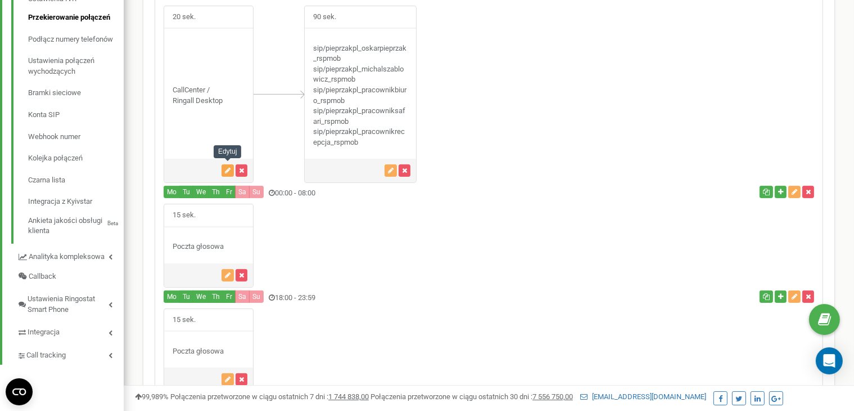
click at [226, 168] on icon "button" at bounding box center [228, 170] width 6 height 7
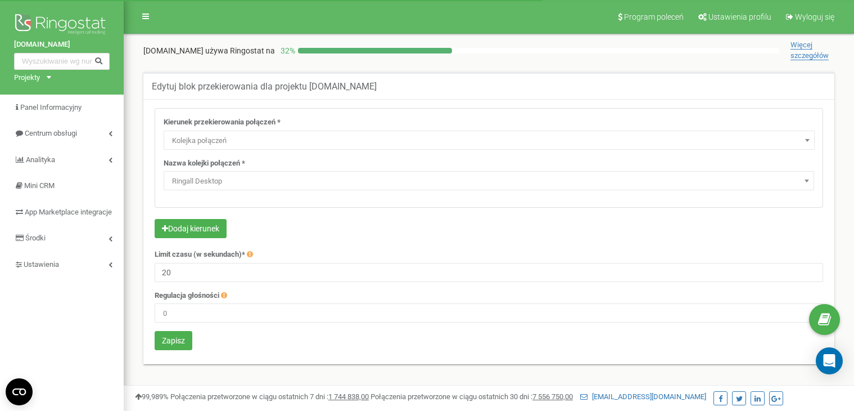
select select "CallCenter"
click at [223, 174] on span "Ringall Desktop" at bounding box center [489, 181] width 643 height 16
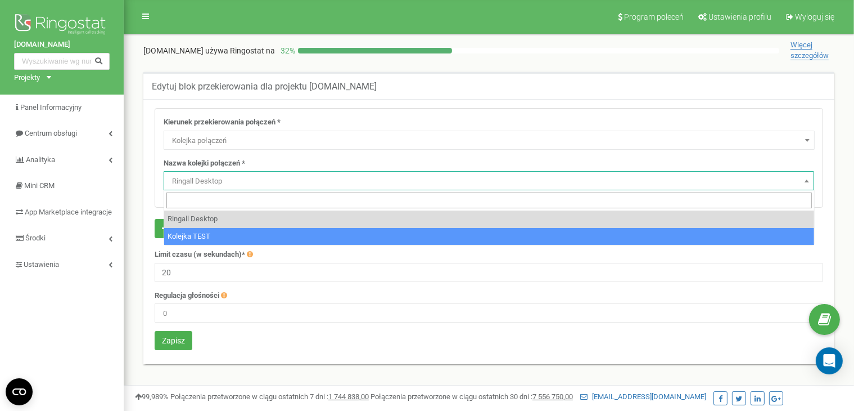
select select "18461"
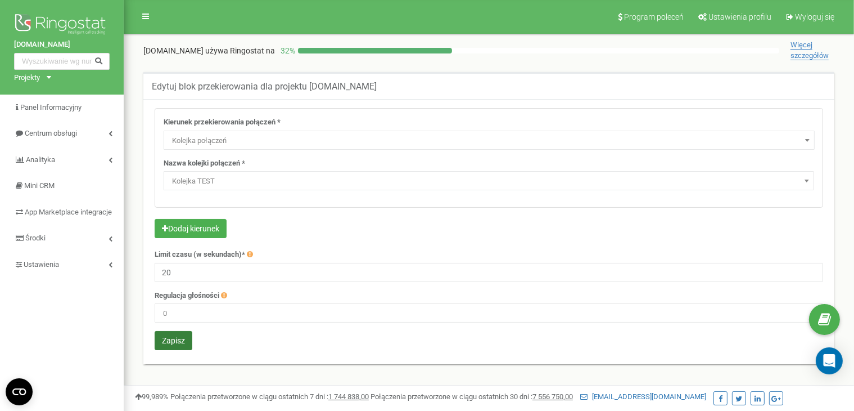
click at [179, 338] on button "Zapisz" at bounding box center [174, 340] width 38 height 19
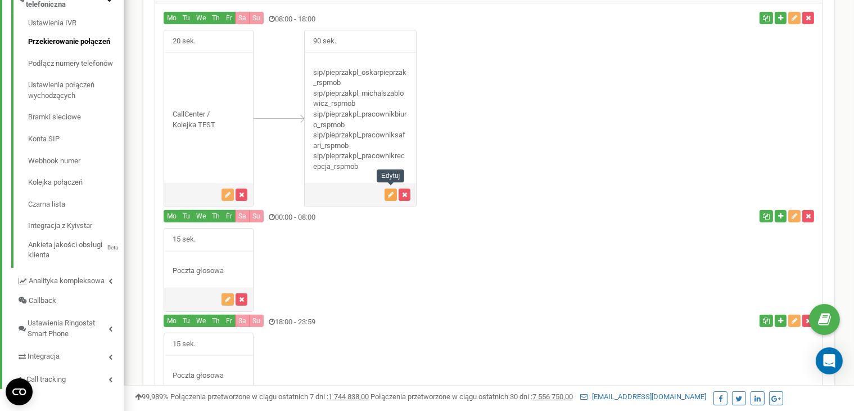
click at [389, 193] on icon "button" at bounding box center [391, 194] width 6 height 7
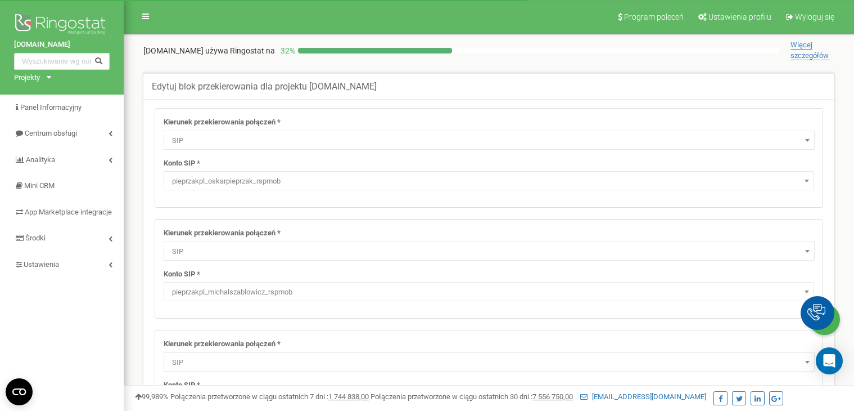
select select "SIP"
select select "pieprzakpl_oskarpieprzak_rspmob"
select select "SIP"
select select "pieprzakpl_michalszablowicz_rspmob"
select select "SIP"
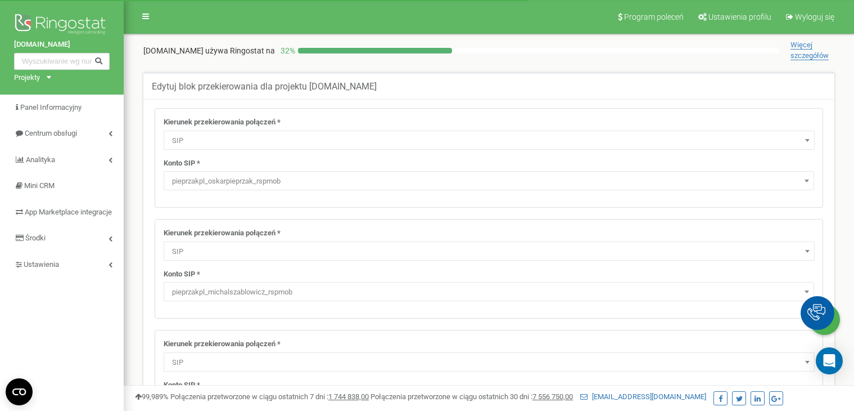
select select "pieprzakpl_pracownikbiuro_rspmob"
select select "ExtSIP"
select select "SIP"
select select "pieprzakpl_pracownikrecepcja_rspmob"
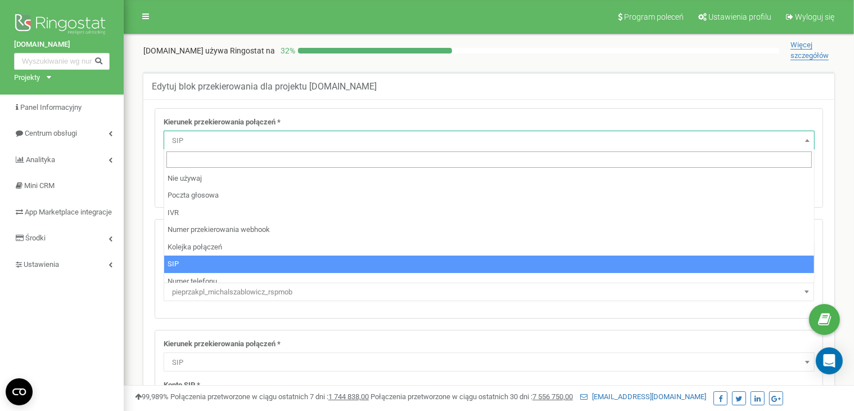
click at [237, 138] on span "SIP" at bounding box center [489, 141] width 643 height 16
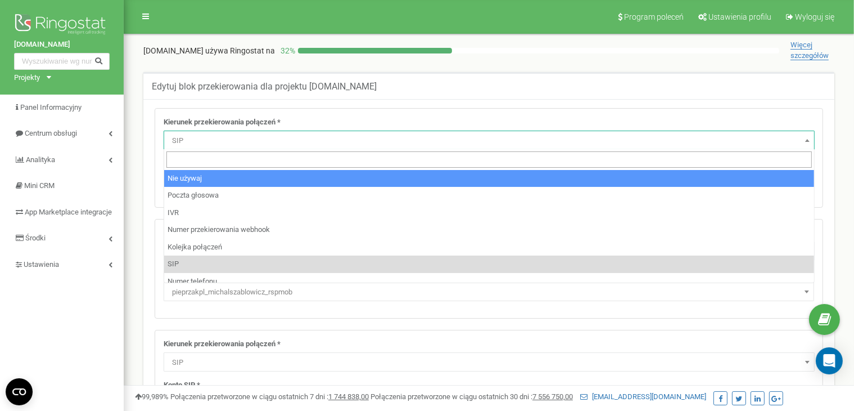
select select "pro"
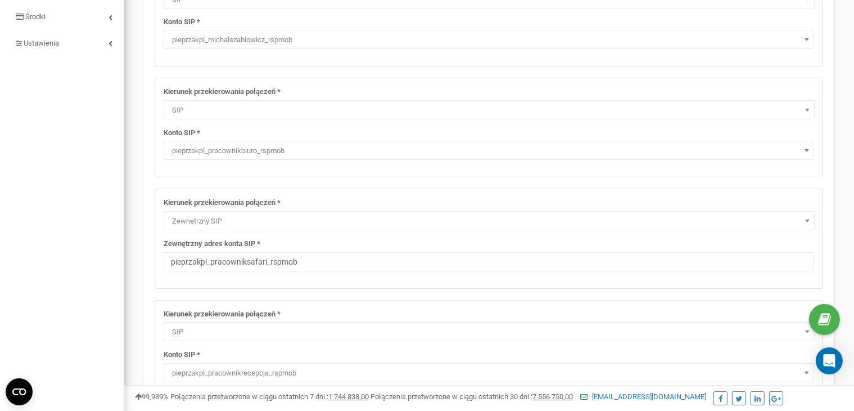
scroll to position [227, 0]
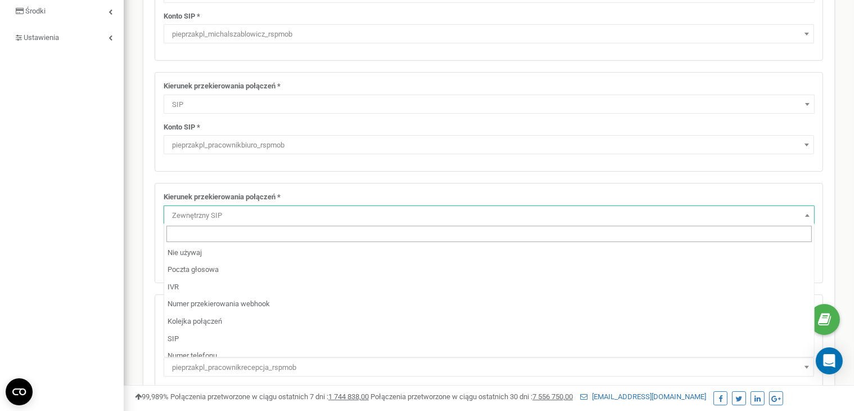
click at [202, 214] on span "Zewnętrzny SIP" at bounding box center [489, 216] width 643 height 16
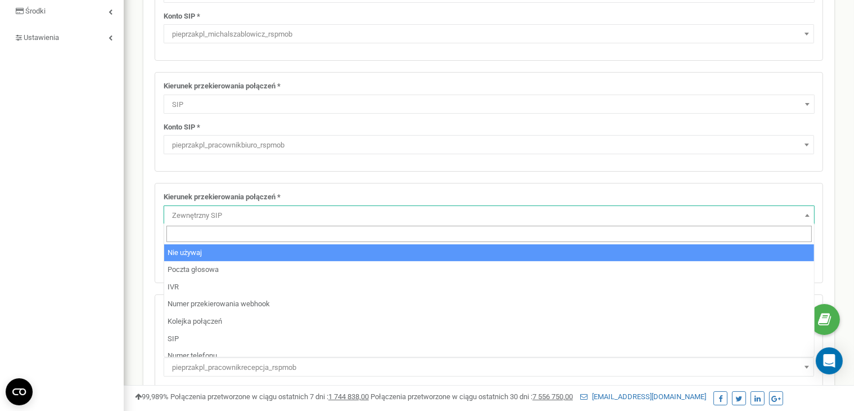
select select "pro"
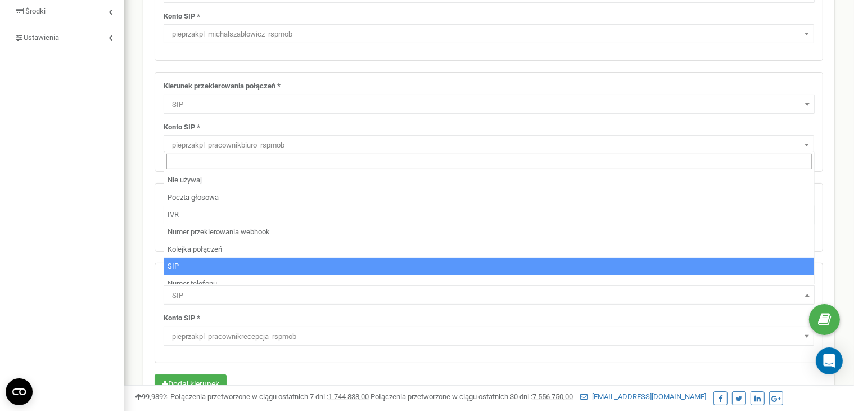
click at [187, 298] on span "SIP" at bounding box center [489, 295] width 643 height 16
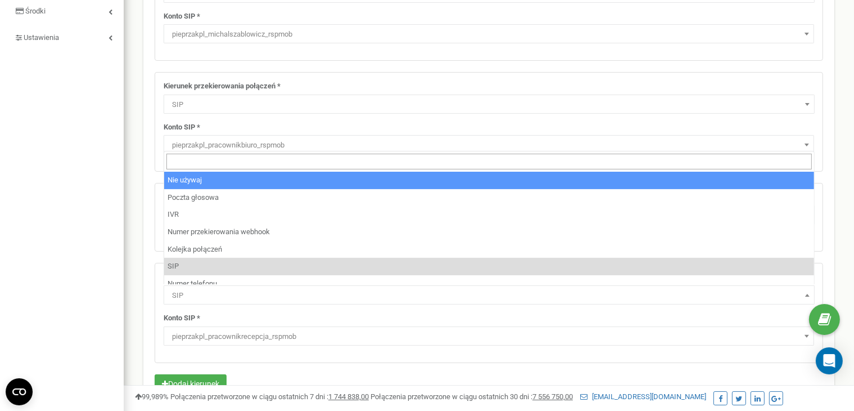
select select "pro"
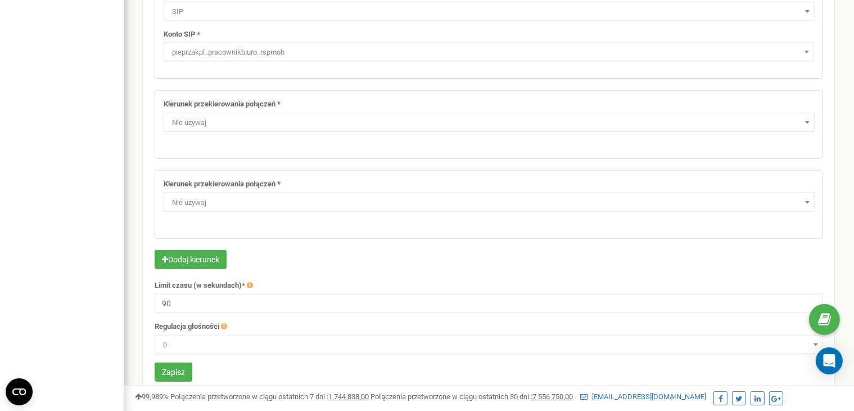
scroll to position [339, 0]
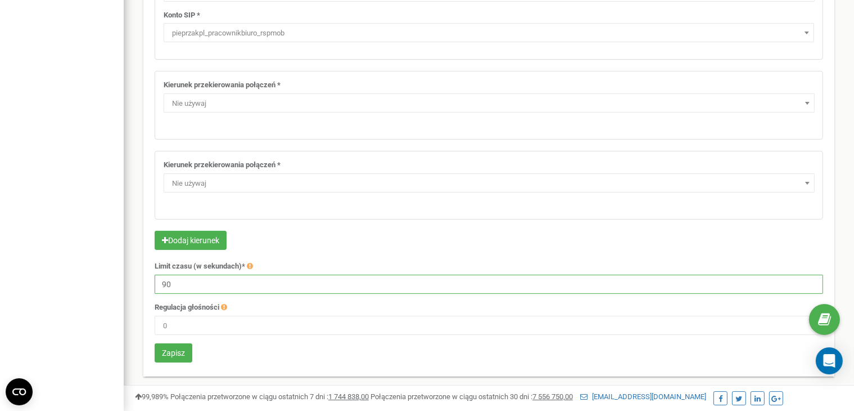
click at [178, 282] on input "90" at bounding box center [489, 283] width 669 height 19
type input "60"
click at [177, 352] on button "Zapisz" at bounding box center [174, 352] width 38 height 19
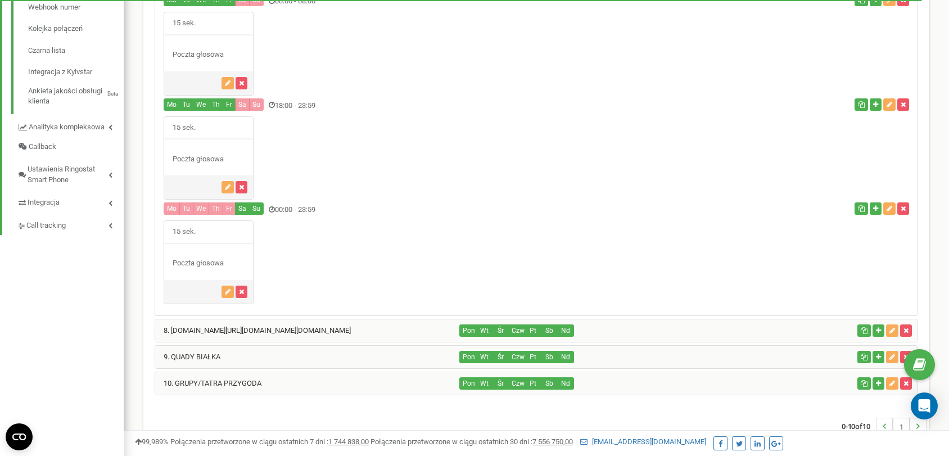
scroll to position [508, 0]
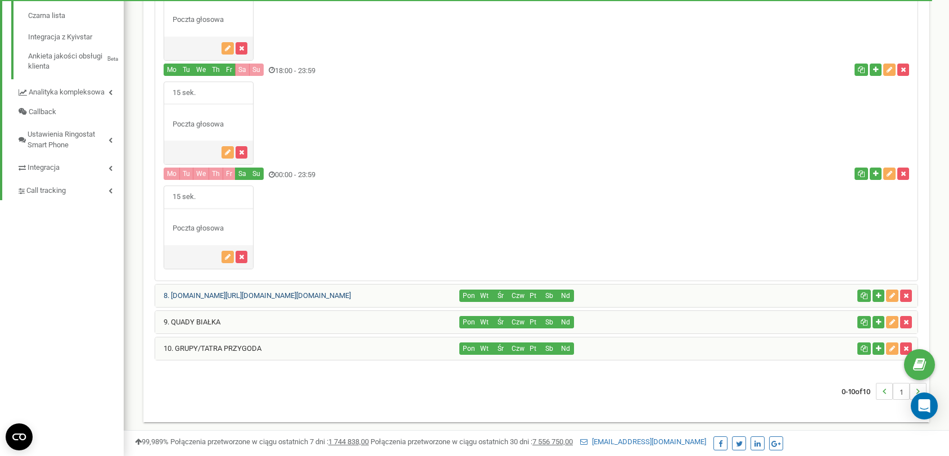
click at [268, 295] on link "8. [DOMAIN_NAME][URL][DOMAIN_NAME][DOMAIN_NAME]" at bounding box center [253, 295] width 196 height 8
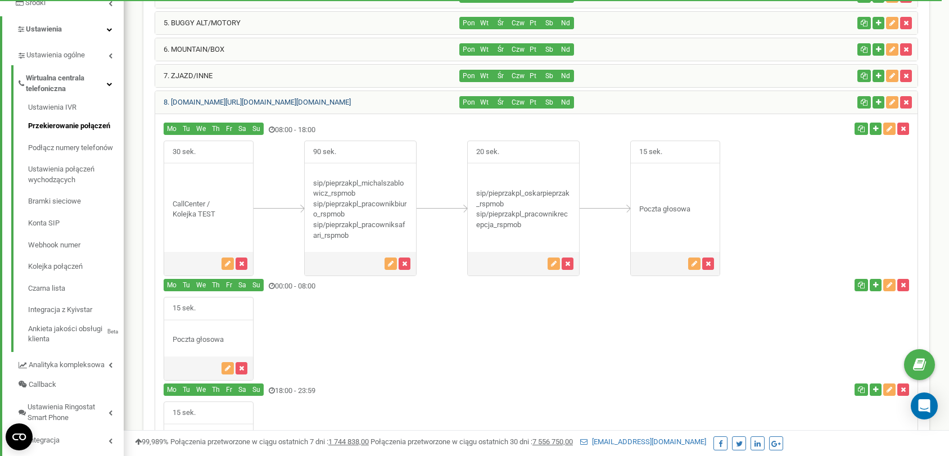
scroll to position [229, 0]
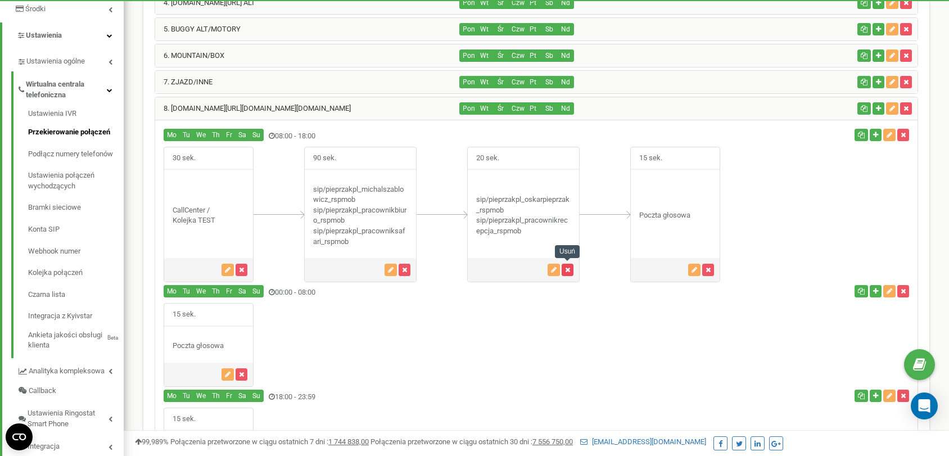
click at [572, 269] on button "button" at bounding box center [568, 270] width 12 height 12
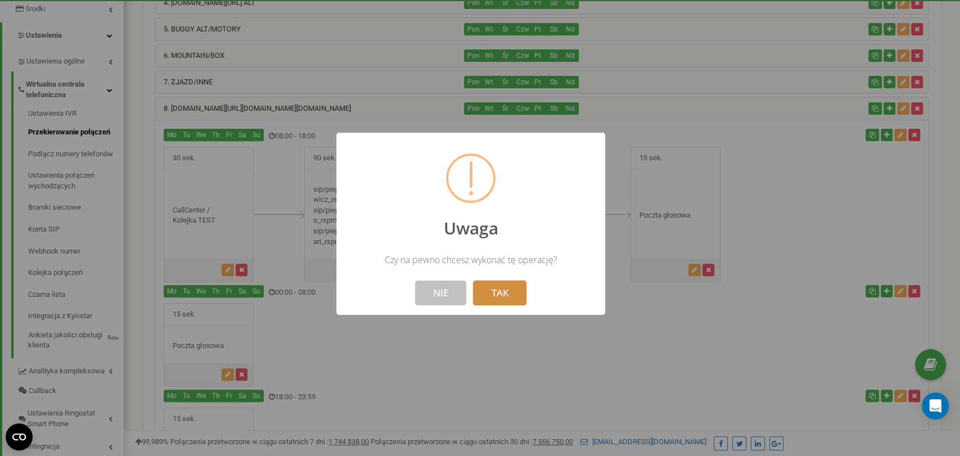
click at [513, 289] on button "TAK" at bounding box center [499, 293] width 53 height 25
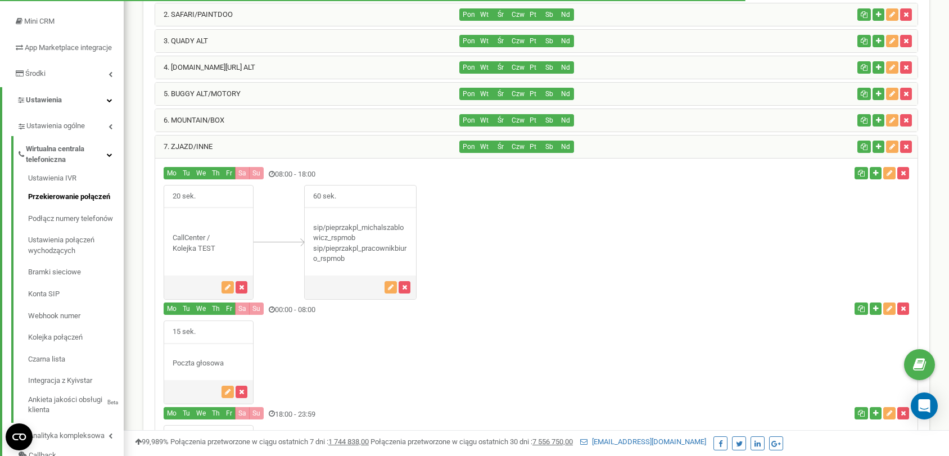
scroll to position [156, 0]
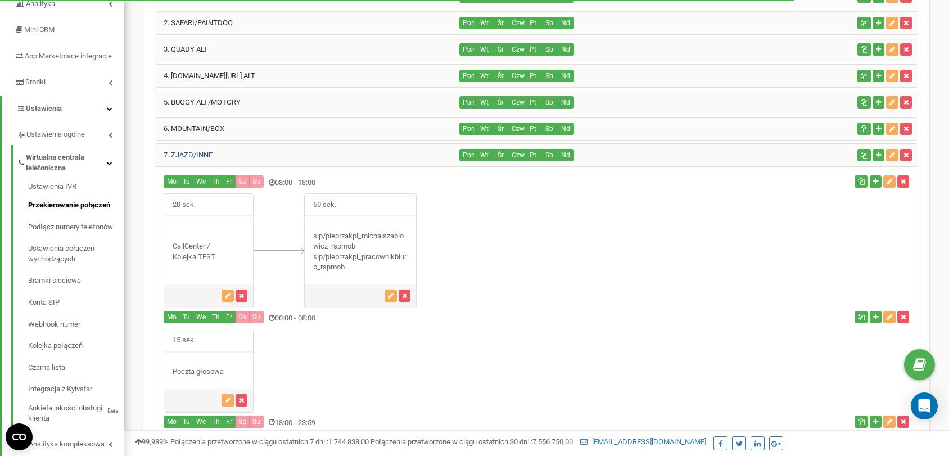
click at [175, 151] on link "7. ZJAZD/INNE" at bounding box center [183, 155] width 57 height 8
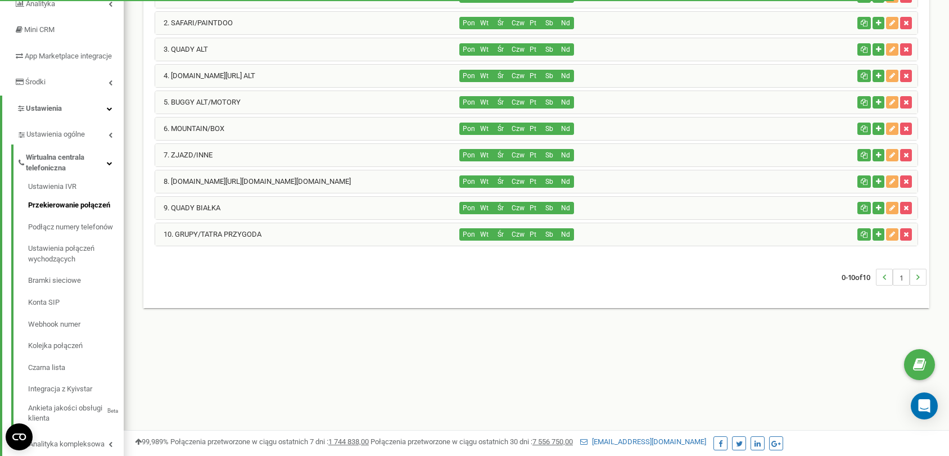
click at [185, 160] on div "7. ZJAZD/INNE" at bounding box center [307, 155] width 305 height 22
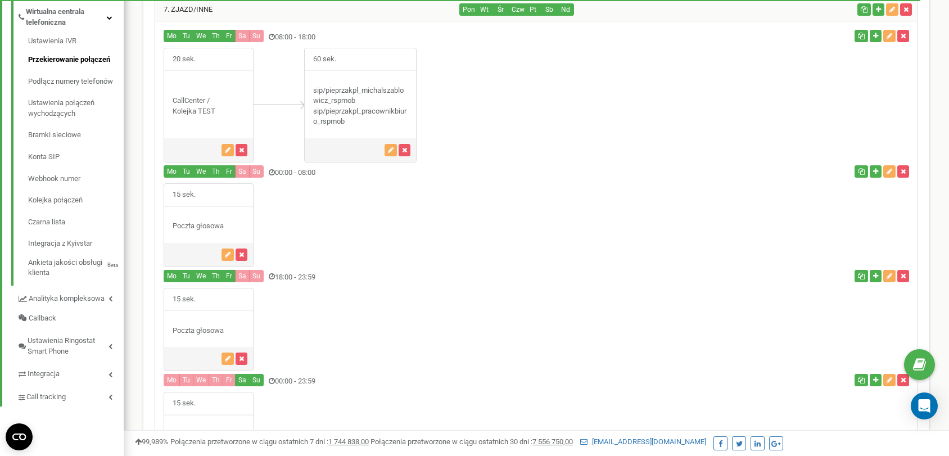
scroll to position [508, 0]
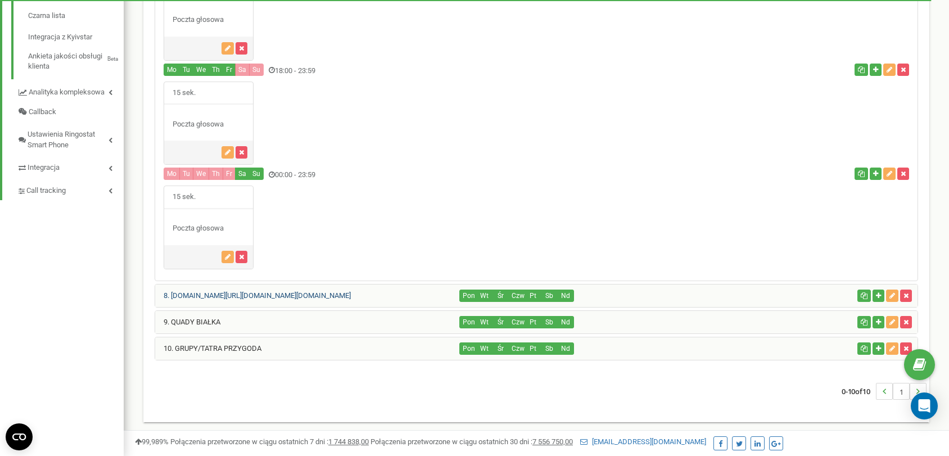
click at [195, 294] on link "8. SKUTERY.pl/QUADY.pl/RAFTING.pl" at bounding box center [253, 295] width 196 height 8
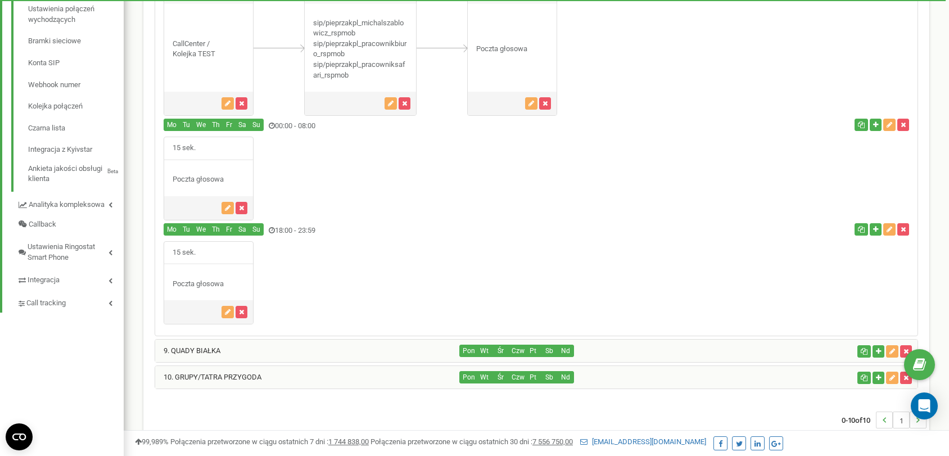
scroll to position [425, 0]
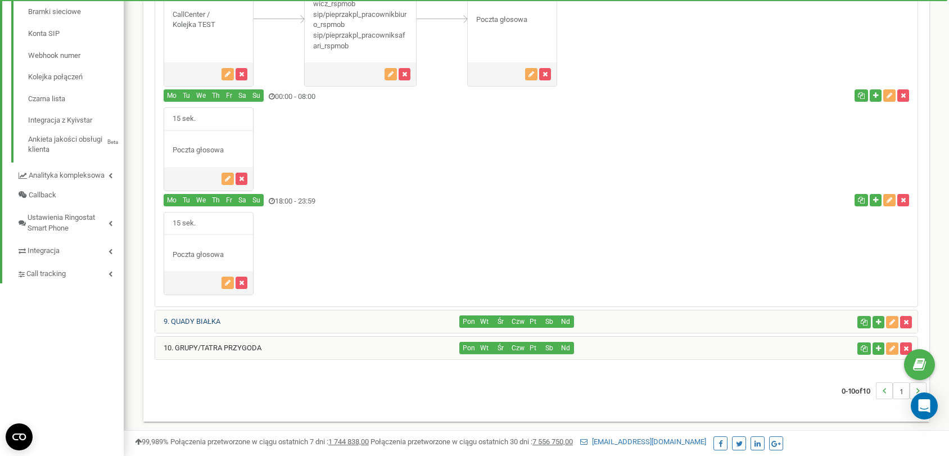
click at [186, 320] on link "9. QUADY BIAŁKA" at bounding box center [187, 321] width 65 height 8
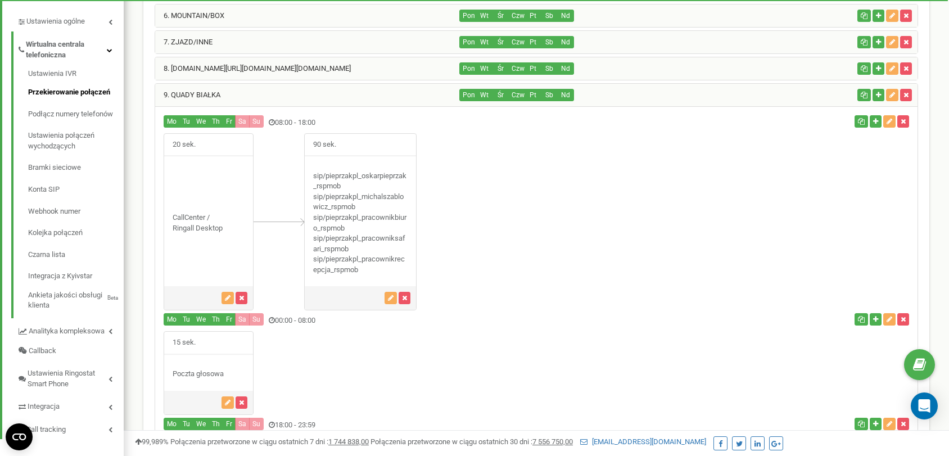
scroll to position [264, 0]
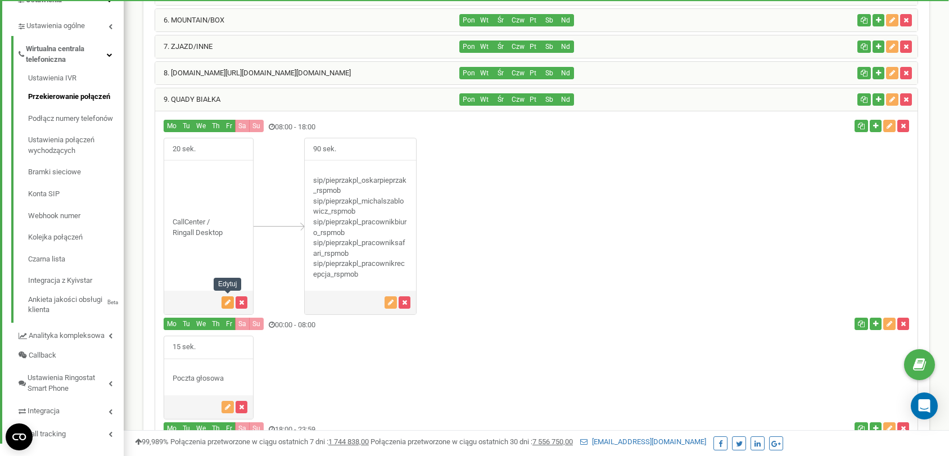
click at [225, 299] on icon "button" at bounding box center [228, 302] width 6 height 7
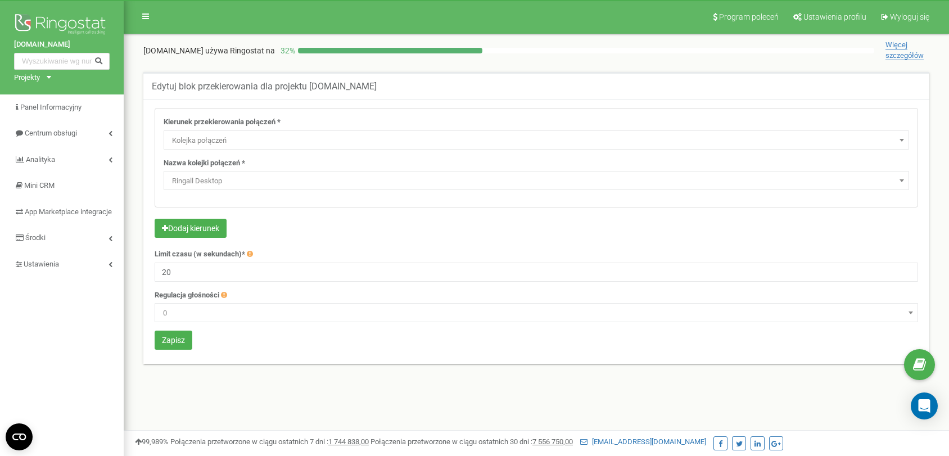
select select "CallCenter"
click at [211, 186] on span "Ringall Desktop" at bounding box center [537, 181] width 738 height 16
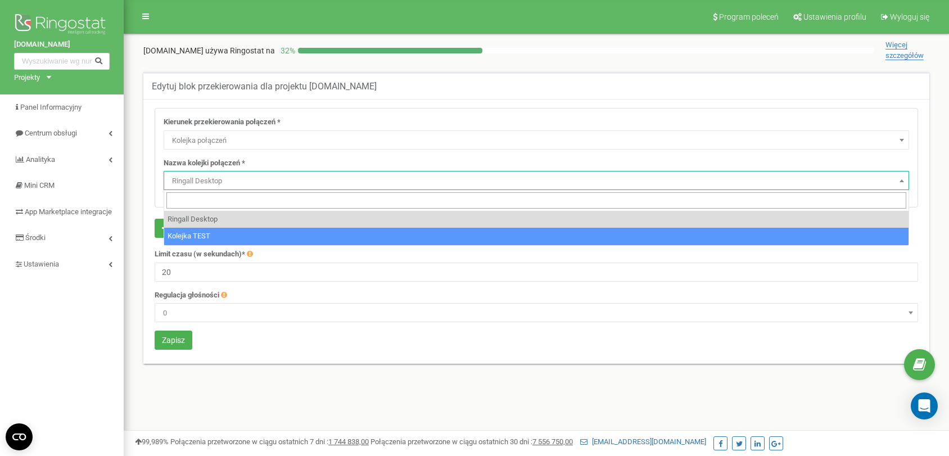
select select "18461"
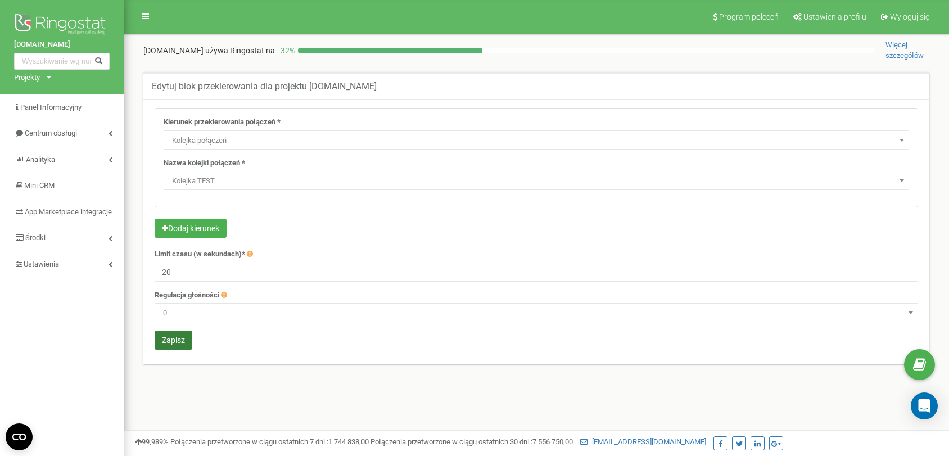
click at [179, 348] on button "Zapisz" at bounding box center [174, 340] width 38 height 19
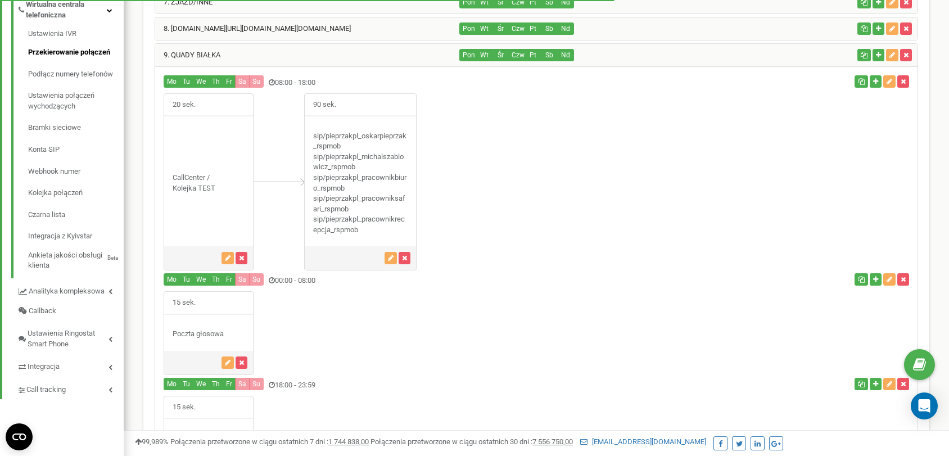
scroll to position [280, 0]
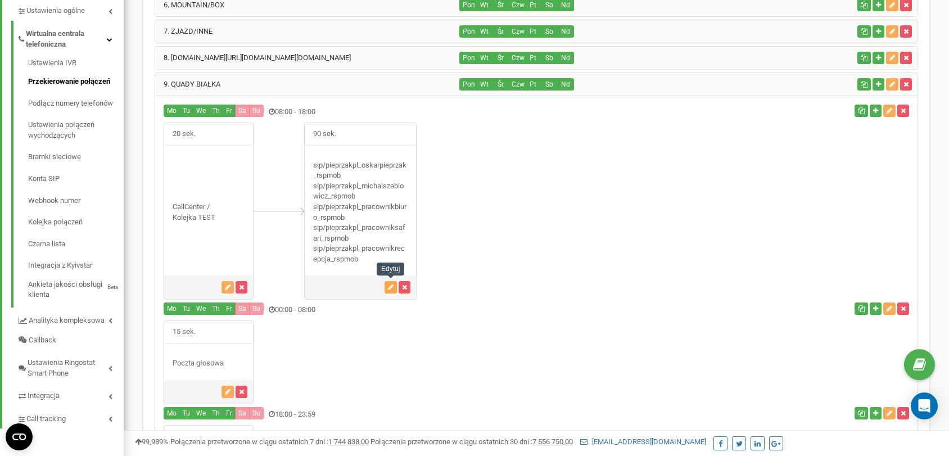
click at [385, 283] on button "button" at bounding box center [391, 287] width 12 height 12
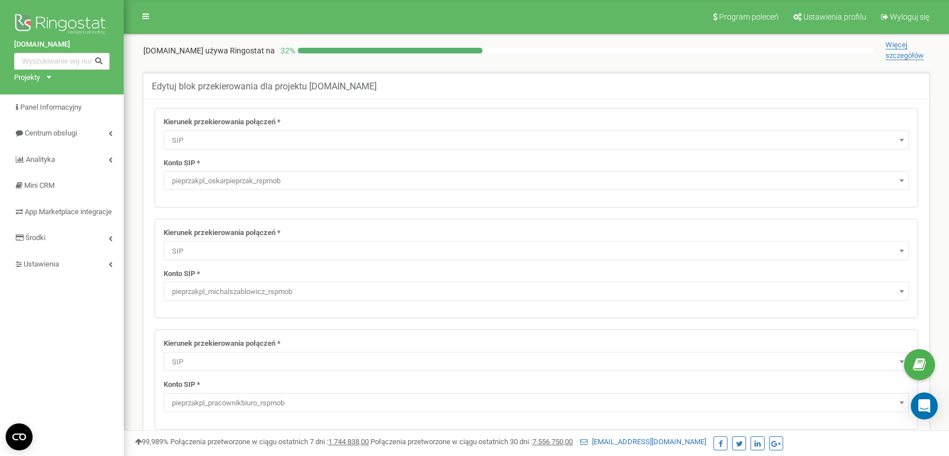
select select "SIP"
select select "pieprzakpl_oskarpieprzak_rspmob"
select select "SIP"
select select "pieprzakpl_michalszablowicz_rspmob"
select select "SIP"
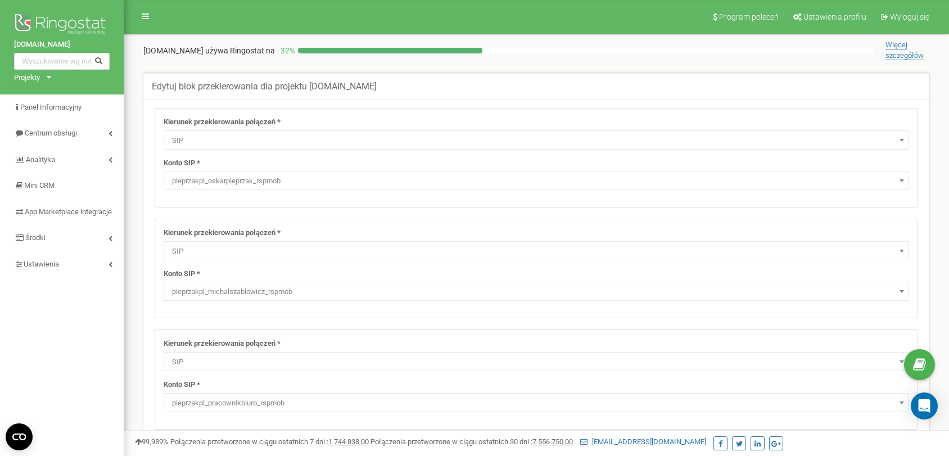
select select "pieprzakpl_pracownikbiuro_rspmob"
select select "ExtSIP"
select select "SIP"
select select "pieprzakpl_pracownikrecepcja_rspmob"
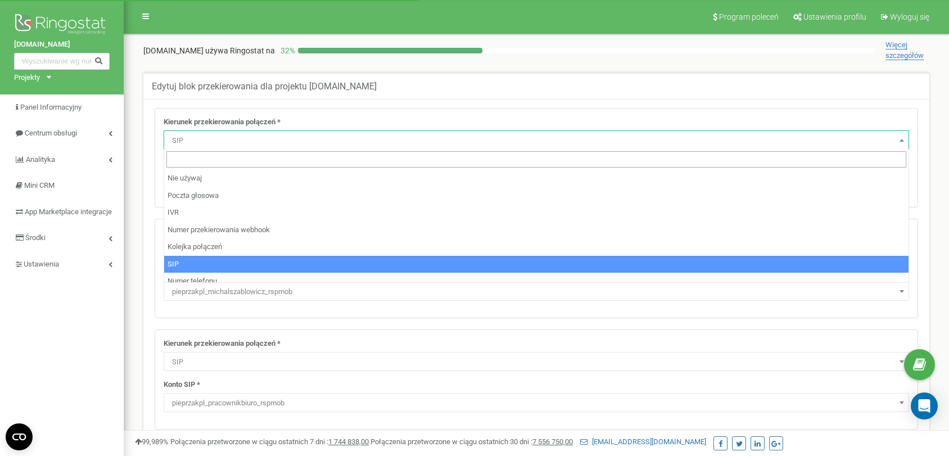
click at [254, 141] on span "SIP" at bounding box center [537, 141] width 738 height 16
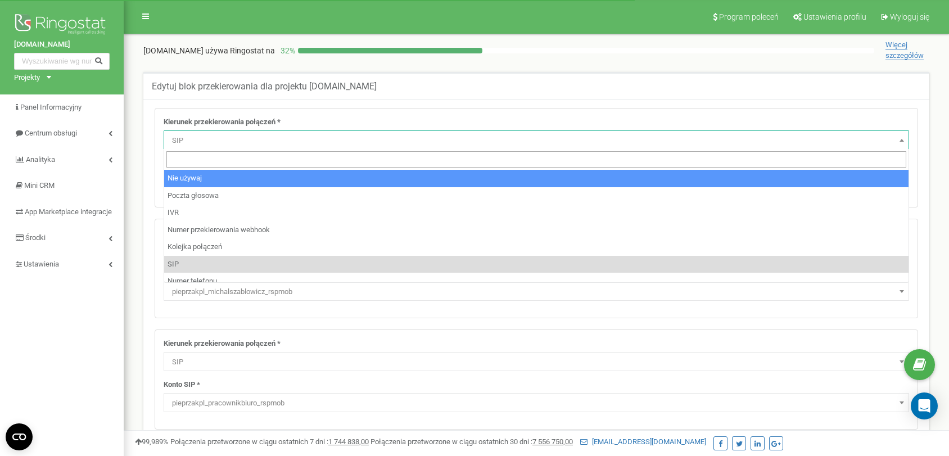
select select "pro"
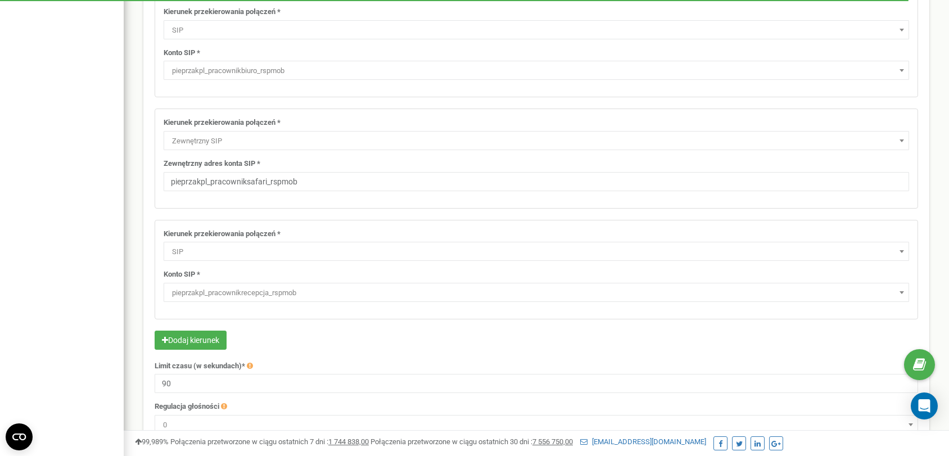
scroll to position [308, 0]
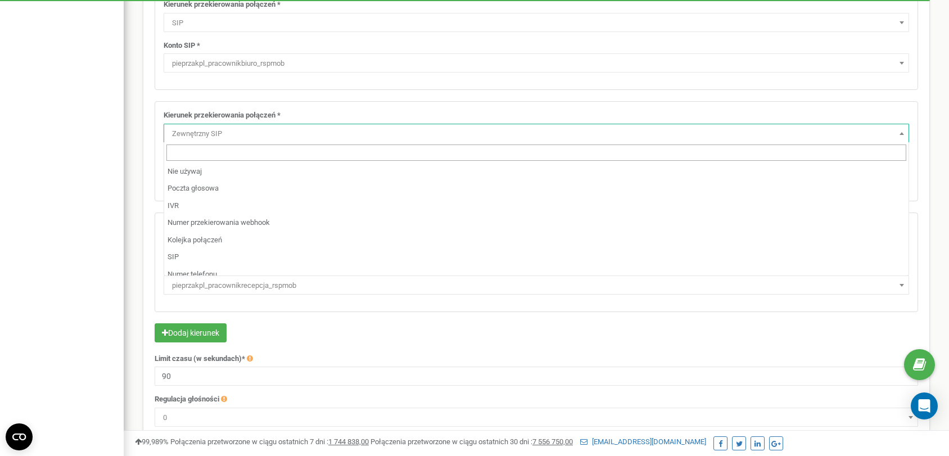
click at [327, 127] on span "Zewnętrzny SIP" at bounding box center [537, 134] width 738 height 16
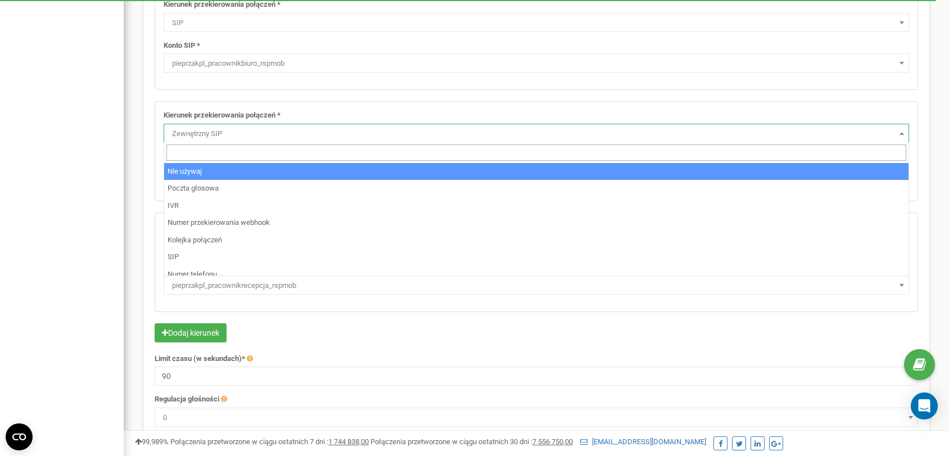
select select "pro"
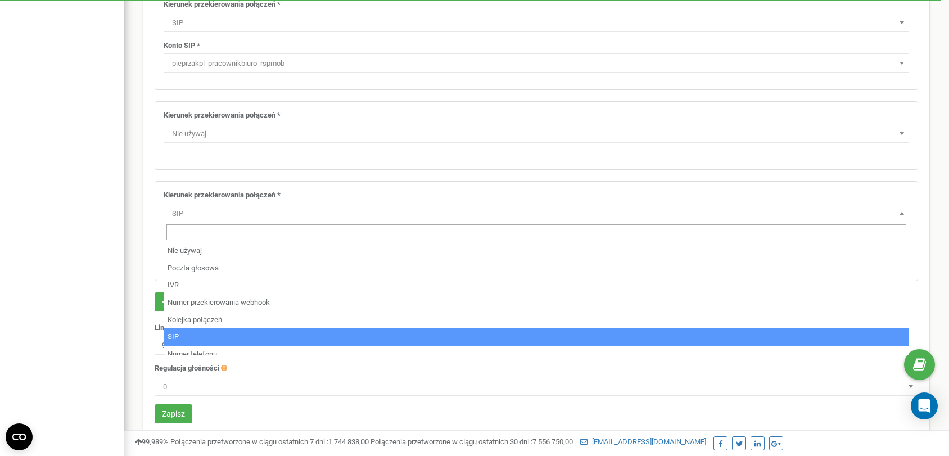
click at [237, 211] on span "SIP" at bounding box center [537, 214] width 738 height 16
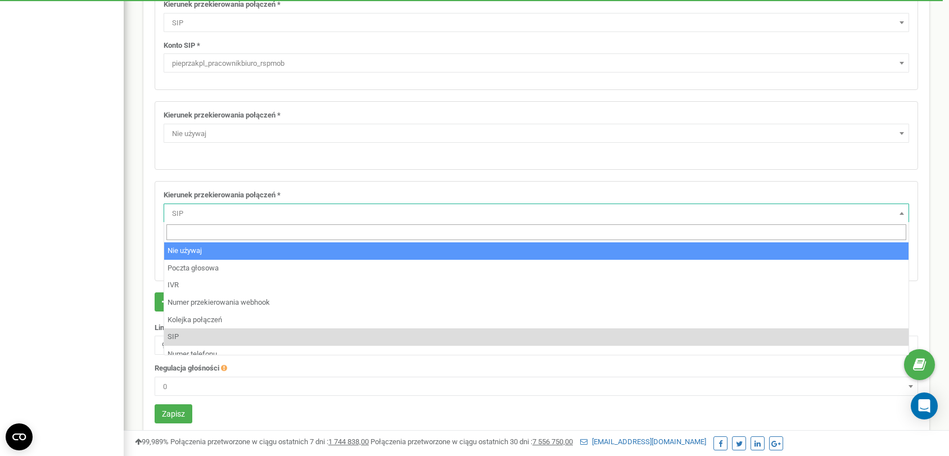
select select "pro"
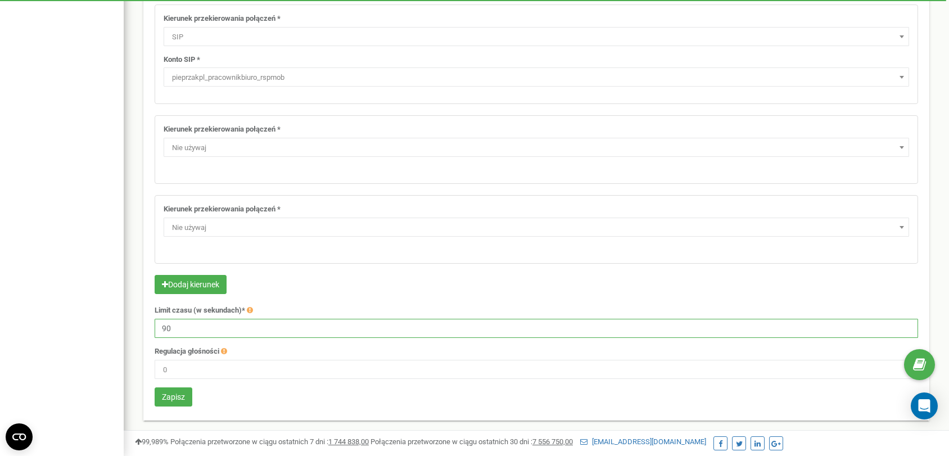
click at [181, 325] on input "90" at bounding box center [537, 328] width 764 height 19
type input "60"
click at [170, 398] on button "Zapisz" at bounding box center [174, 397] width 38 height 19
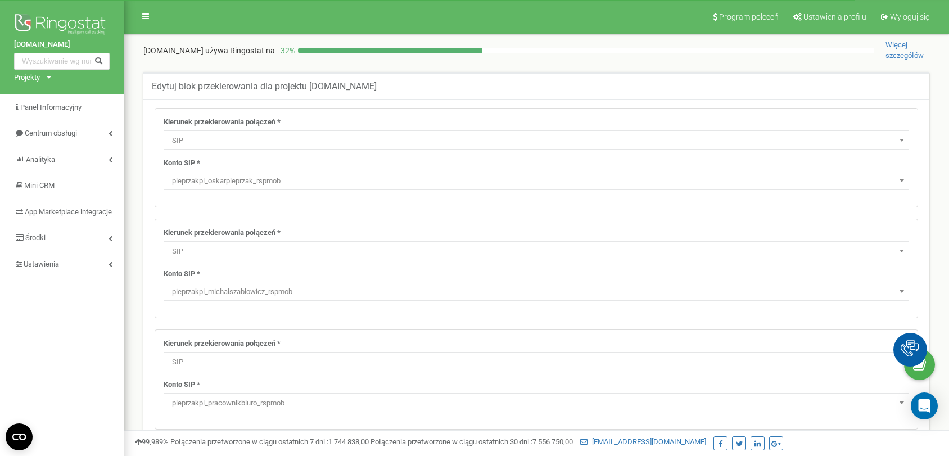
select select "SIP"
select select "pieprzakpl_oskarpieprzak_rspmob"
select select "SIP"
select select "pieprzakpl_michalszablowicz_rspmob"
select select "SIP"
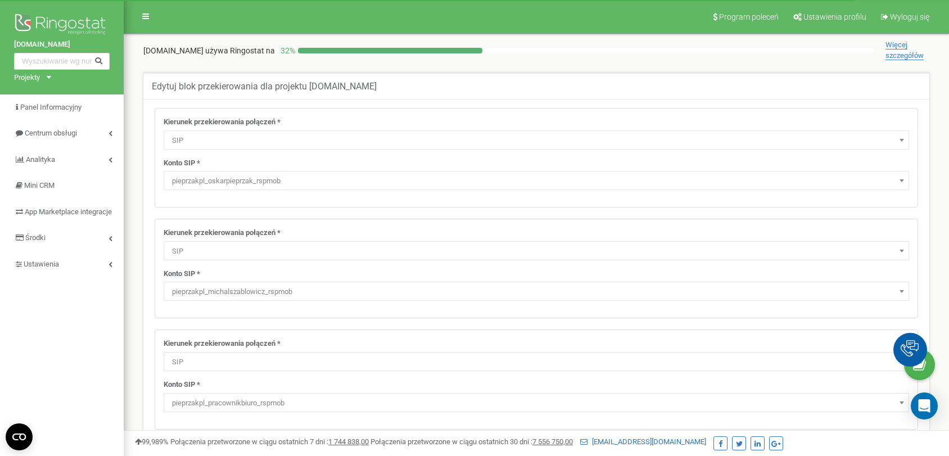
select select "pieprzakpl_pracownikbiuro_rspmob"
select select "ExtSIP"
select select "SIP"
select select "pieprzakpl_pracownikrecepcja_rspmob"
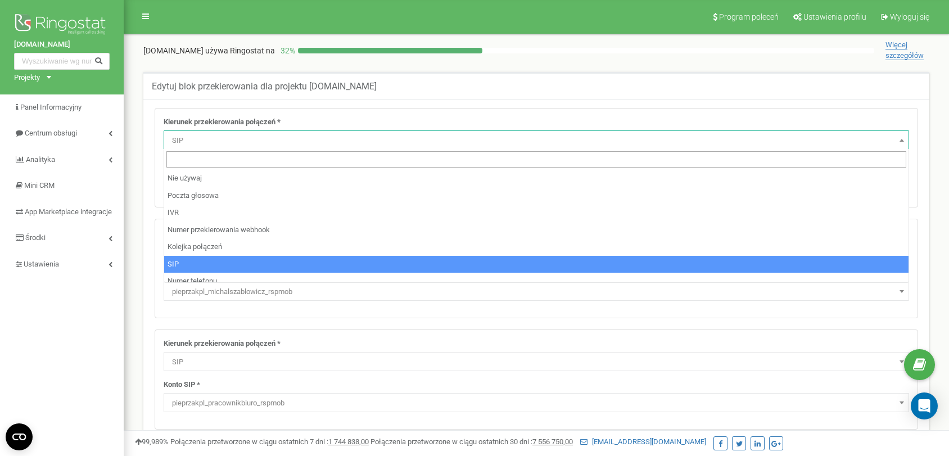
click at [241, 144] on span "SIP" at bounding box center [537, 141] width 738 height 16
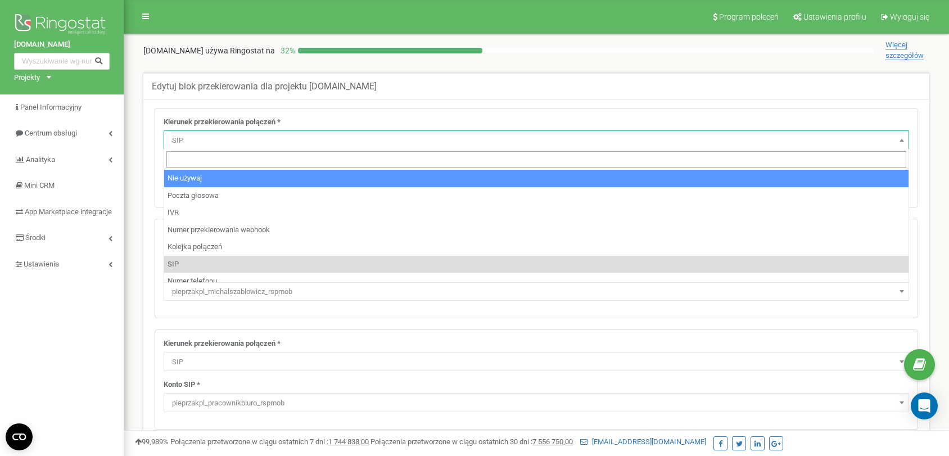
select select "pro"
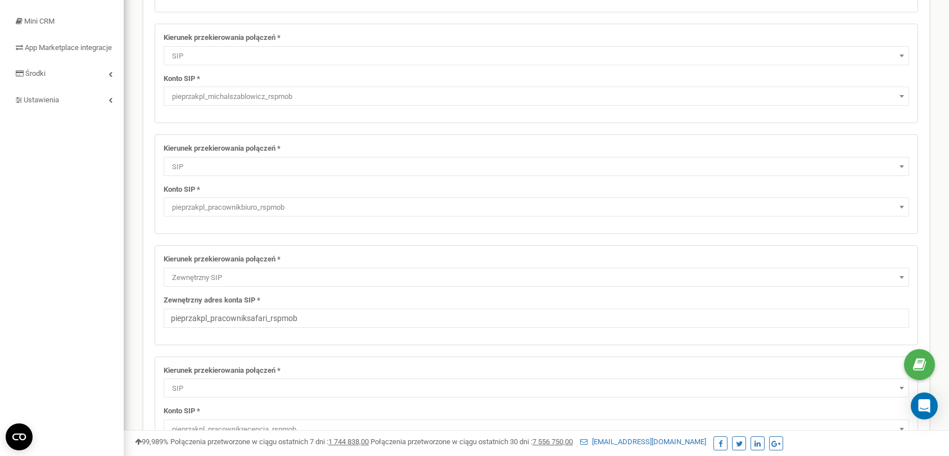
scroll to position [185, 0]
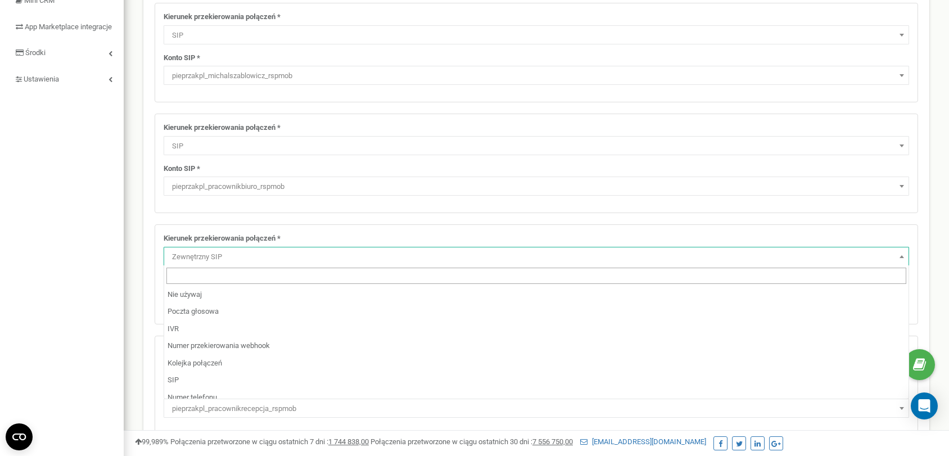
click at [228, 263] on span "Zewnętrzny SIP" at bounding box center [537, 257] width 738 height 16
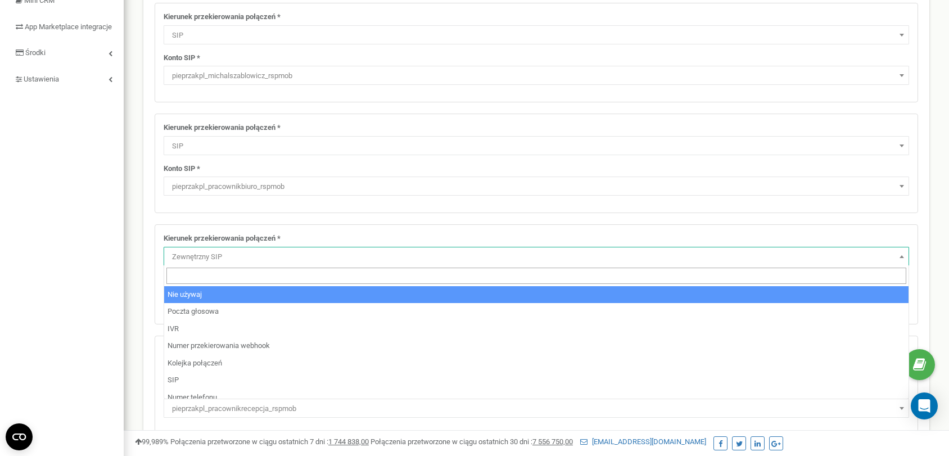
select select "pro"
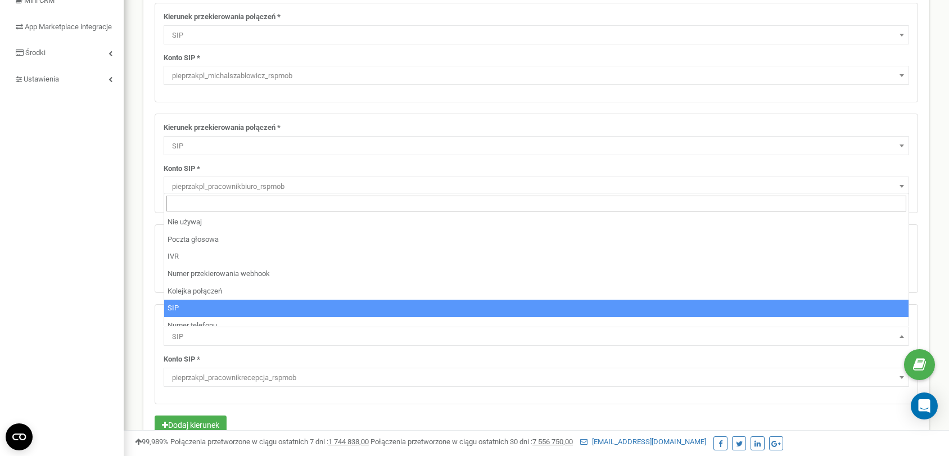
click at [203, 343] on span "SIP" at bounding box center [537, 336] width 746 height 19
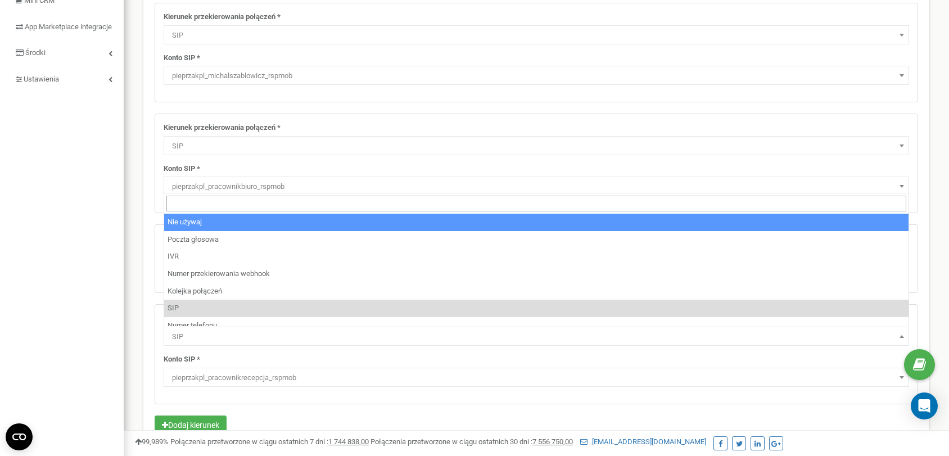
select select "pro"
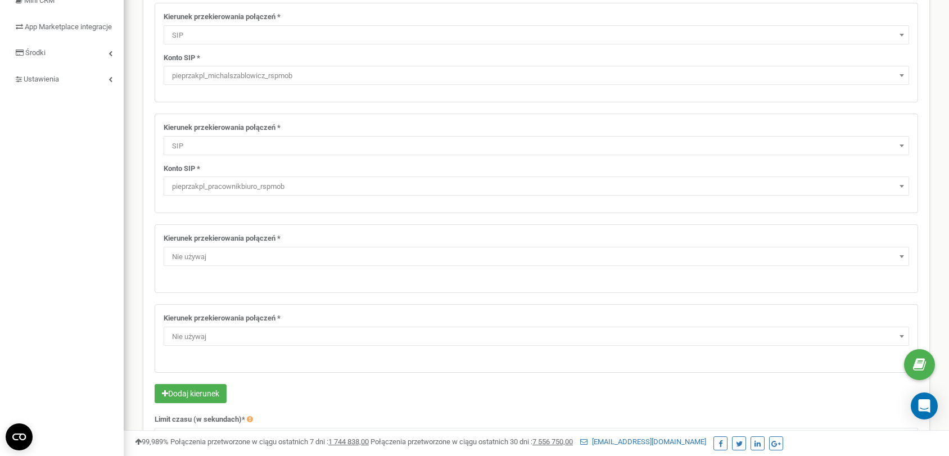
scroll to position [294, 0]
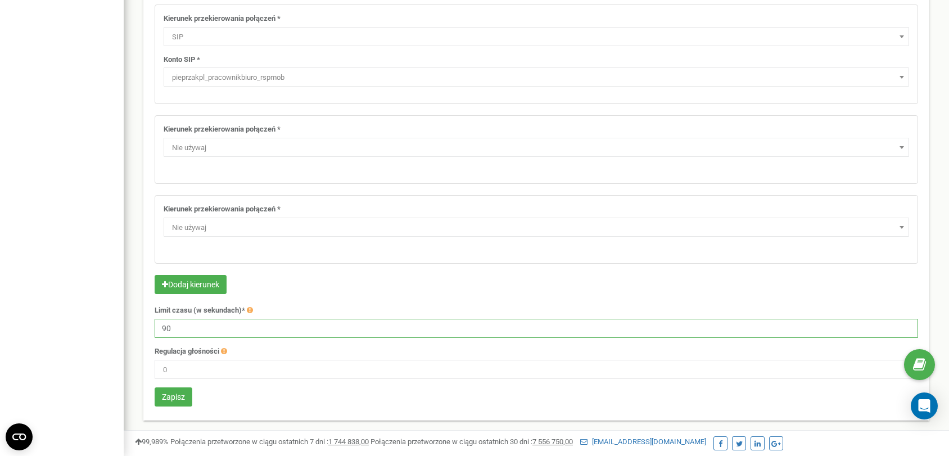
click at [224, 319] on input "90" at bounding box center [537, 328] width 764 height 19
type input "60"
click at [180, 388] on button "Zapisz" at bounding box center [174, 397] width 38 height 19
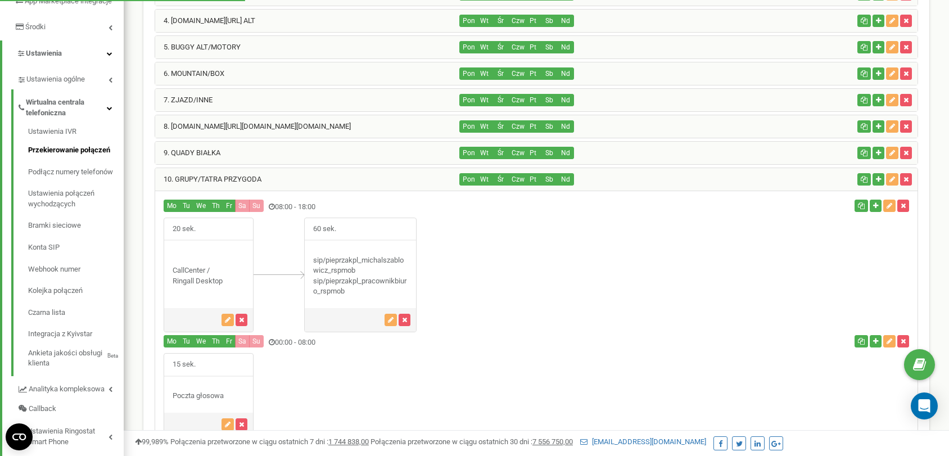
scroll to position [204, 0]
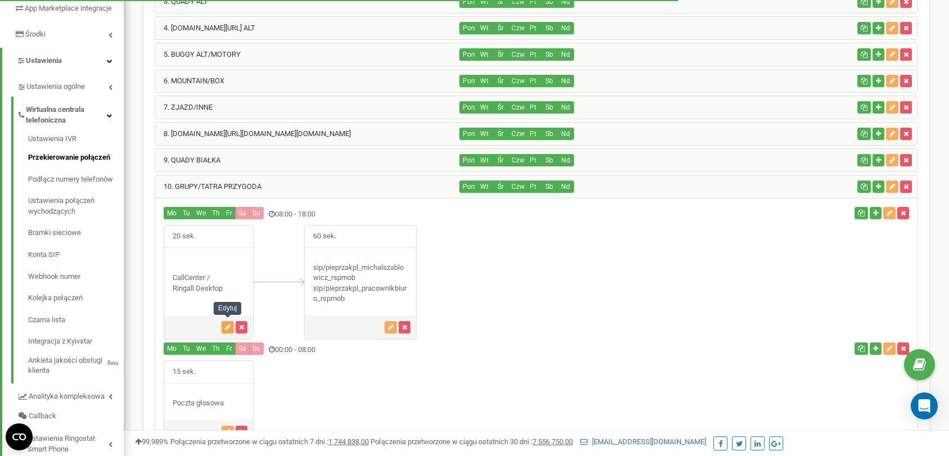
click at [225, 324] on icon "button" at bounding box center [228, 327] width 6 height 7
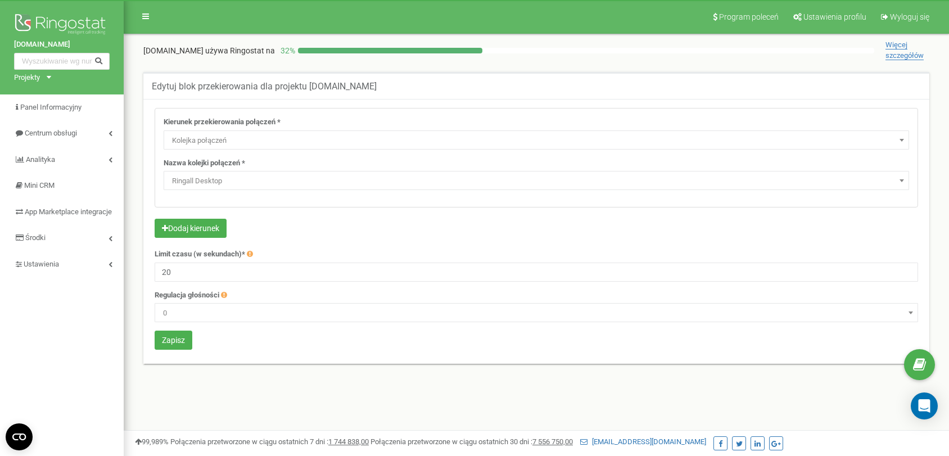
select select "CallCenter"
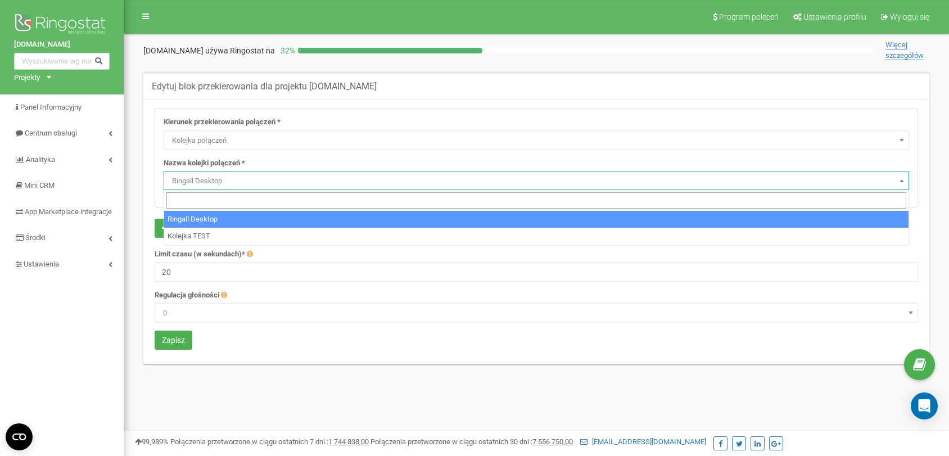
click at [210, 174] on span "Ringall Desktop" at bounding box center [537, 181] width 738 height 16
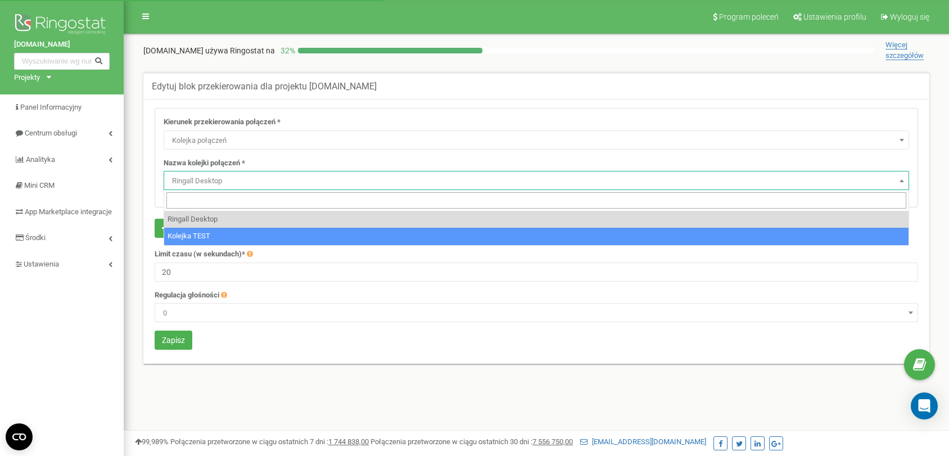
select select "18461"
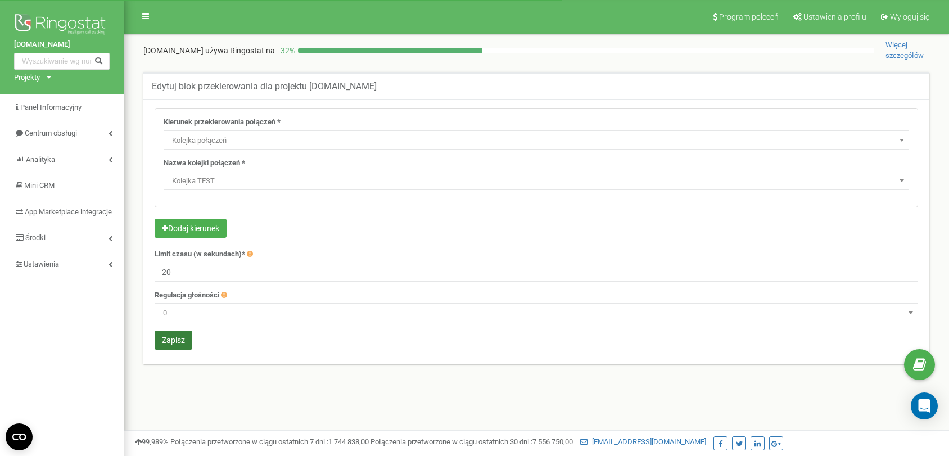
click at [177, 343] on button "Zapisz" at bounding box center [174, 340] width 38 height 19
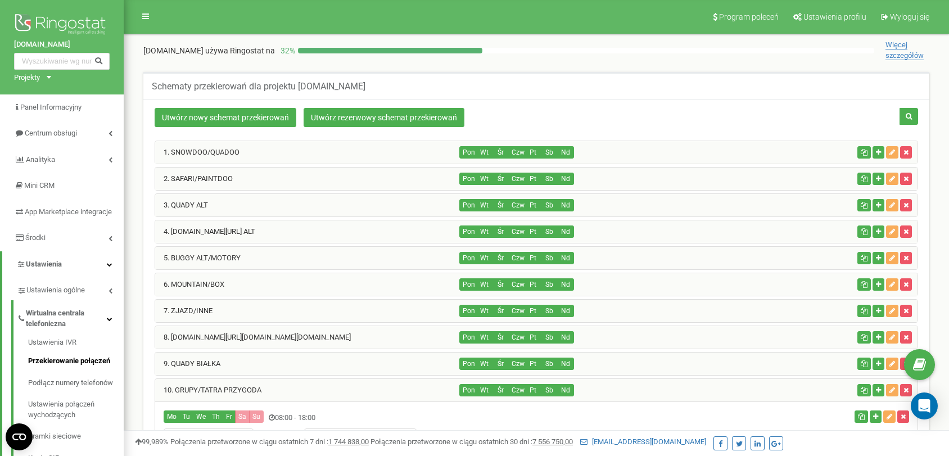
click at [243, 156] on div "1. SNOWDOO/QUADOO" at bounding box center [307, 152] width 305 height 22
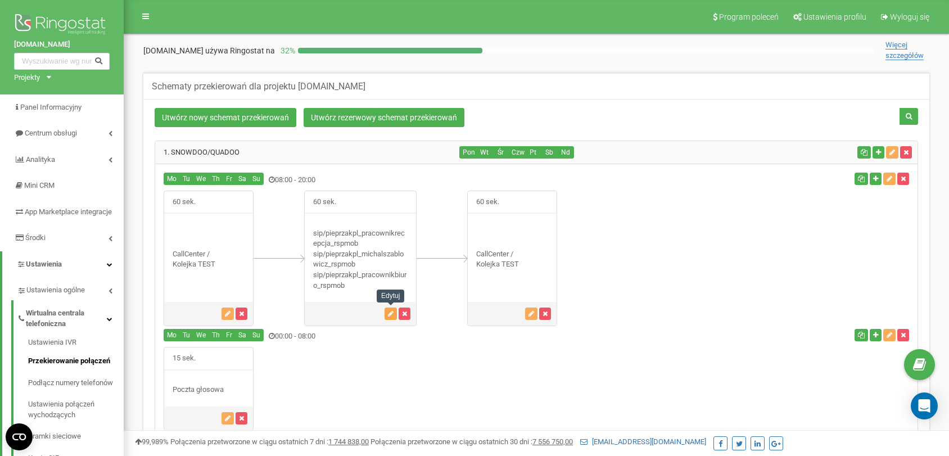
click at [386, 318] on button "button" at bounding box center [391, 314] width 12 height 12
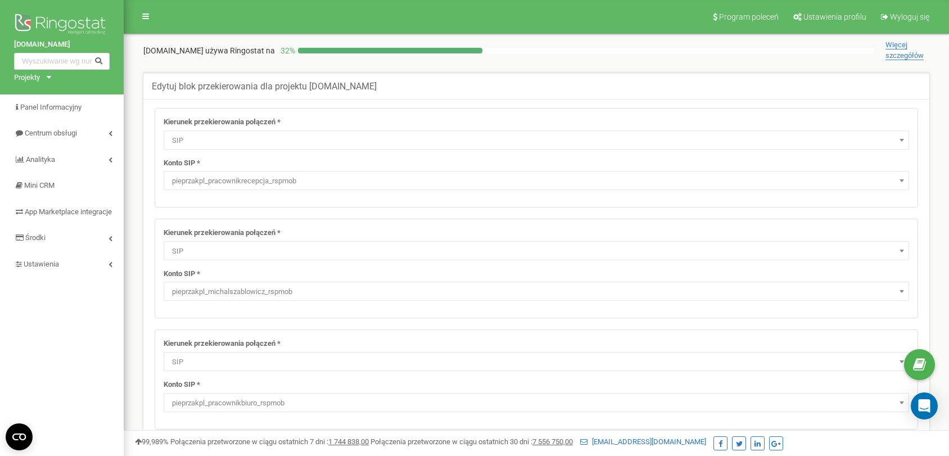
select select "SIP"
select select "pieprzakpl_pracownikrecepcja_rspmob"
select select "SIP"
select select "pieprzakpl_michalszablowicz_rspmob"
select select "SIP"
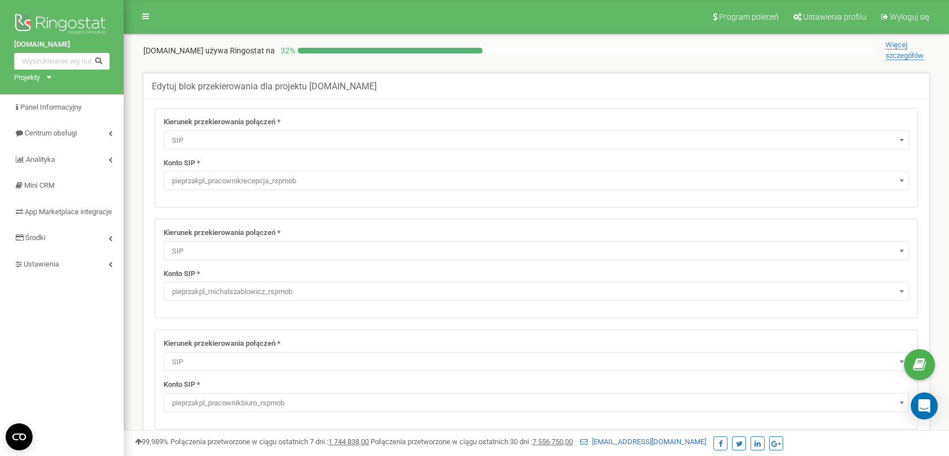
select select "pieprzakpl_pracownikbiuro_rspmob"
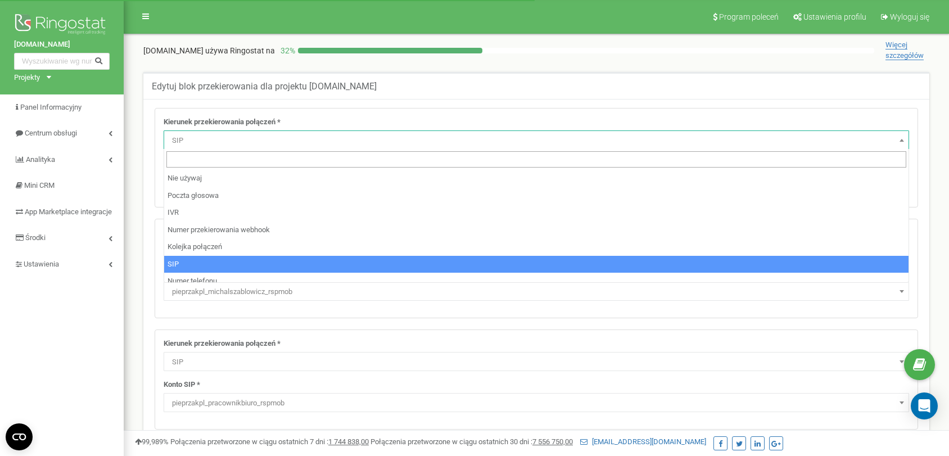
click at [282, 135] on span "SIP" at bounding box center [537, 141] width 738 height 16
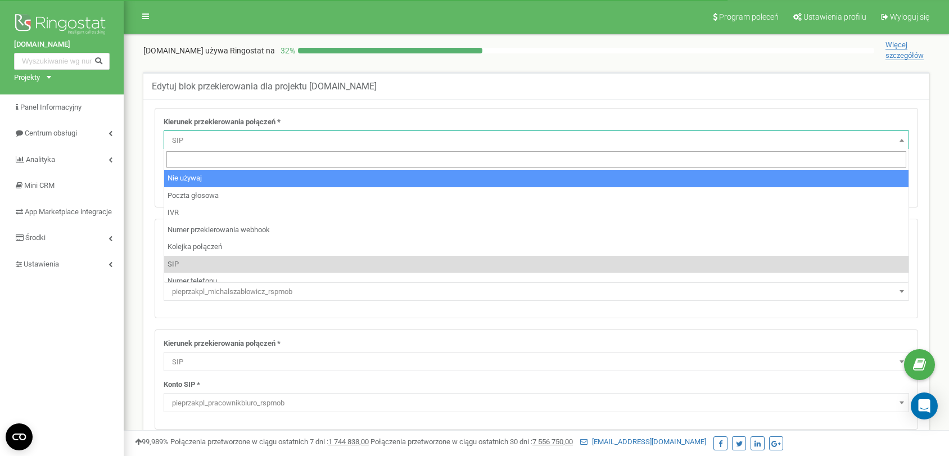
select select "pro"
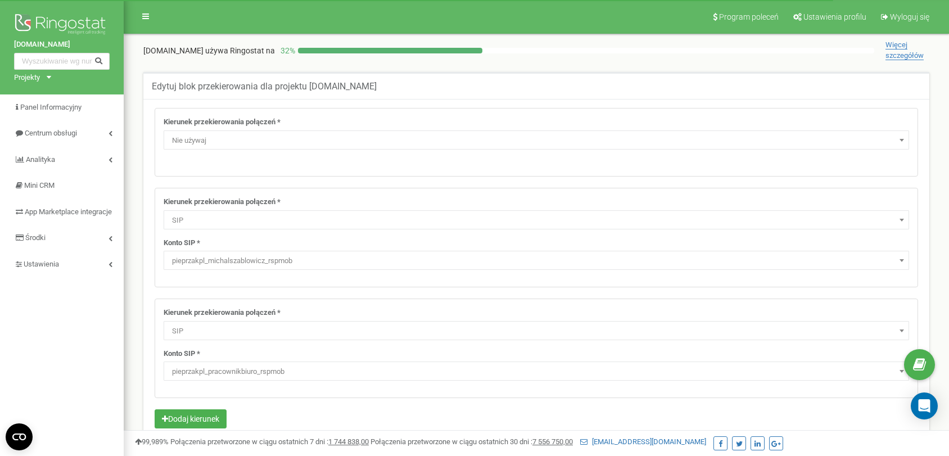
scroll to position [219, 0]
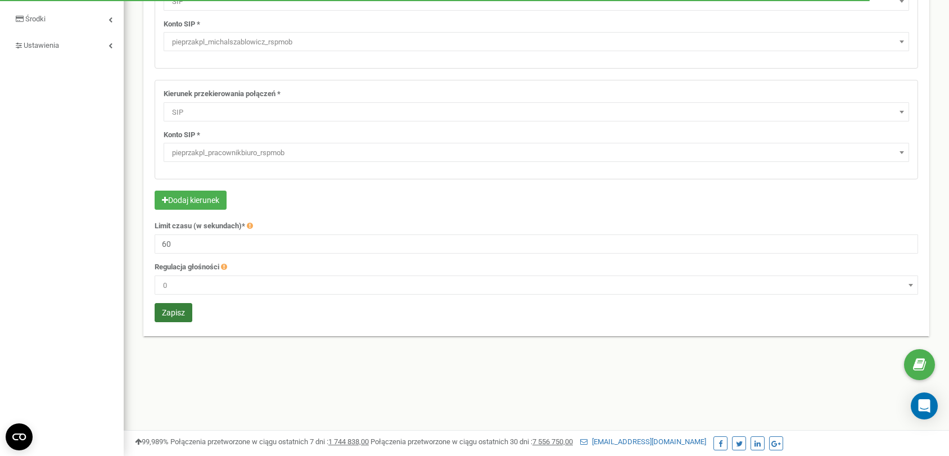
click at [185, 318] on button "Zapisz" at bounding box center [174, 312] width 38 height 19
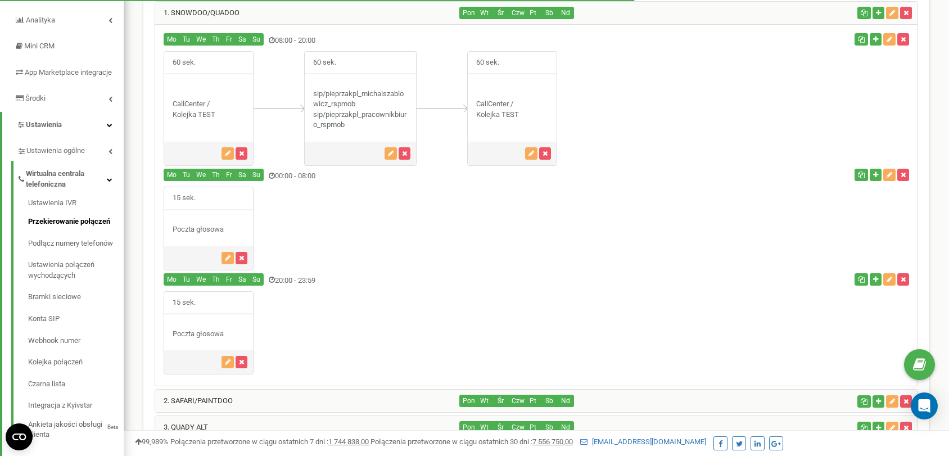
scroll to position [171, 0]
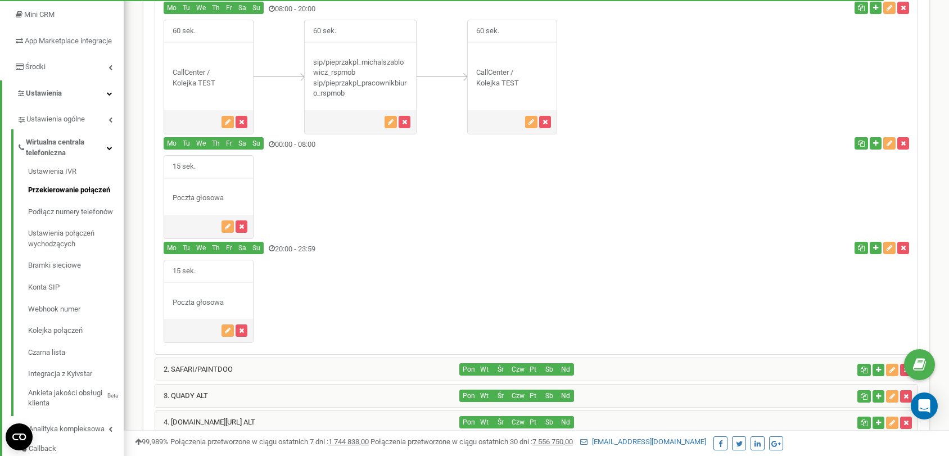
click at [407, 139] on div "Mo Tu We" at bounding box center [409, 144] width 508 height 15
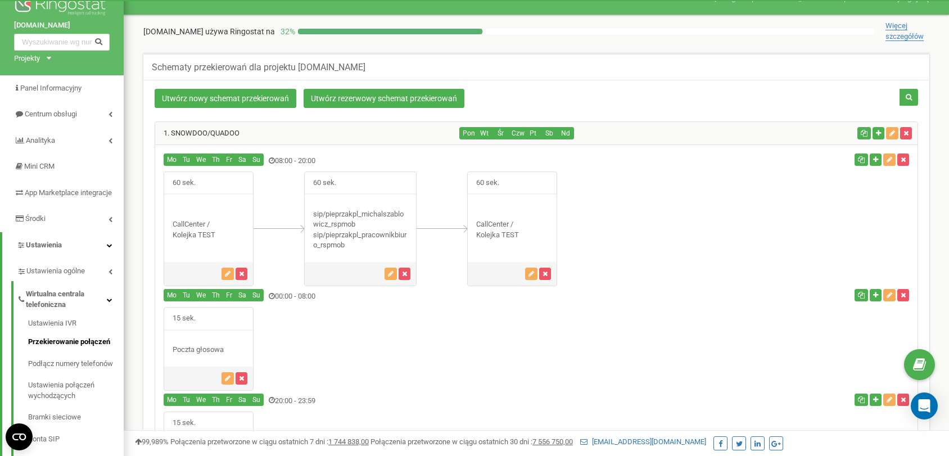
scroll to position [0, 0]
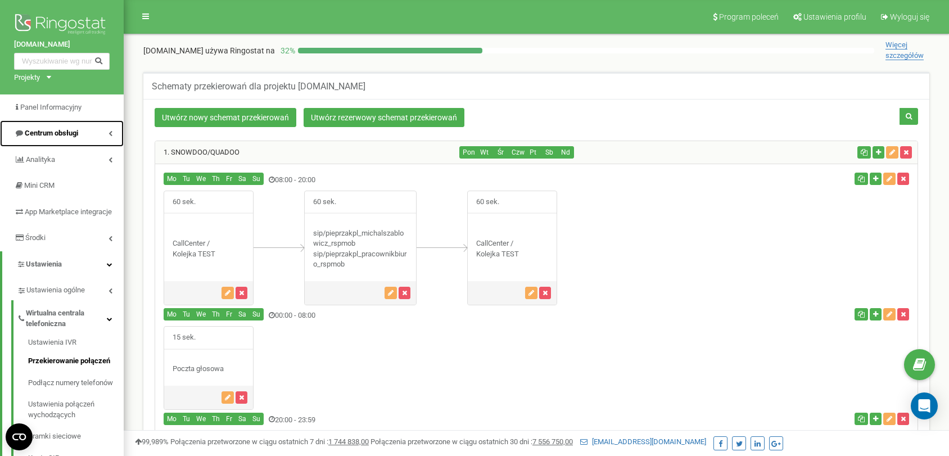
click at [103, 136] on link "Centrum obsługi" at bounding box center [62, 133] width 124 height 26
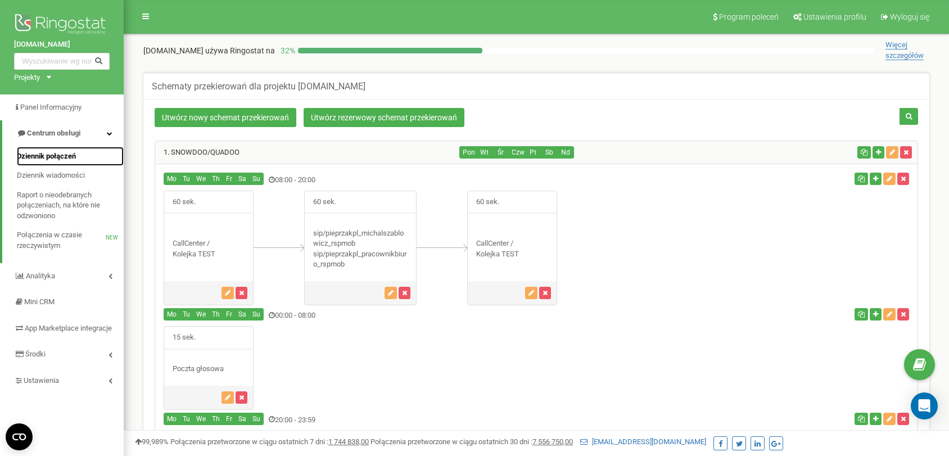
click at [55, 159] on span "Dziennik połączeń" at bounding box center [46, 156] width 59 height 11
